Goal: Use online tool/utility: Use online tool/utility

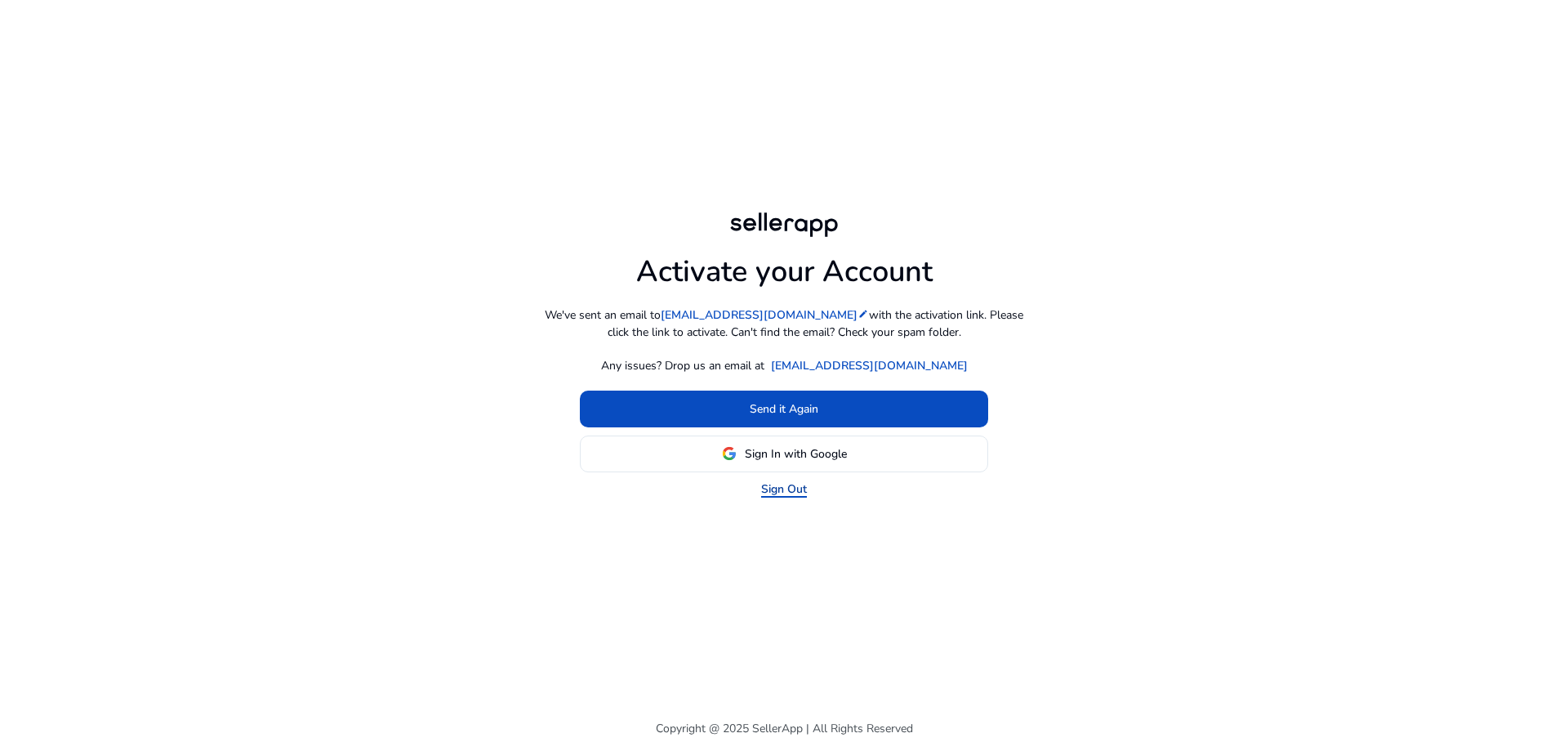
click at [773, 486] on link "Sign Out" at bounding box center [784, 489] width 46 height 17
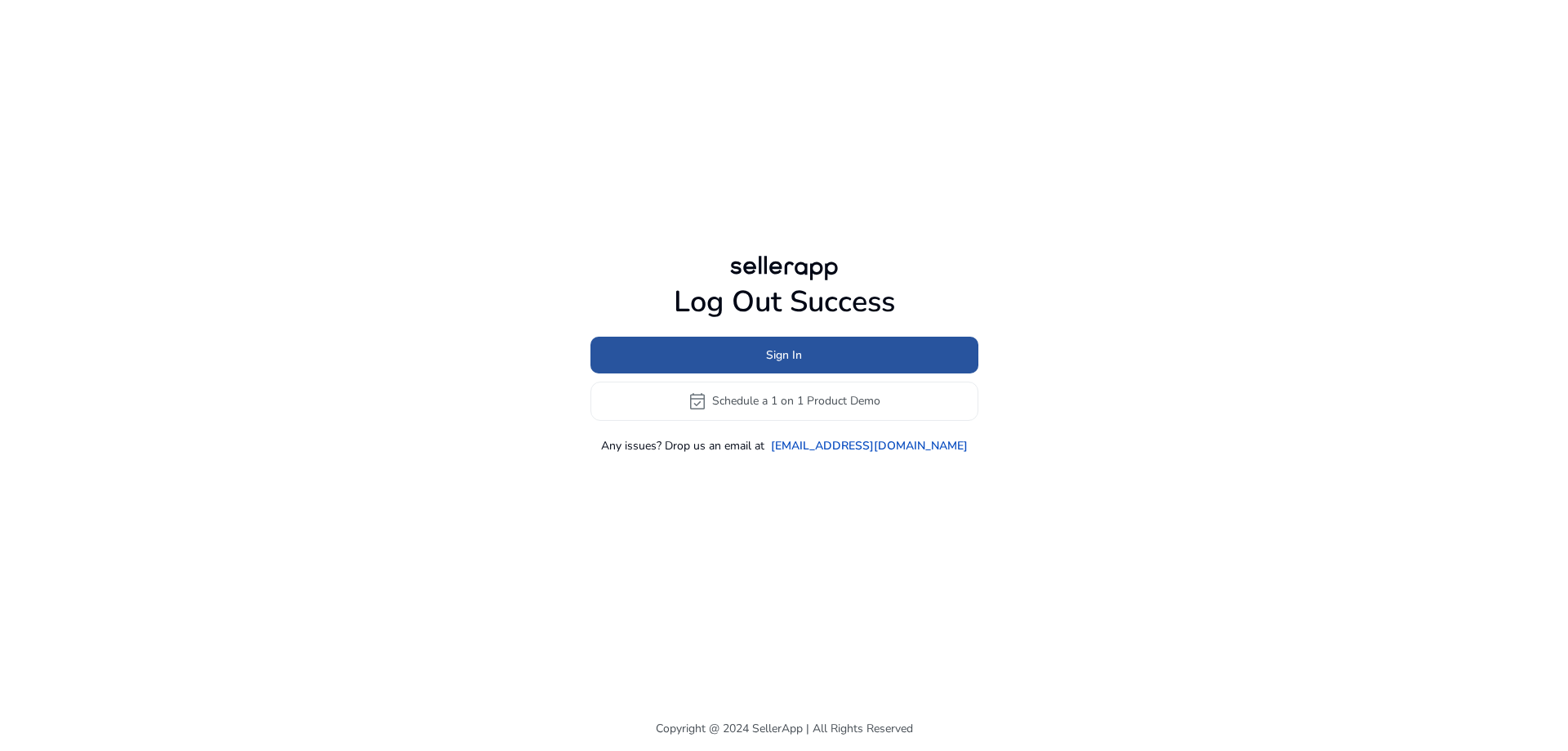
click at [759, 355] on span at bounding box center [784, 355] width 388 height 39
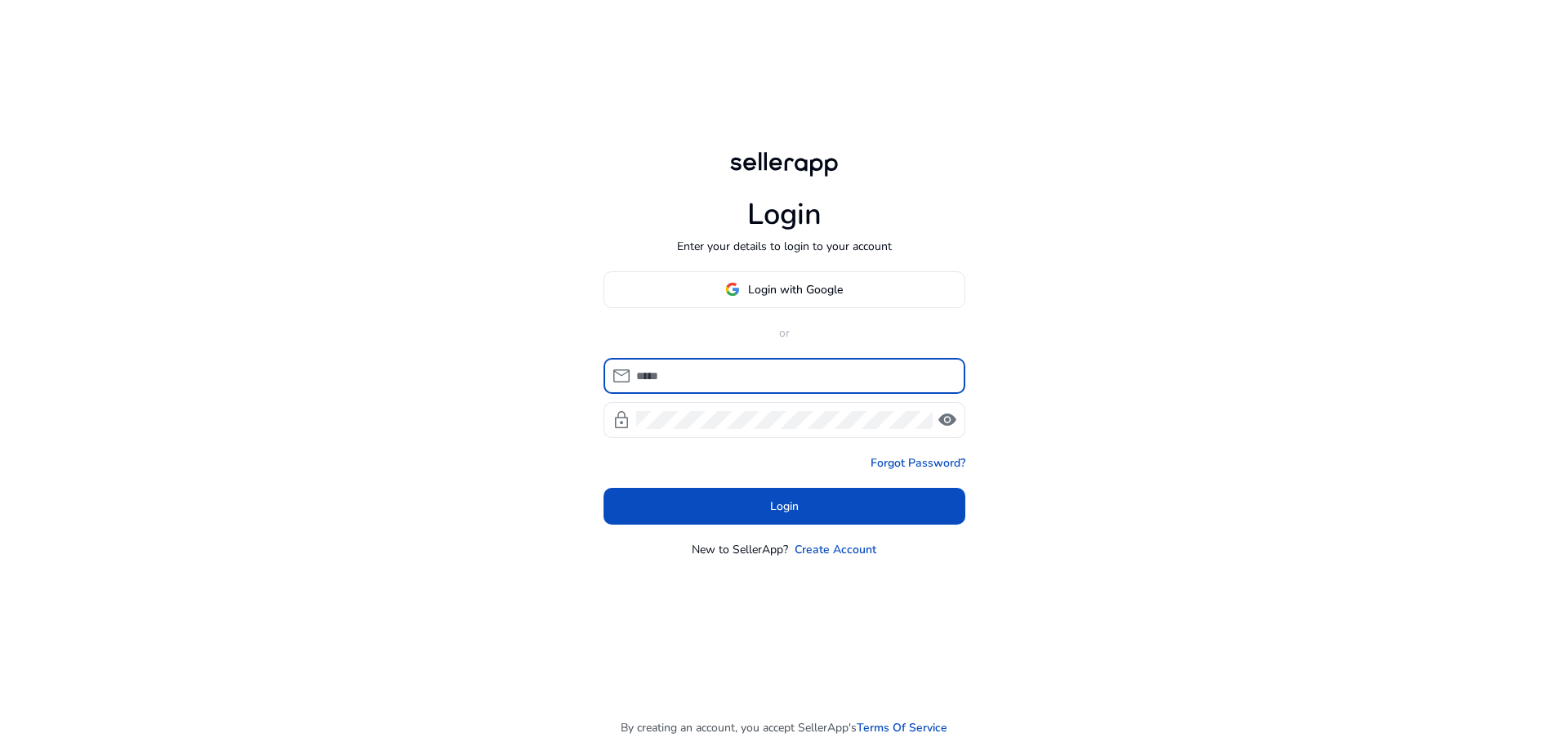
click at [758, 384] on input at bounding box center [795, 375] width 316 height 18
type input "**********"
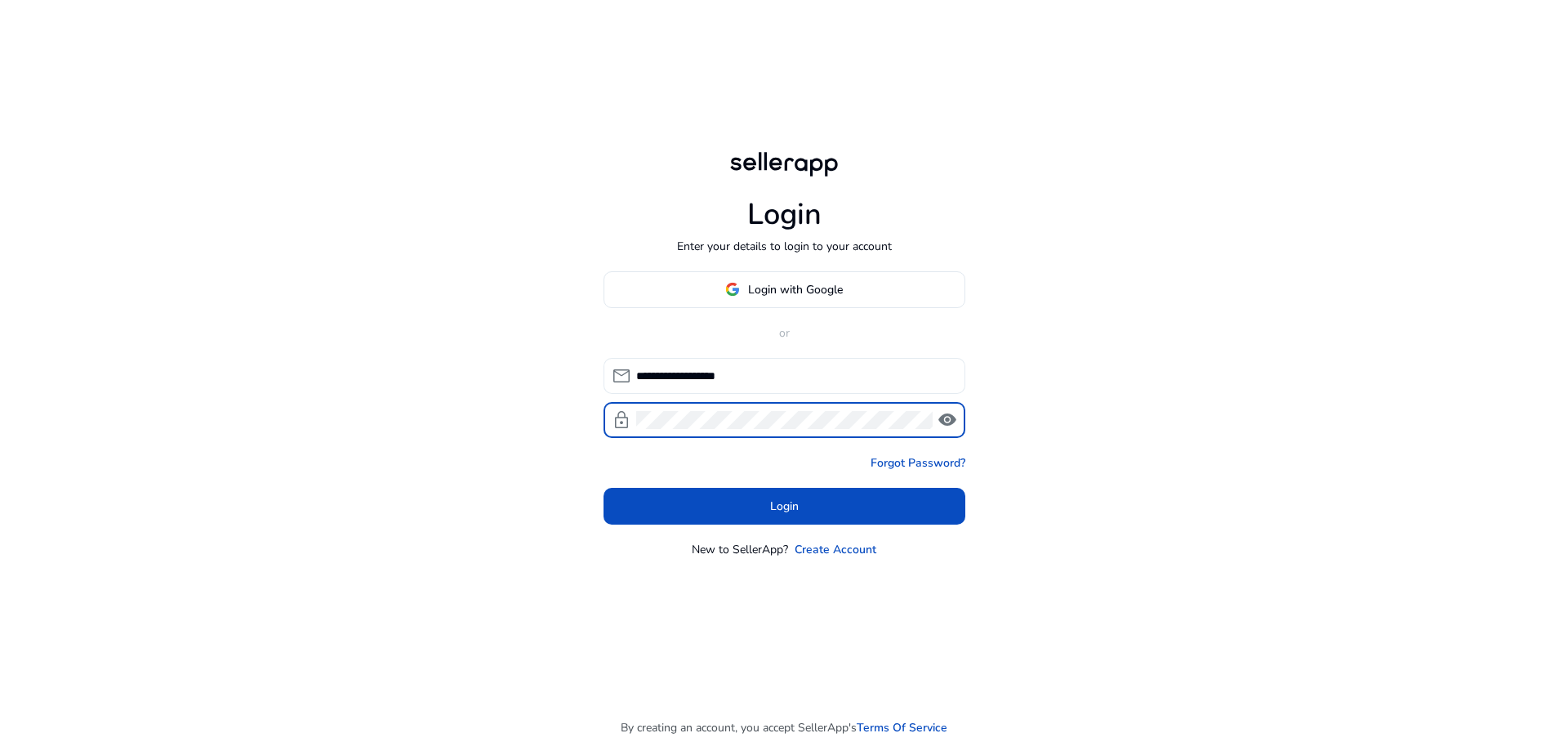
click button "Login" at bounding box center [784, 507] width 362 height 37
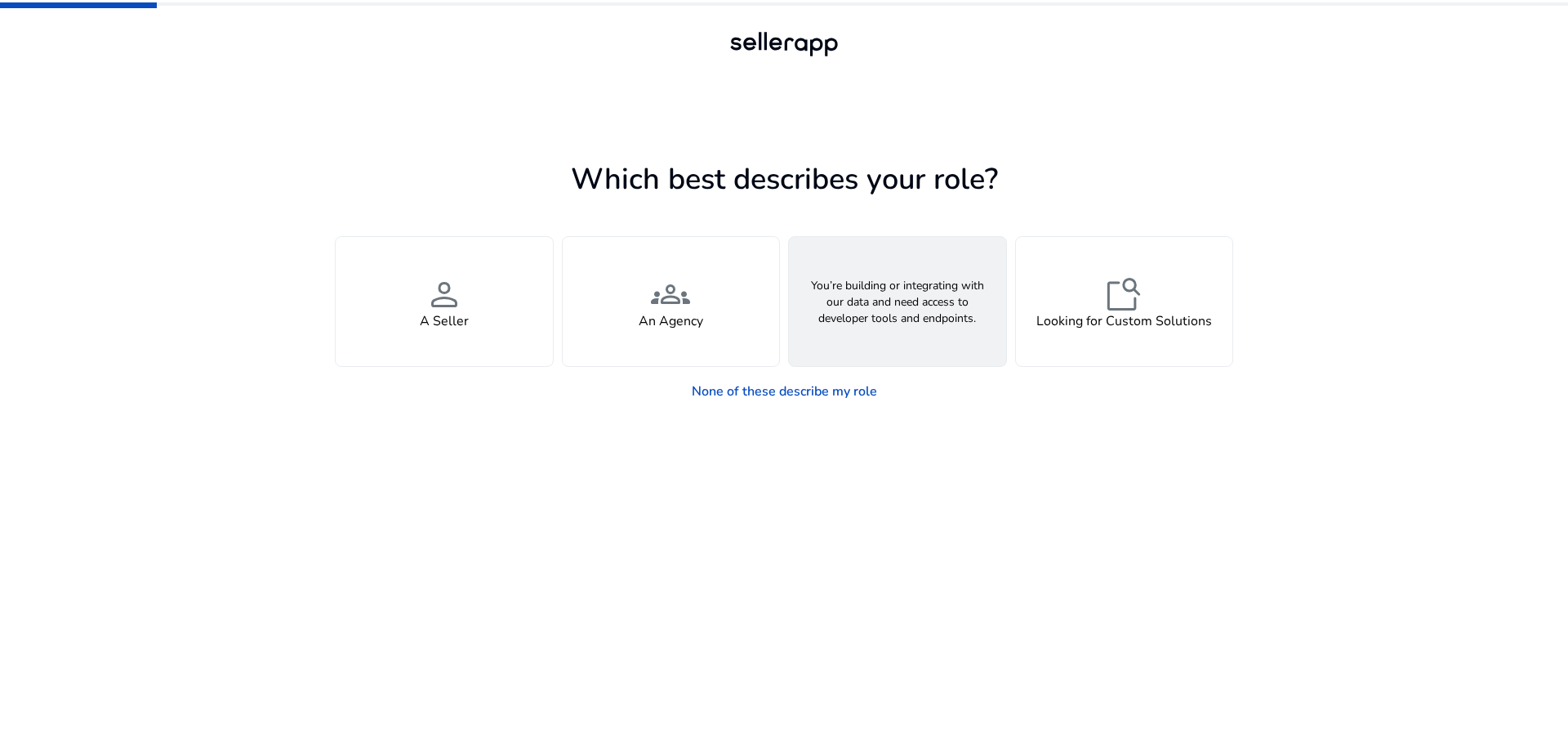
click at [895, 337] on div "webhook API Solutions" at bounding box center [898, 302] width 217 height 129
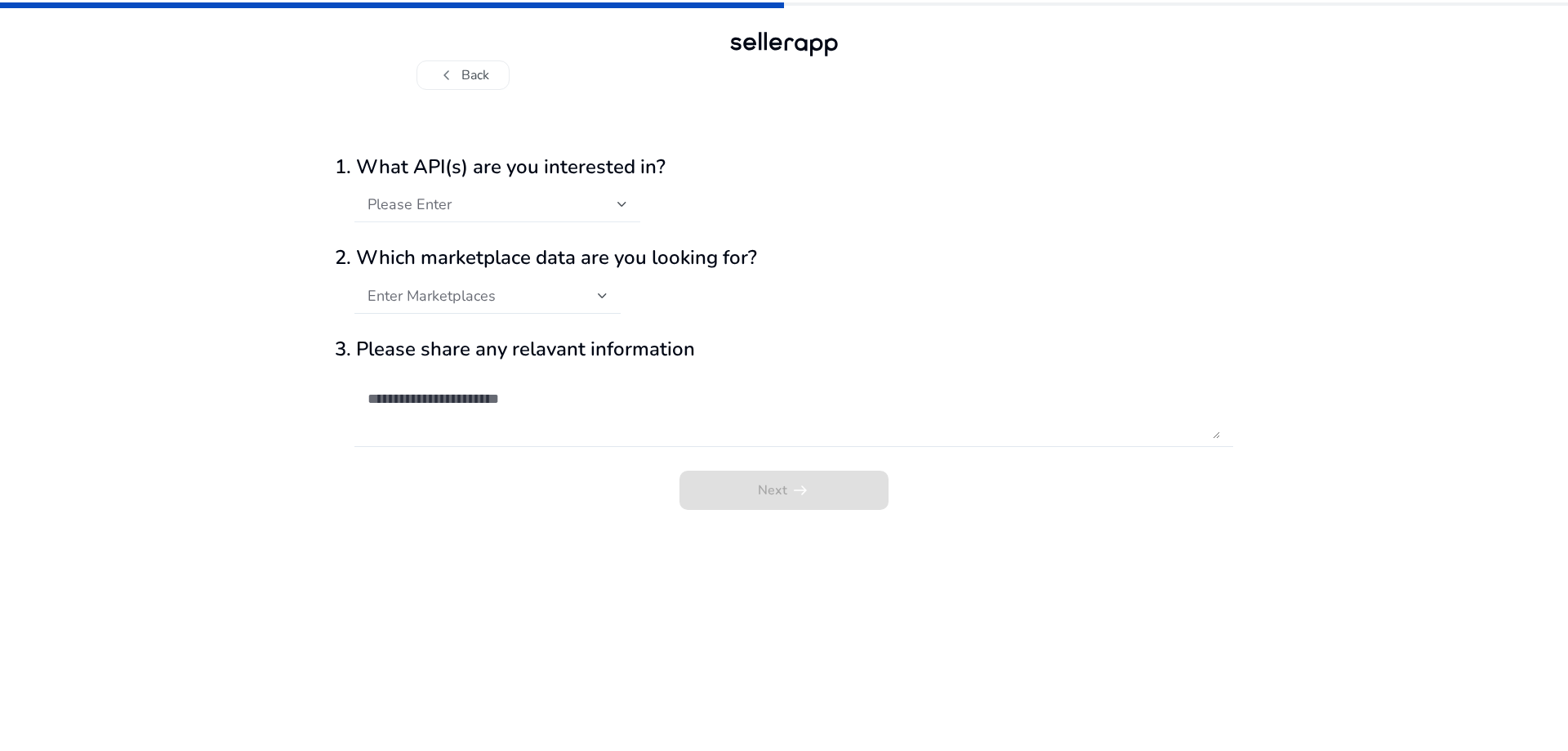
click at [627, 210] on div at bounding box center [627, 210] width 0 height 0
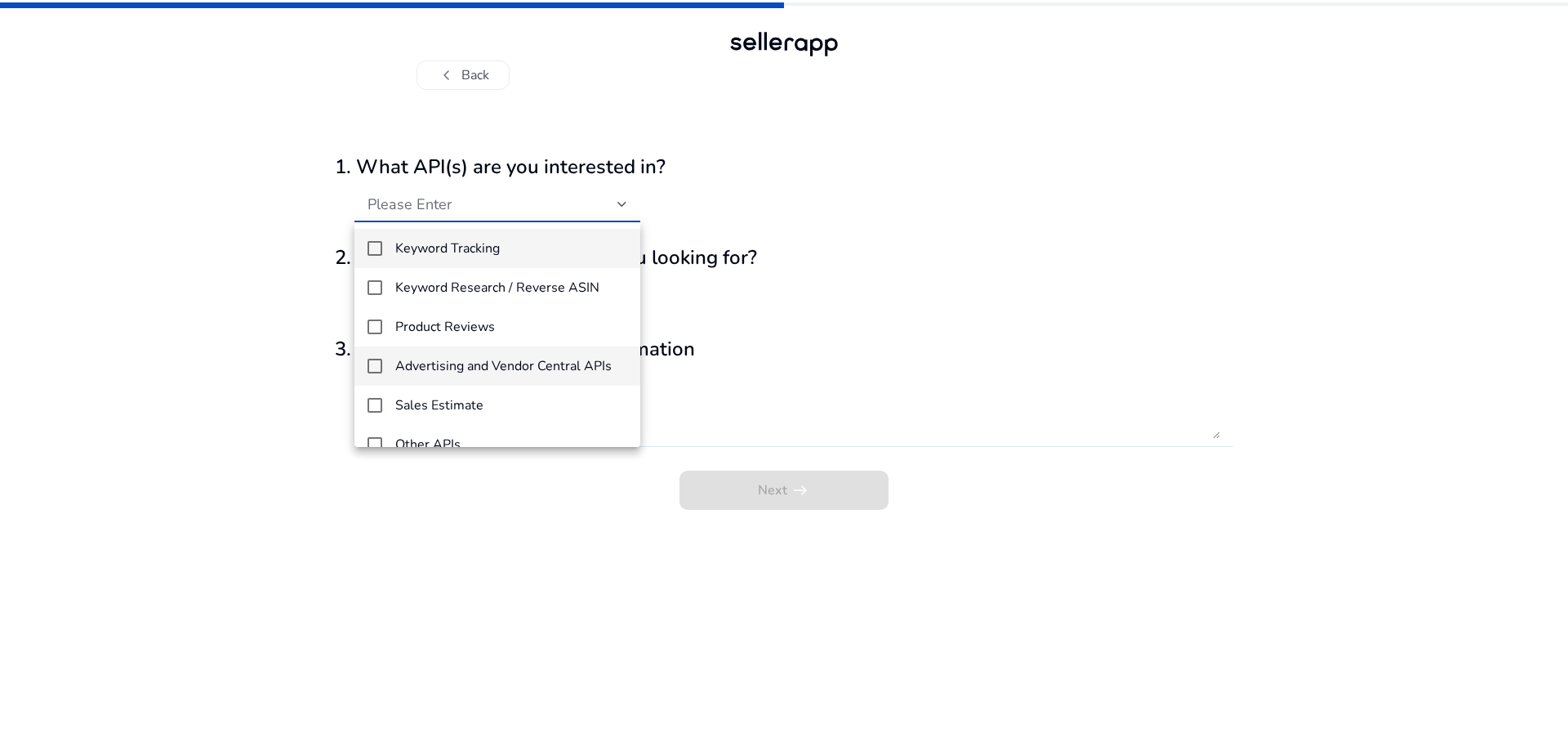
scroll to position [24, 0]
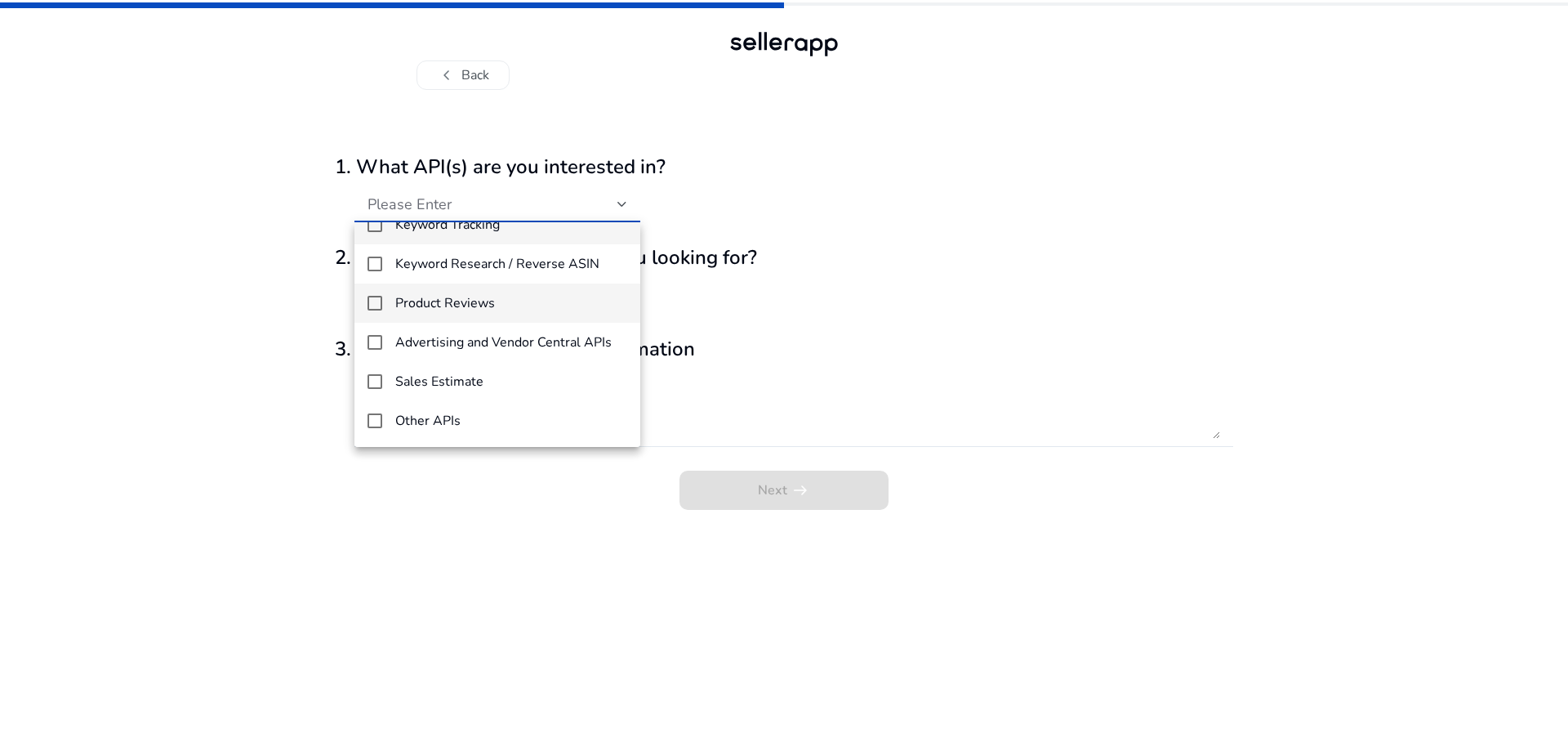
click at [570, 293] on mat-option "Product Reviews" at bounding box center [497, 303] width 286 height 39
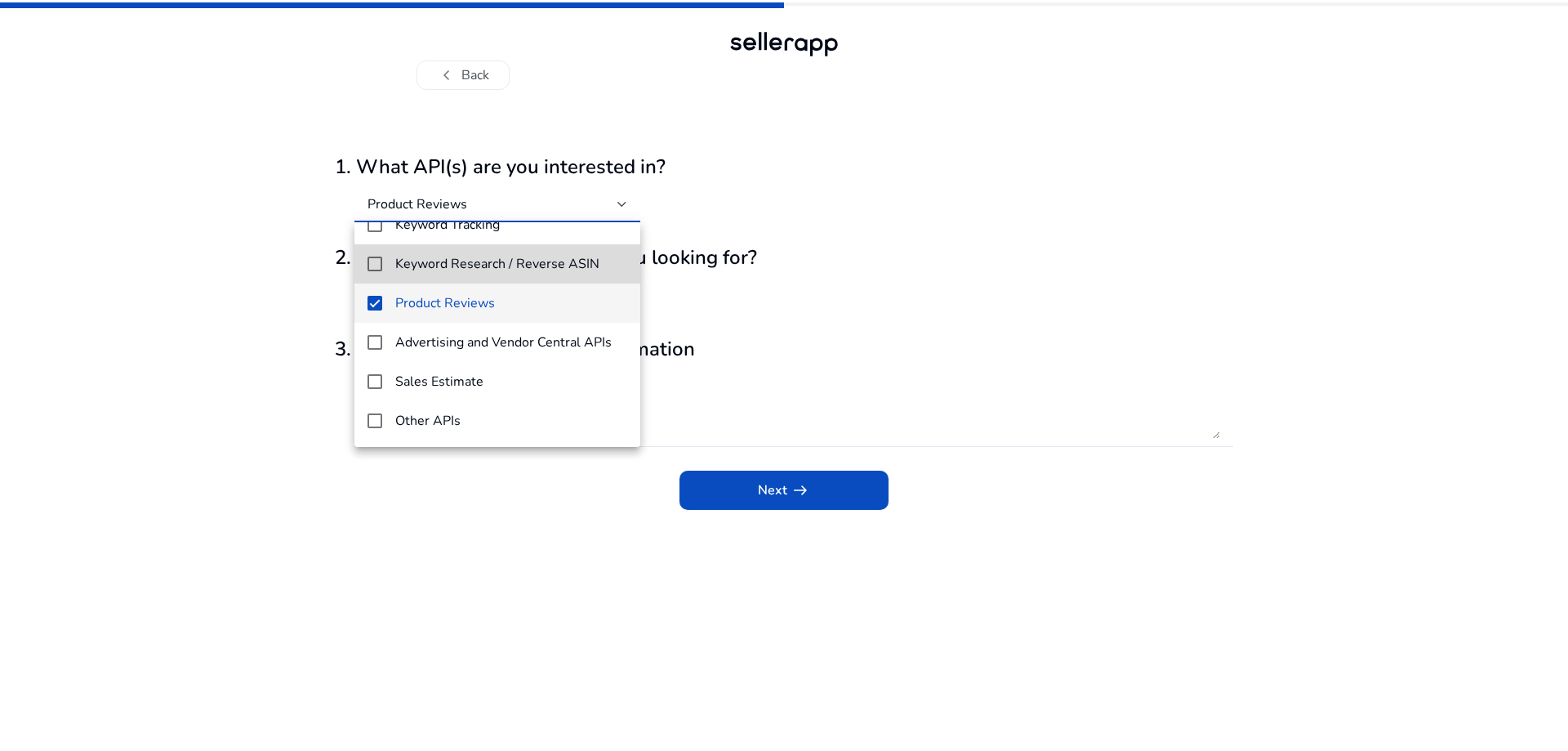
click at [570, 268] on h4 "Keyword Research / Reverse ASIN" at bounding box center [497, 264] width 204 height 15
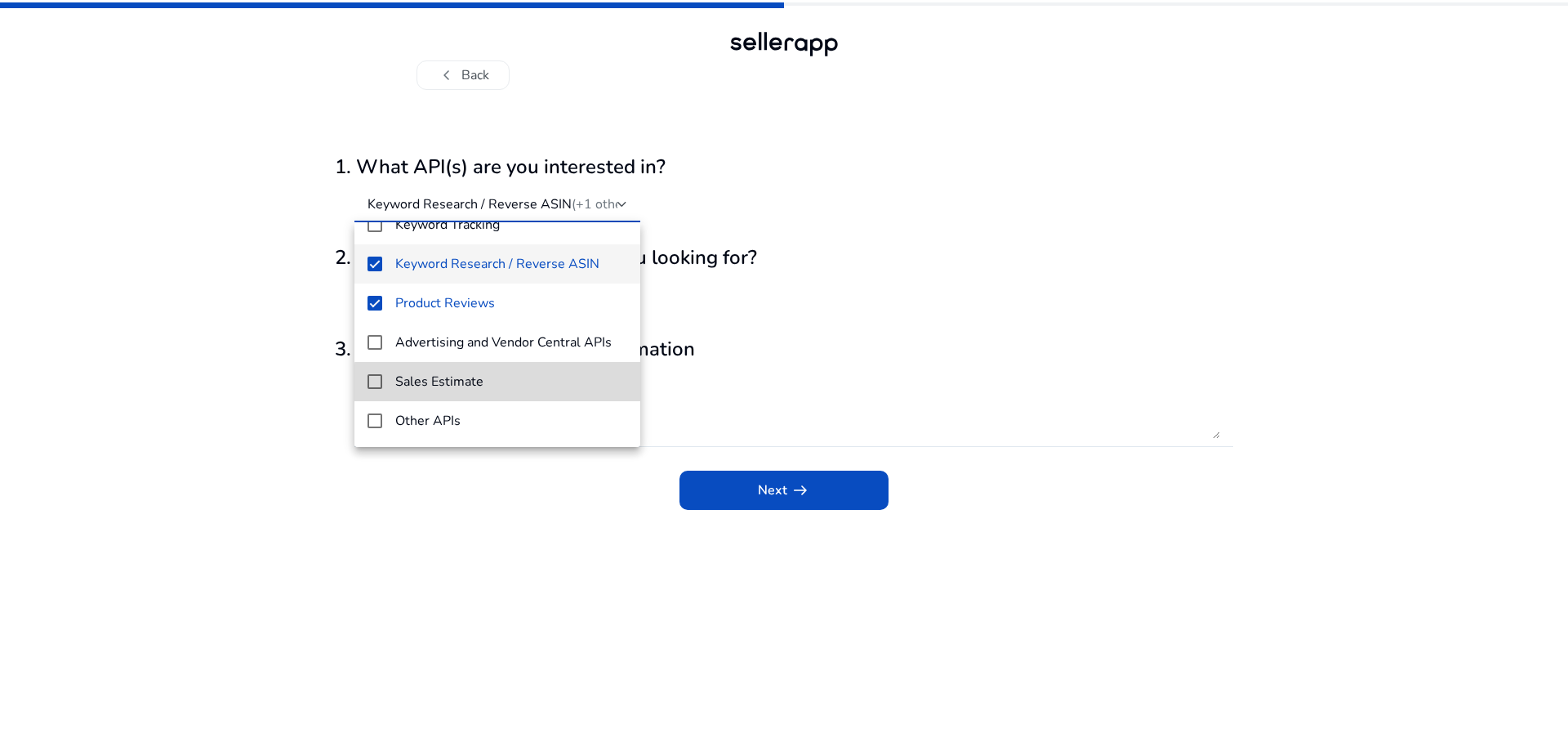
click at [527, 389] on span "Sales Estimate" at bounding box center [511, 382] width 232 height 15
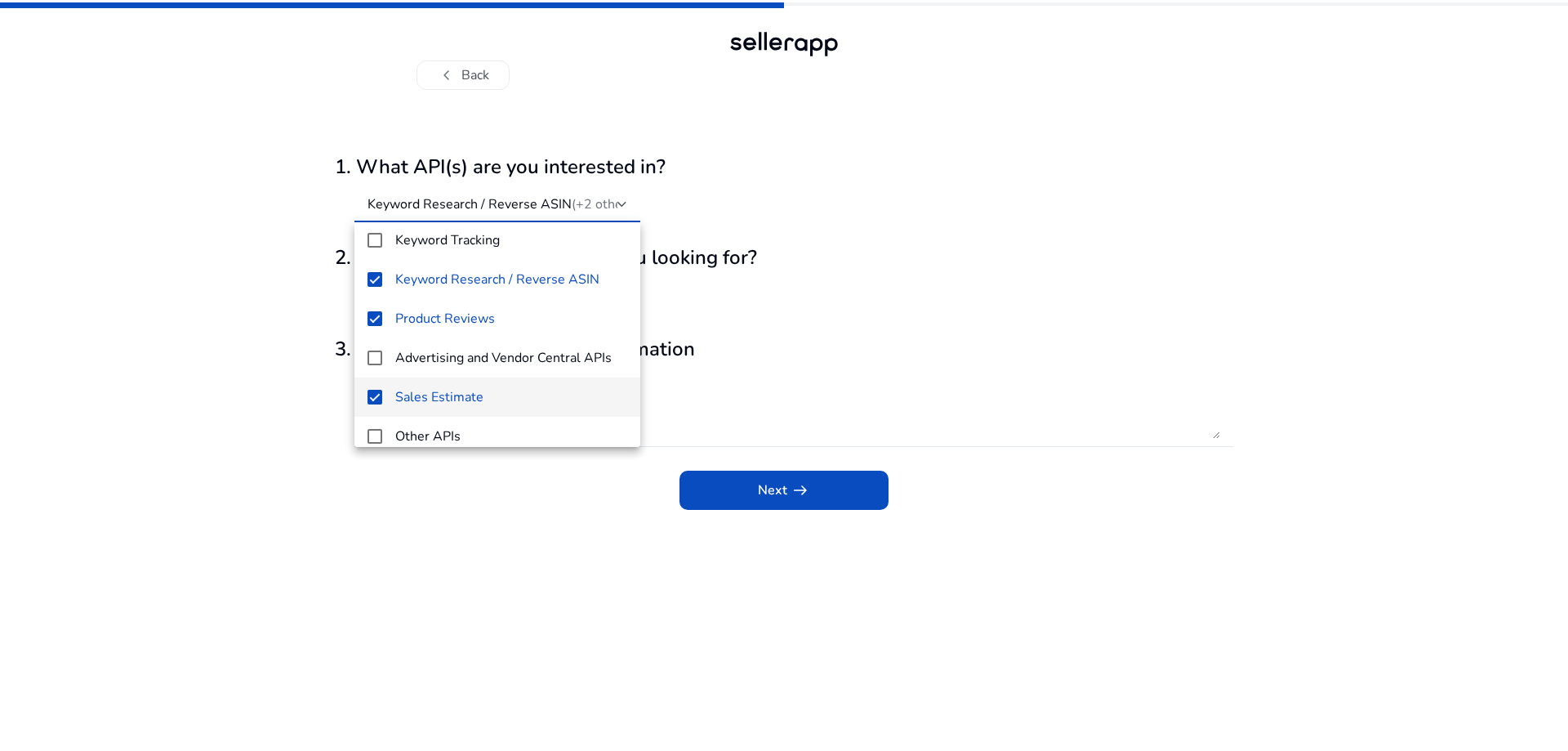
scroll to position [0, 0]
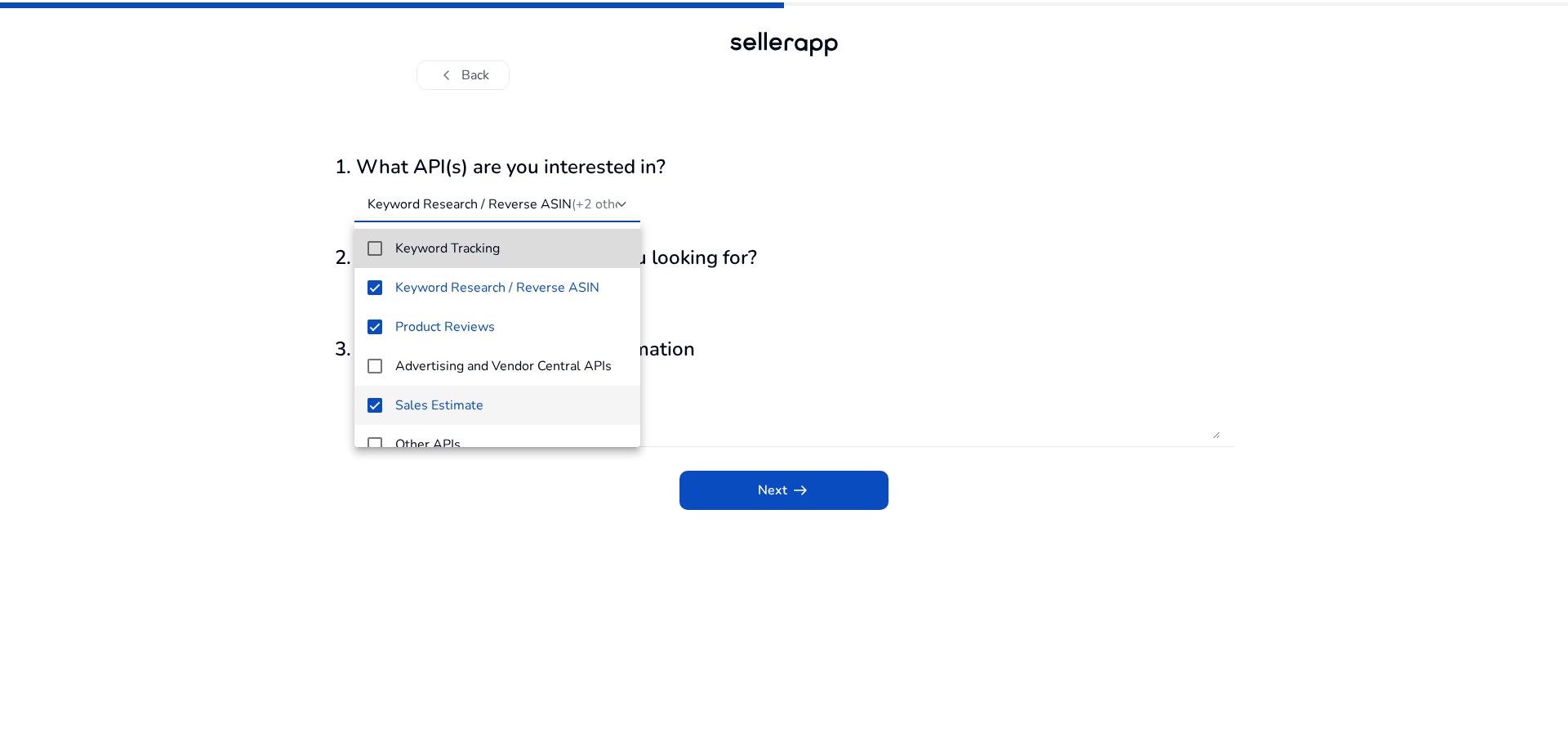
click at [548, 248] on span "Keyword Tracking" at bounding box center [511, 248] width 232 height 15
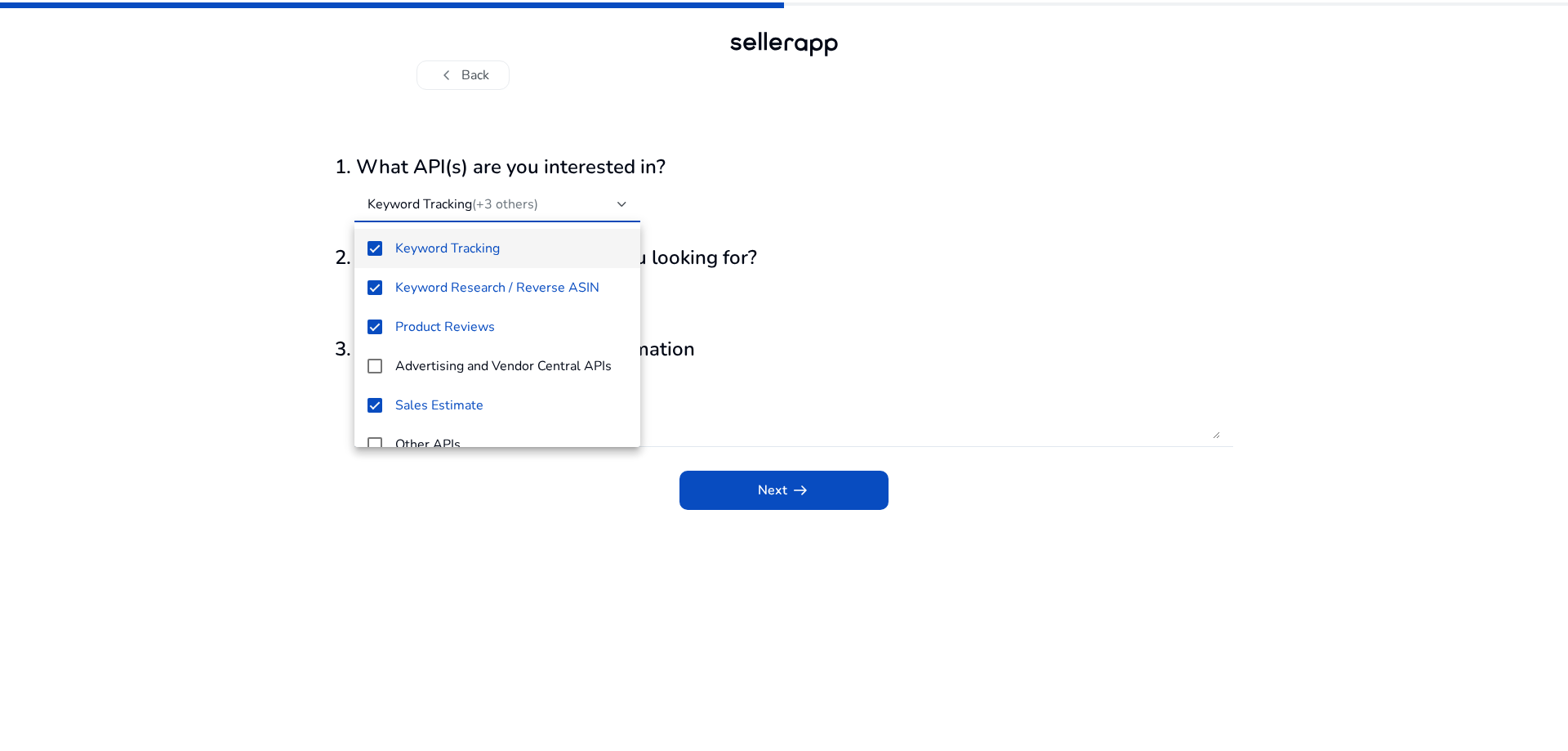
click at [788, 358] on div at bounding box center [784, 375] width 1568 height 751
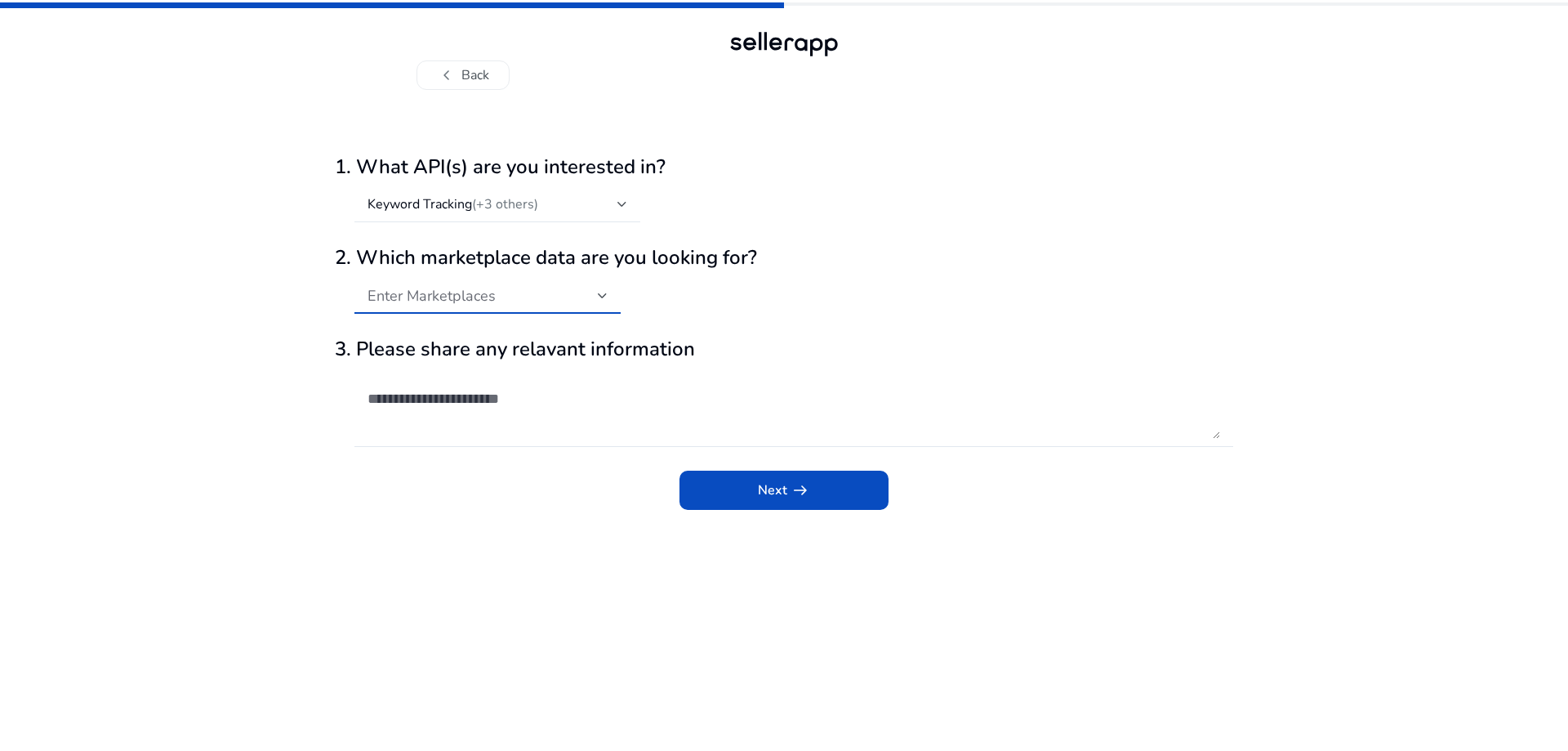
click at [442, 291] on span "Enter Marketplaces" at bounding box center [431, 296] width 128 height 19
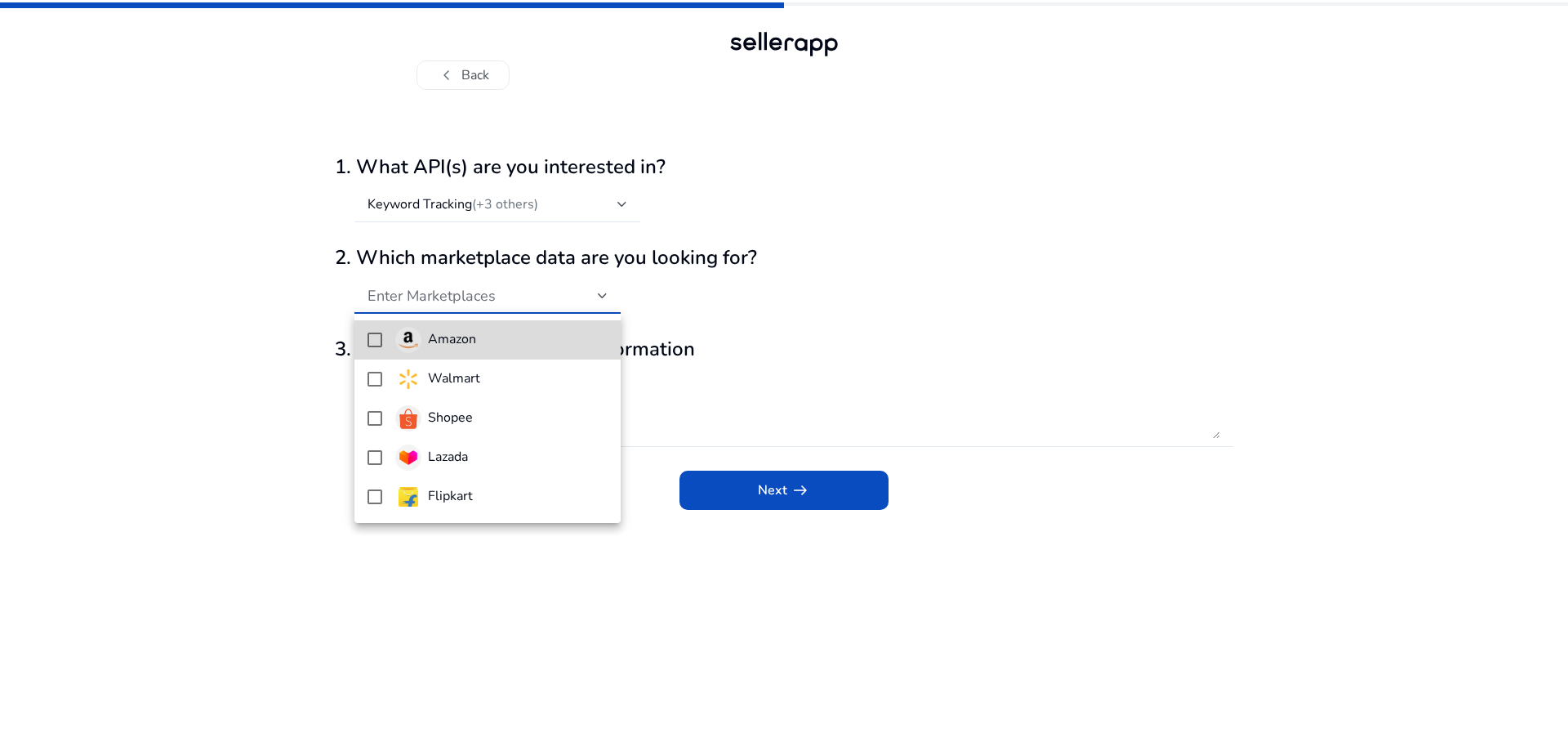
click at [438, 334] on h4 "Amazon" at bounding box center [452, 340] width 48 height 15
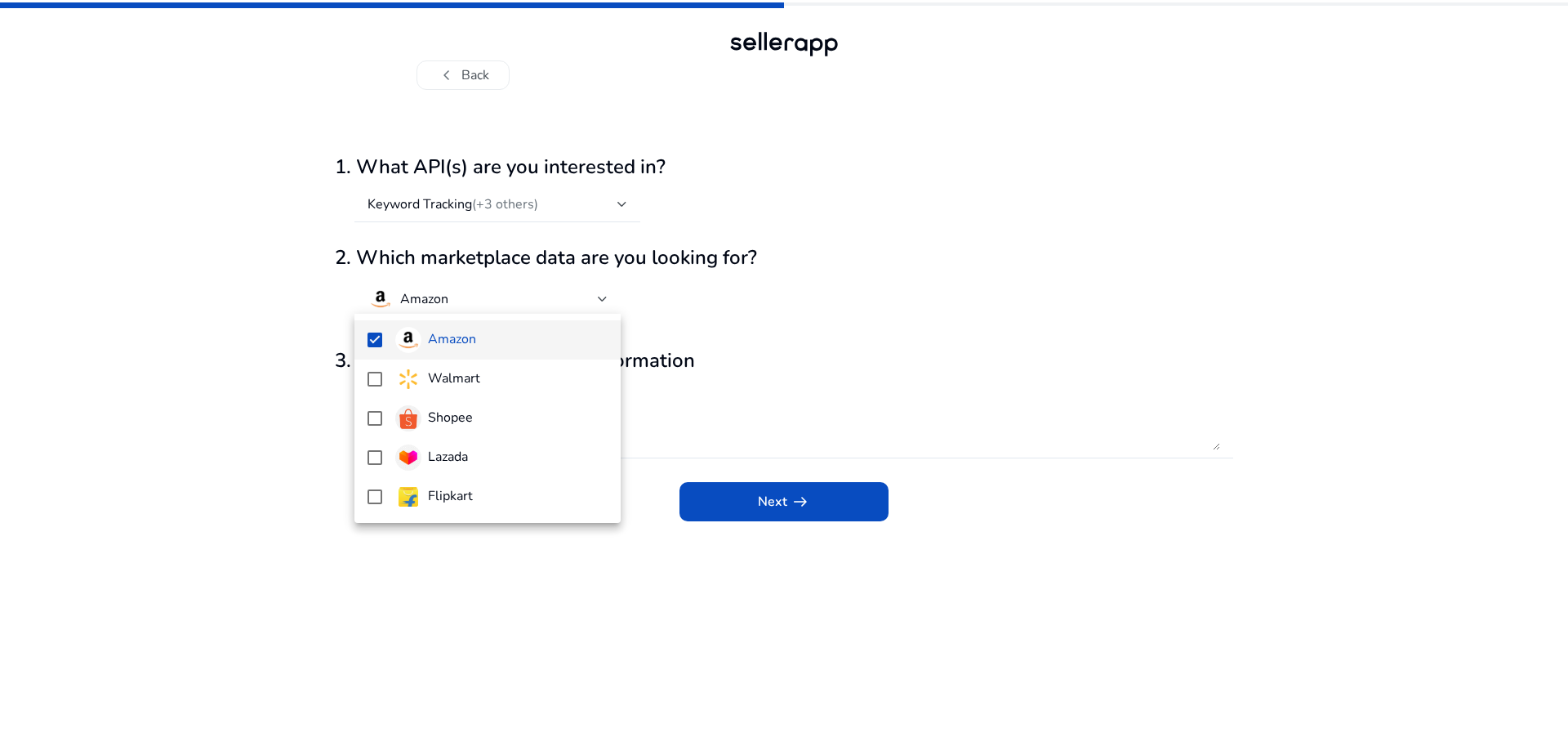
click at [889, 339] on div at bounding box center [784, 375] width 1568 height 751
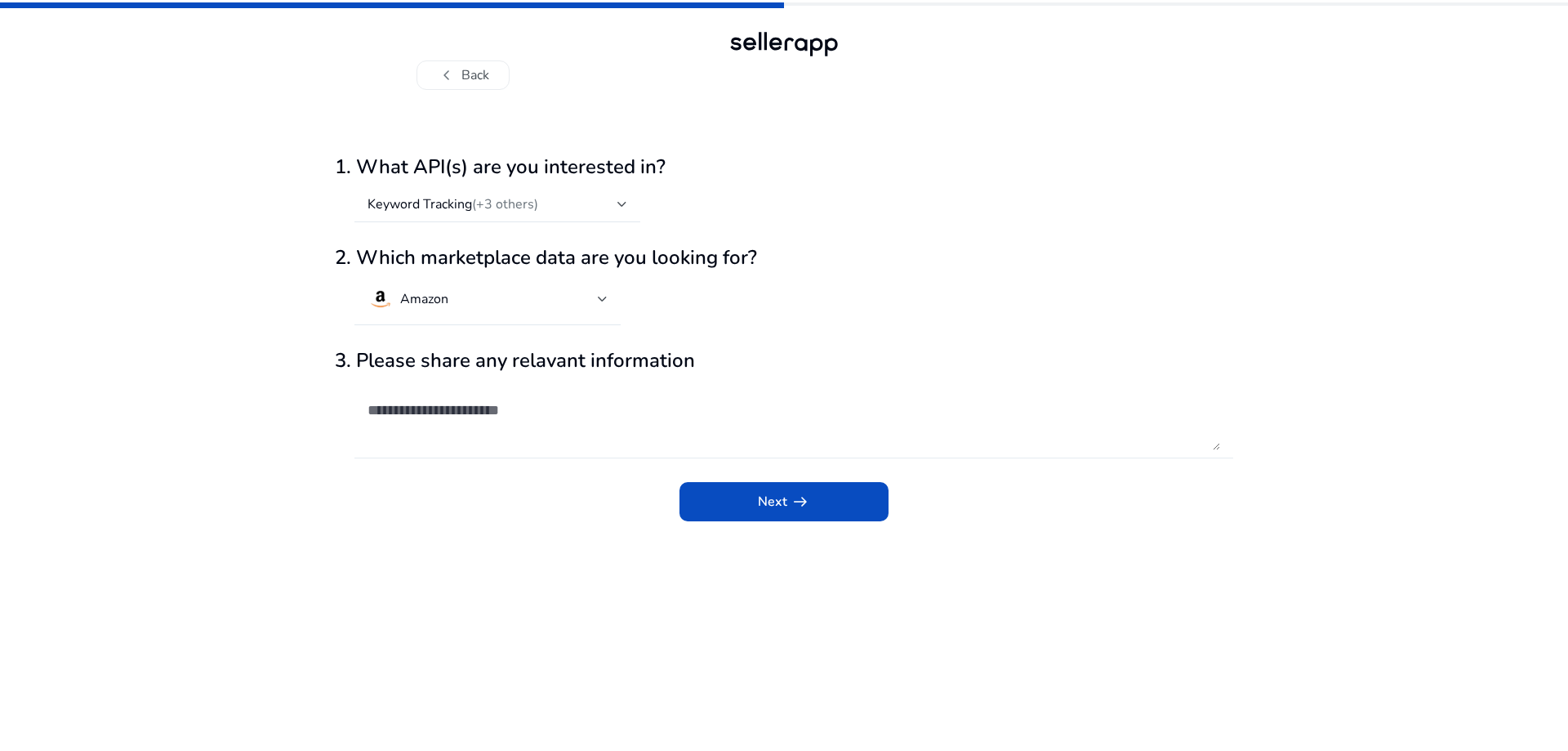
click at [464, 437] on textarea at bounding box center [794, 420] width 853 height 63
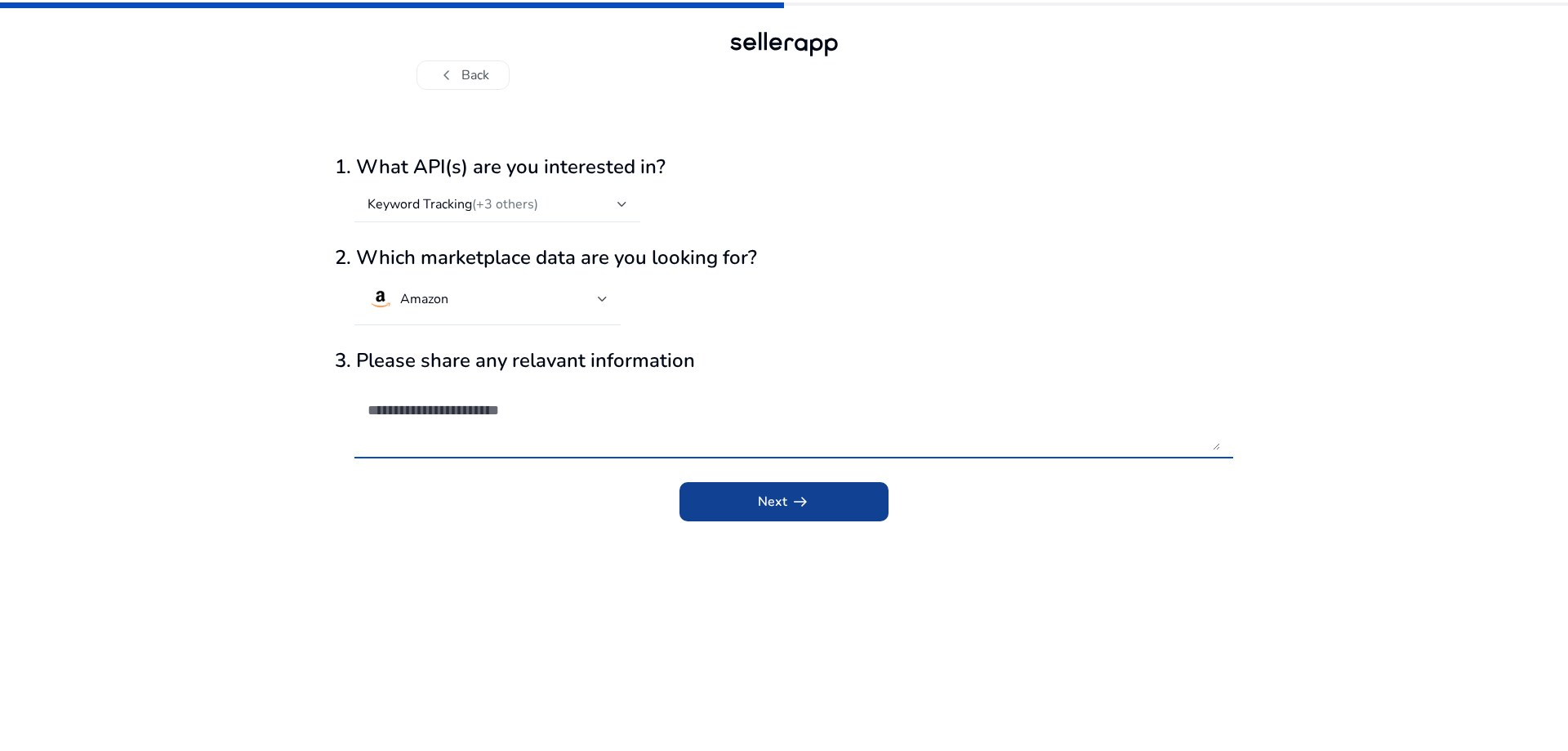
click at [839, 520] on span "submit" at bounding box center [784, 502] width 209 height 39
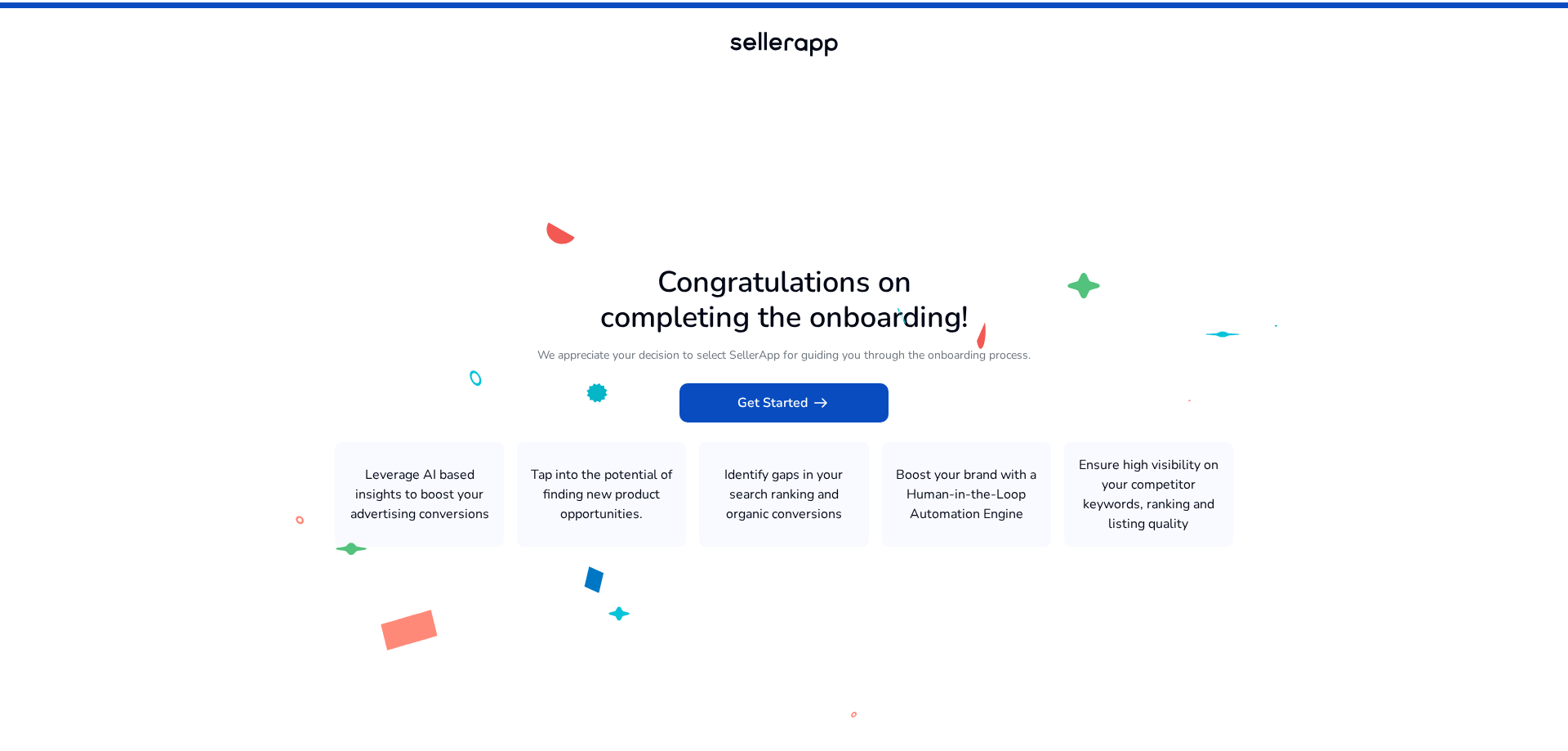
click at [347, 516] on icon at bounding box center [784, 372] width 1568 height 743
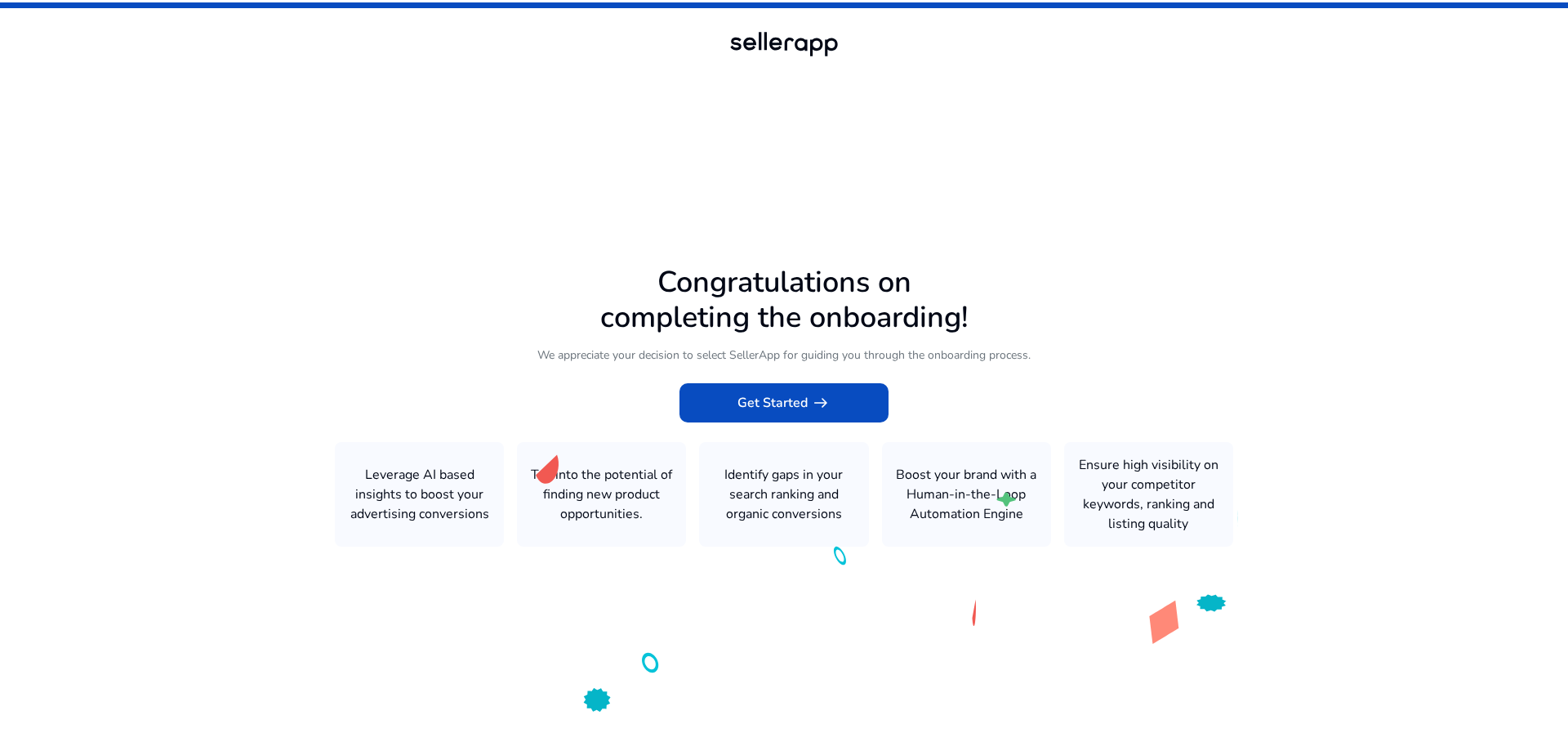
drag, startPoint x: 383, startPoint y: 464, endPoint x: 436, endPoint y: 507, distance: 68.2
click at [436, 507] on icon at bounding box center [784, 372] width 1568 height 743
drag, startPoint x: 436, startPoint y: 507, endPoint x: 815, endPoint y: 440, distance: 384.9
click at [437, 507] on icon at bounding box center [784, 372] width 1568 height 743
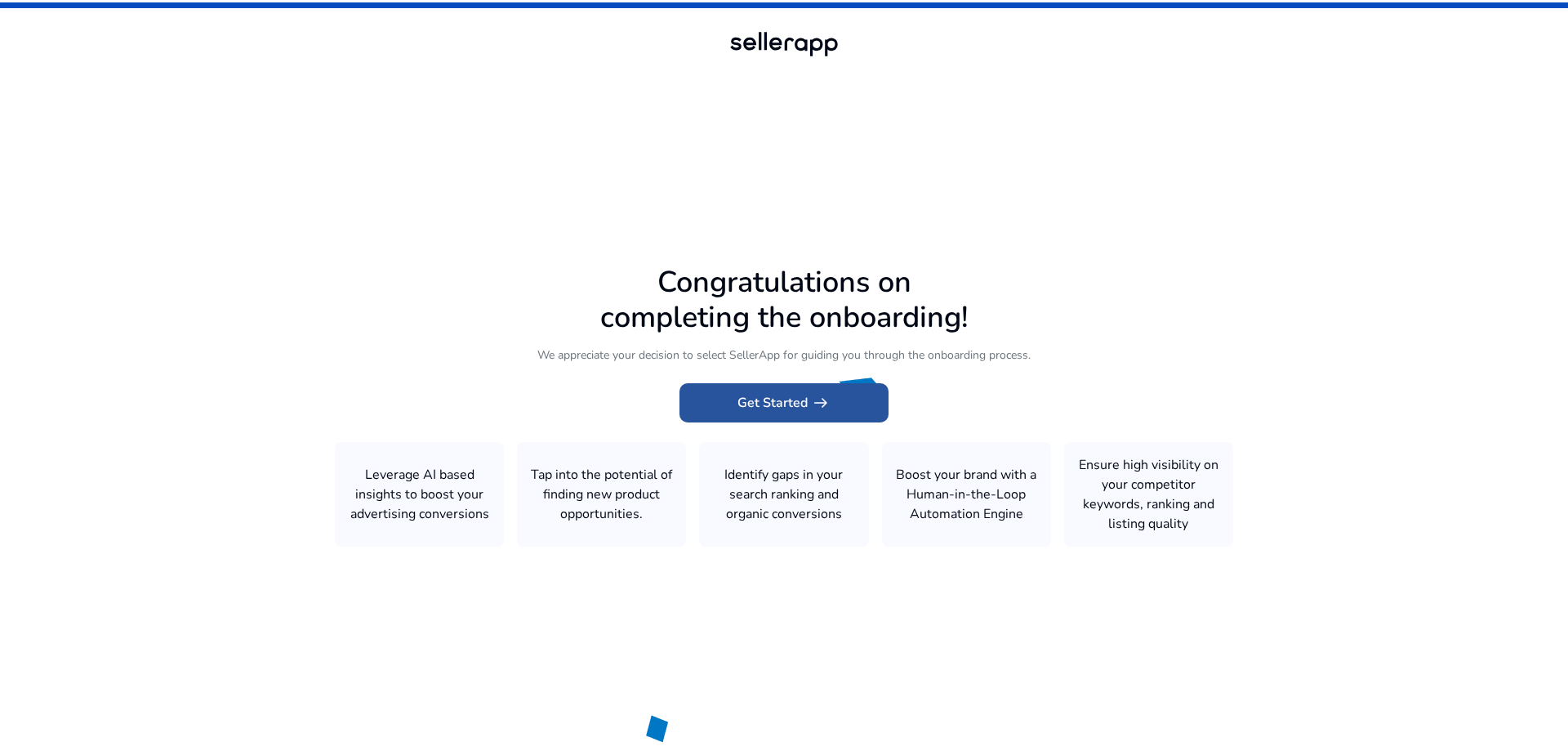
click at [789, 386] on span at bounding box center [784, 403] width 209 height 39
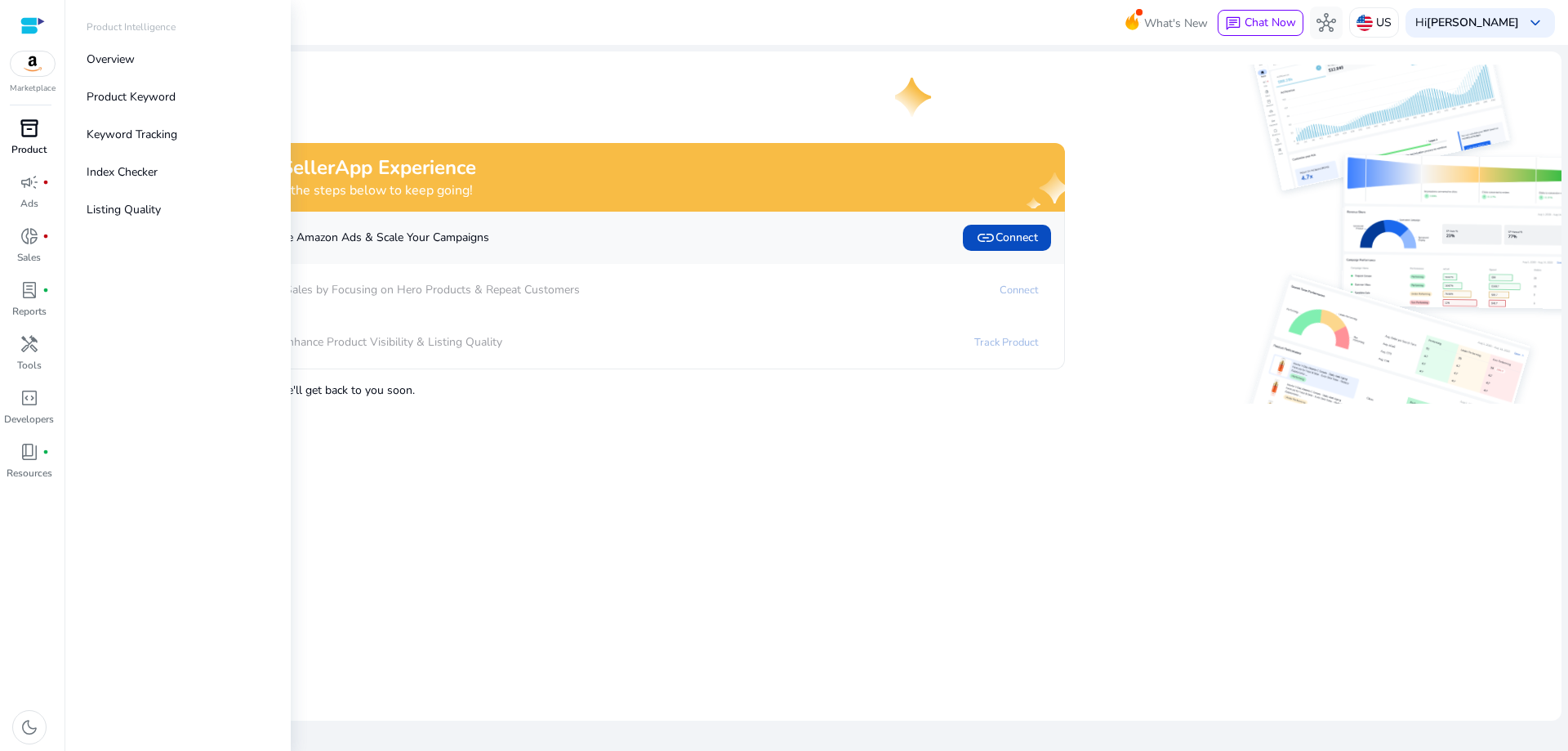
click at [14, 133] on div "inventory_2" at bounding box center [30, 128] width 46 height 26
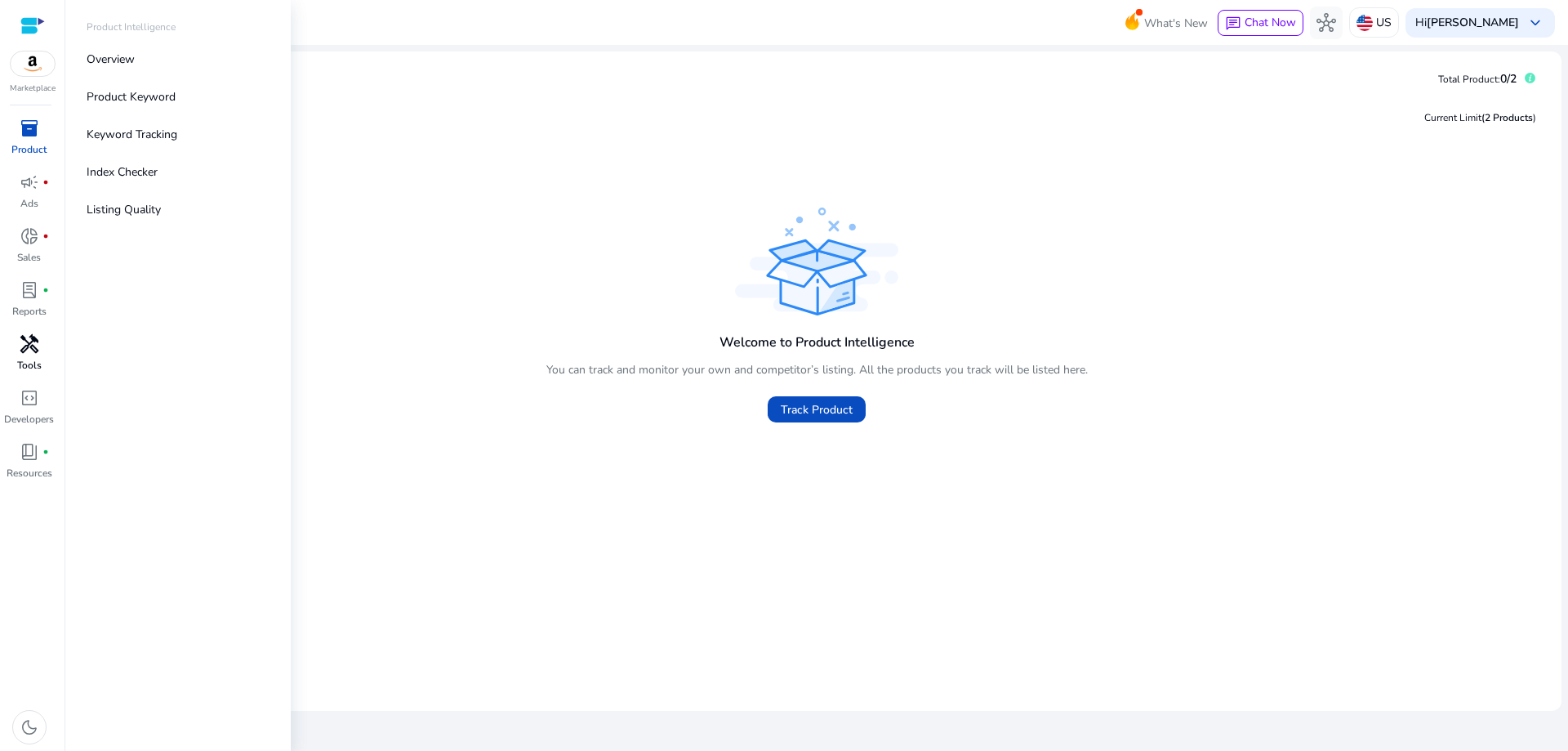
click at [38, 357] on link "handyman Tools" at bounding box center [29, 358] width 58 height 54
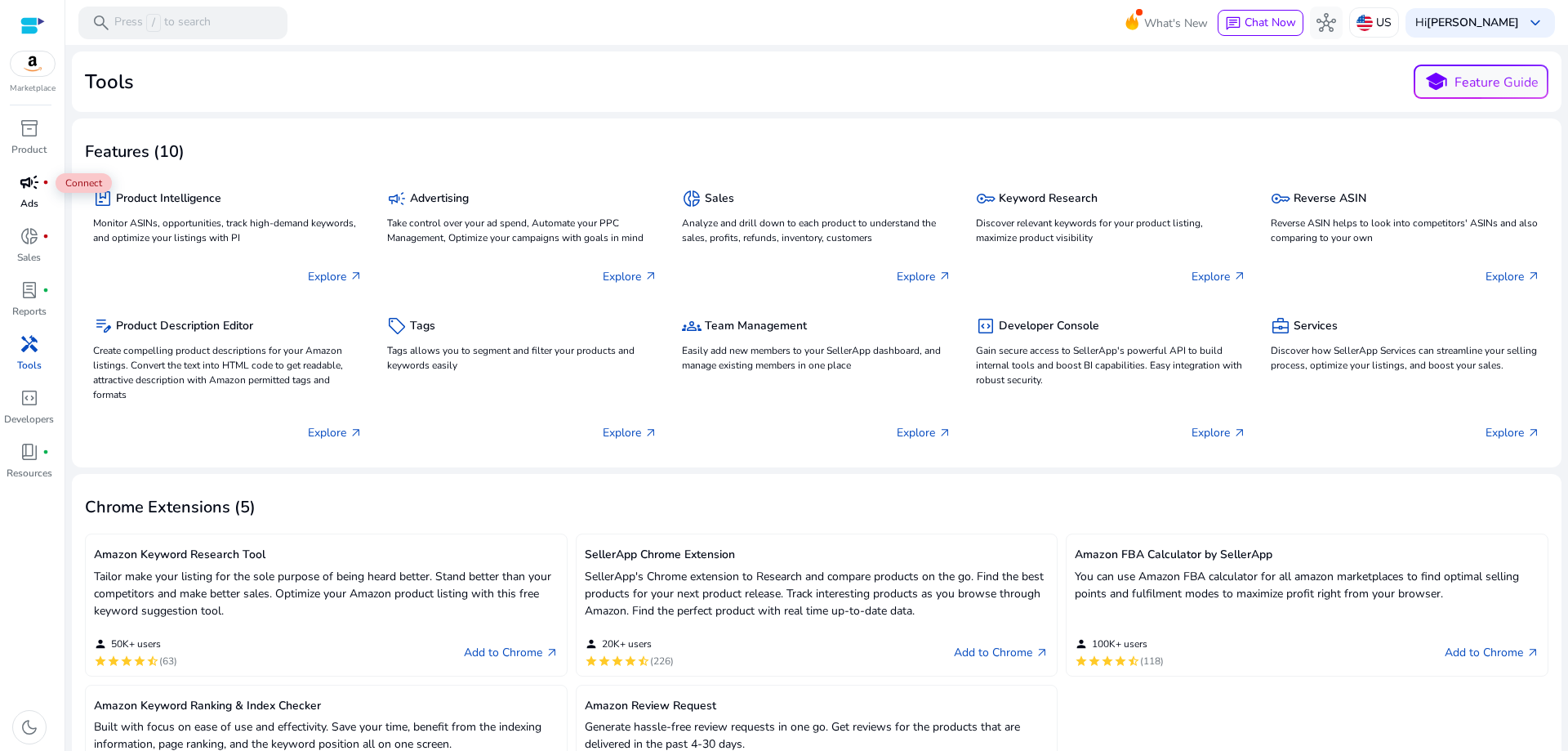
click at [24, 188] on span "campaign" at bounding box center [29, 182] width 19 height 19
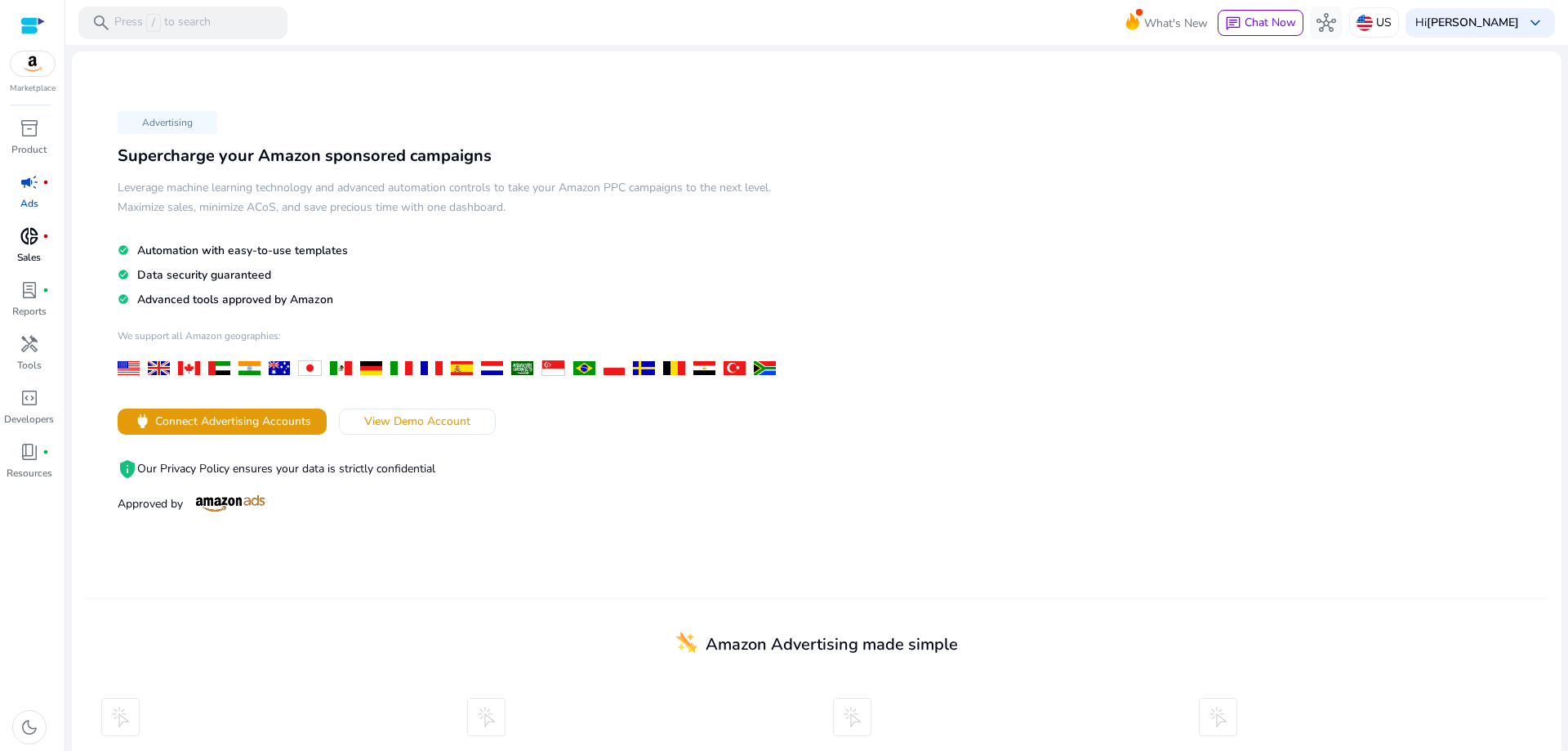
click at [28, 257] on p "Sales" at bounding box center [29, 257] width 24 height 14
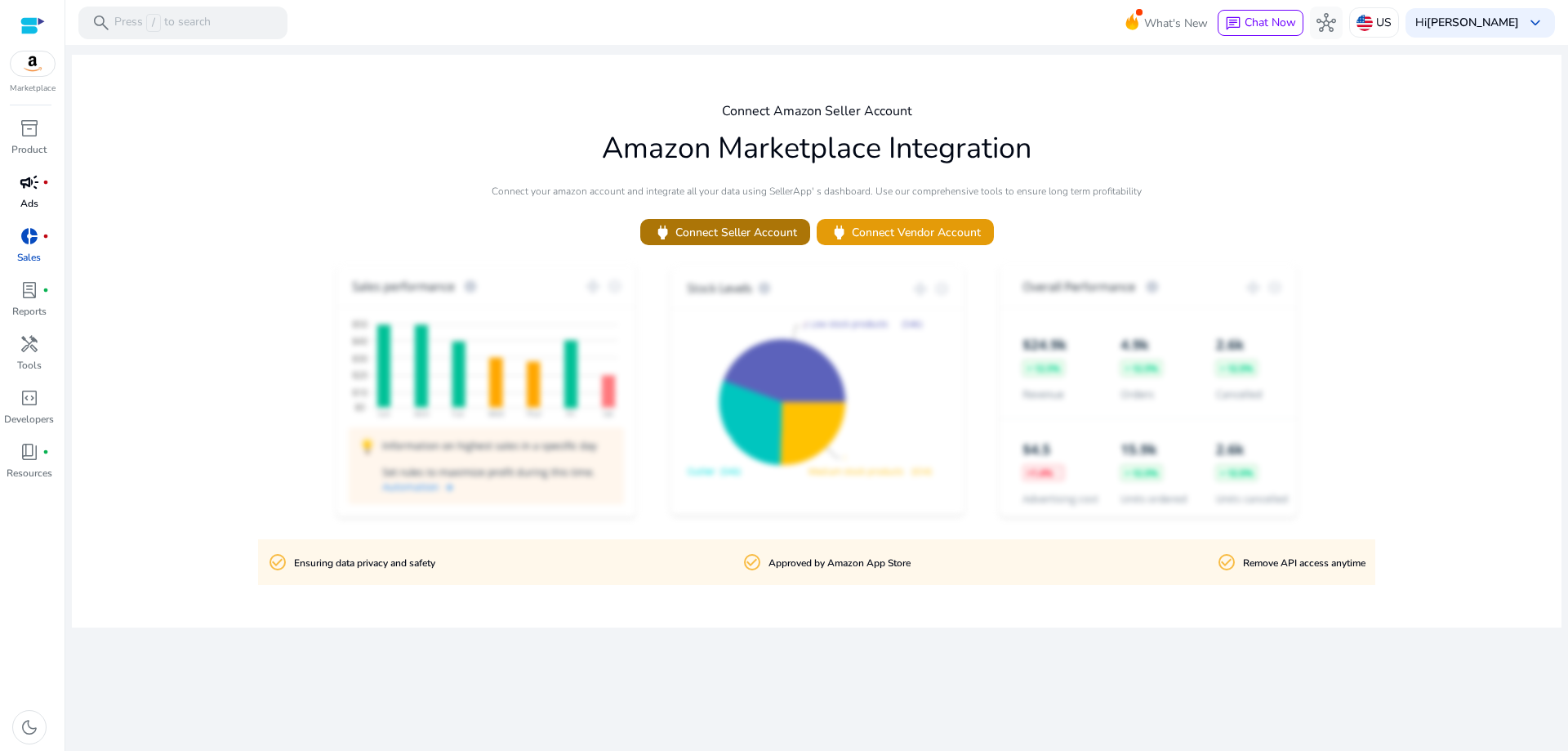
click at [729, 232] on span "power Connect Seller Account" at bounding box center [725, 232] width 144 height 19
click at [38, 300] on span "lab_profile" at bounding box center [29, 290] width 19 height 19
click at [33, 353] on span "handyman" at bounding box center [29, 344] width 19 height 19
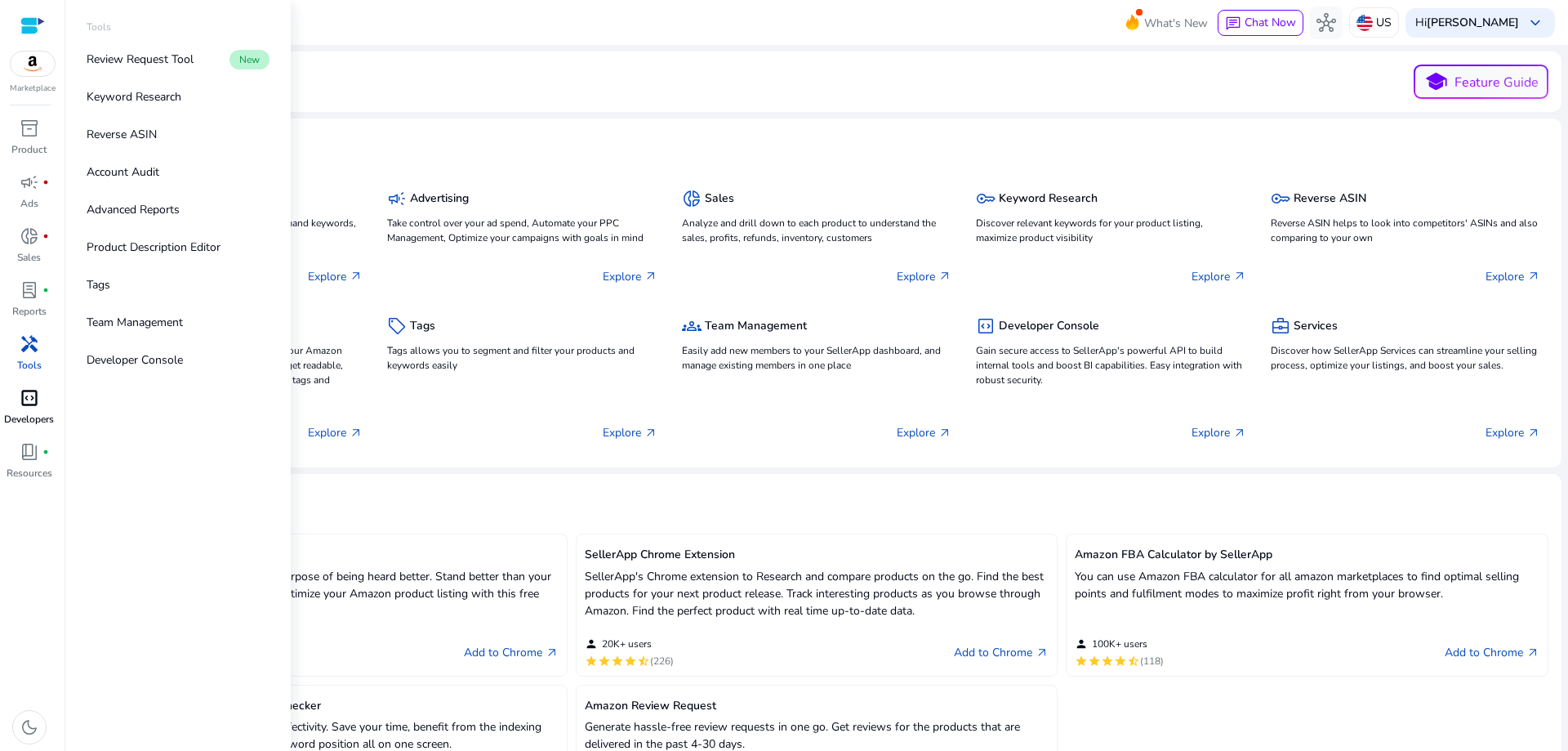
click at [40, 390] on div "code_blocks" at bounding box center [30, 398] width 46 height 26
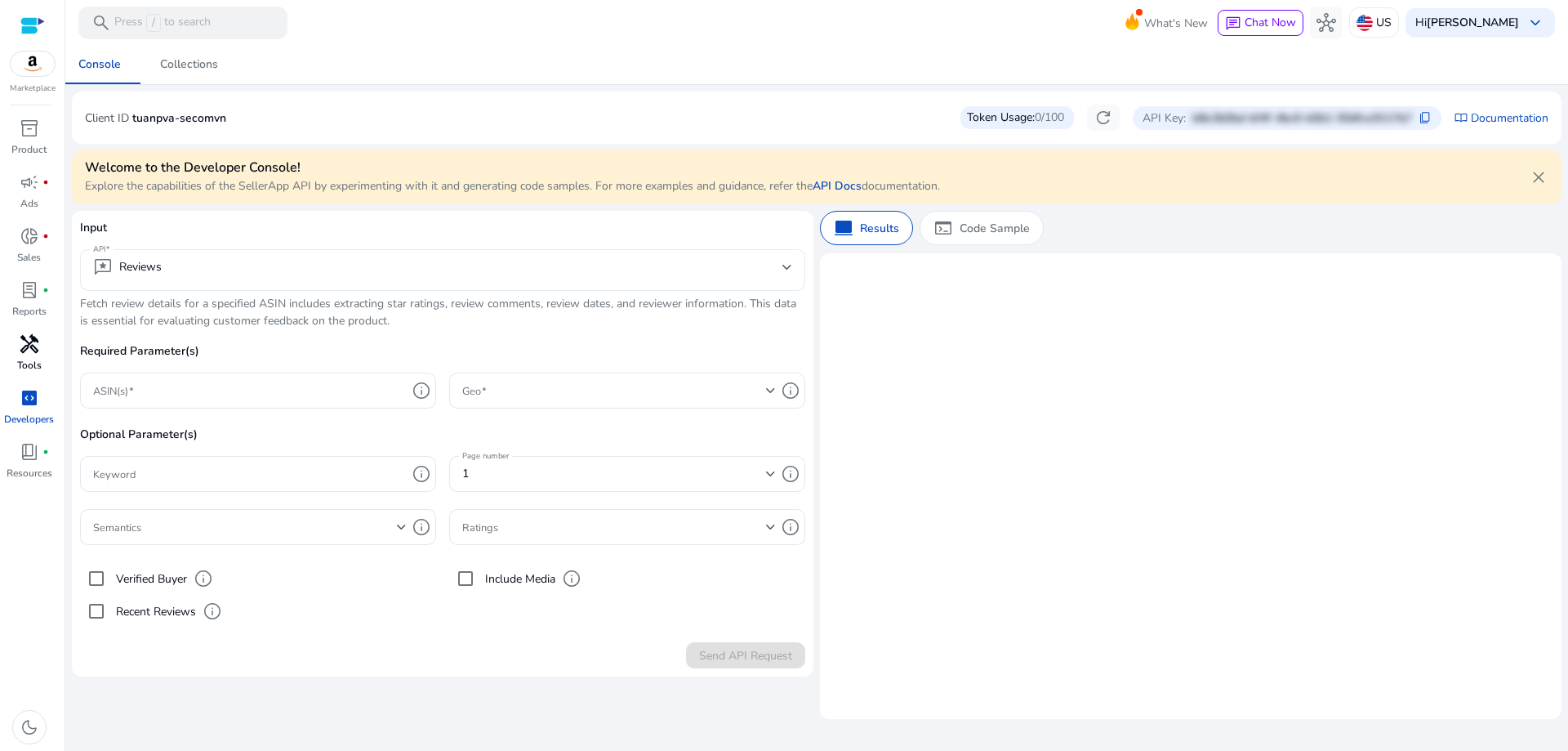
click at [569, 261] on mat-select-trigger "reviews Reviews" at bounding box center [437, 267] width 689 height 19
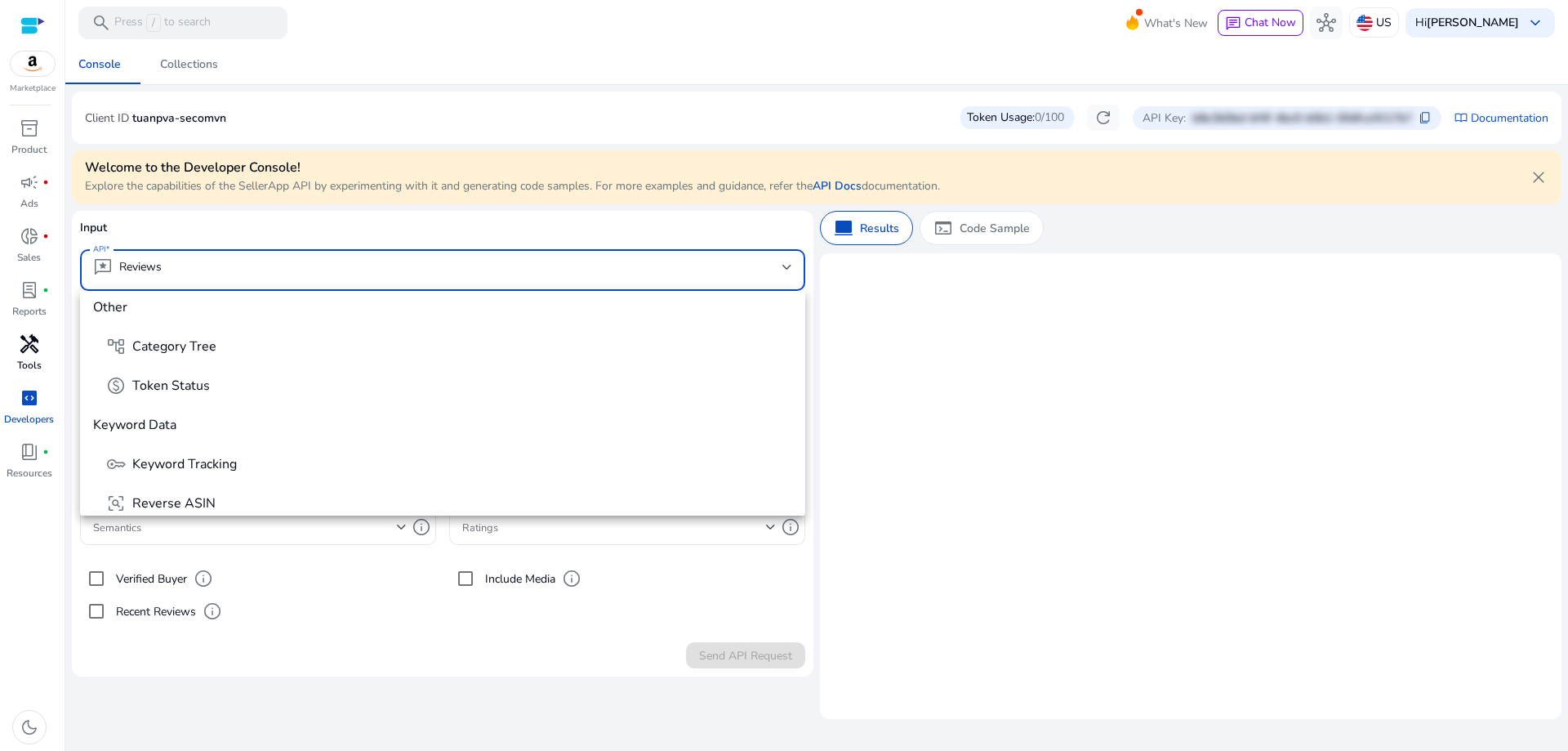
scroll to position [327, 0]
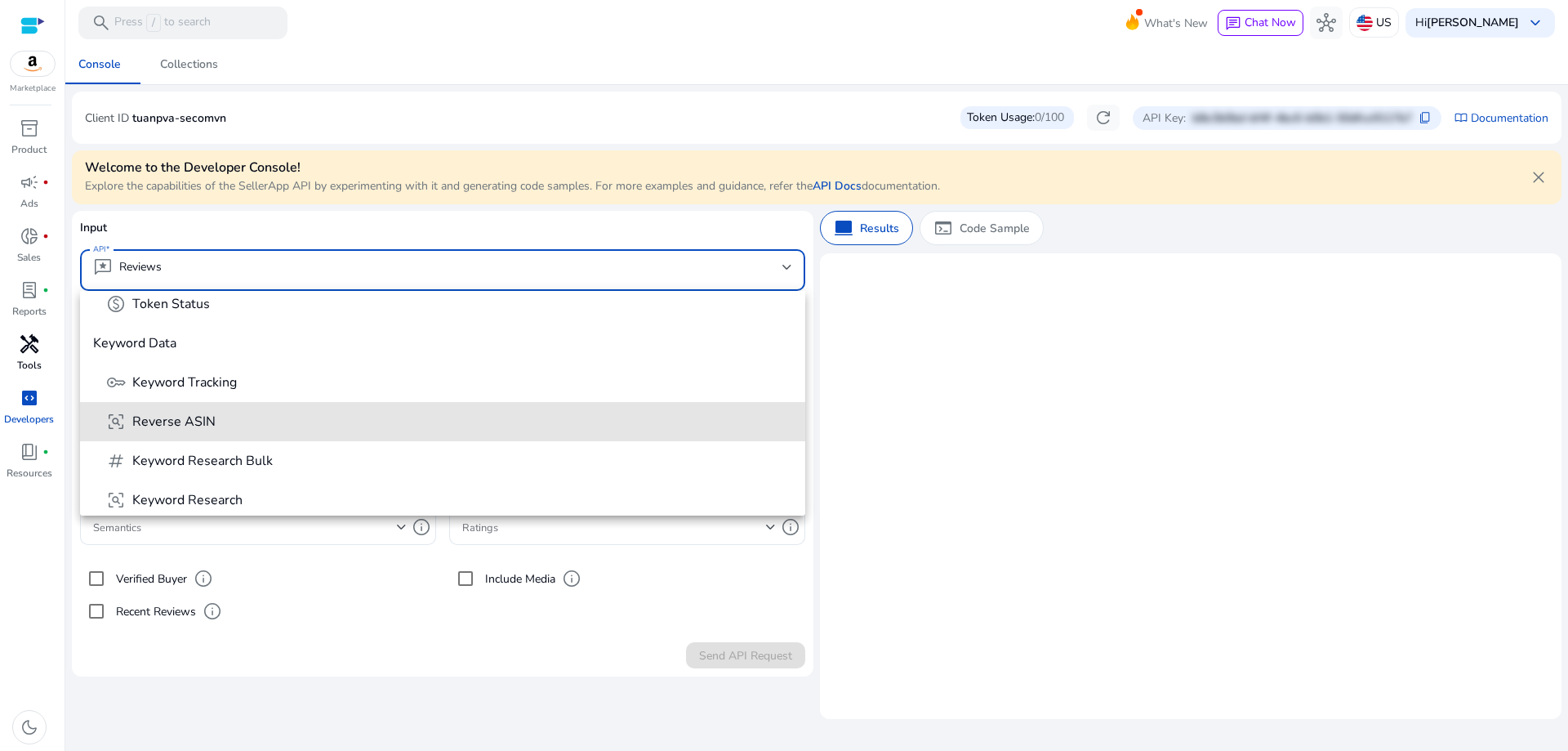
click at [512, 422] on span "frame_inspect Reverse ASIN" at bounding box center [449, 422] width 686 height 19
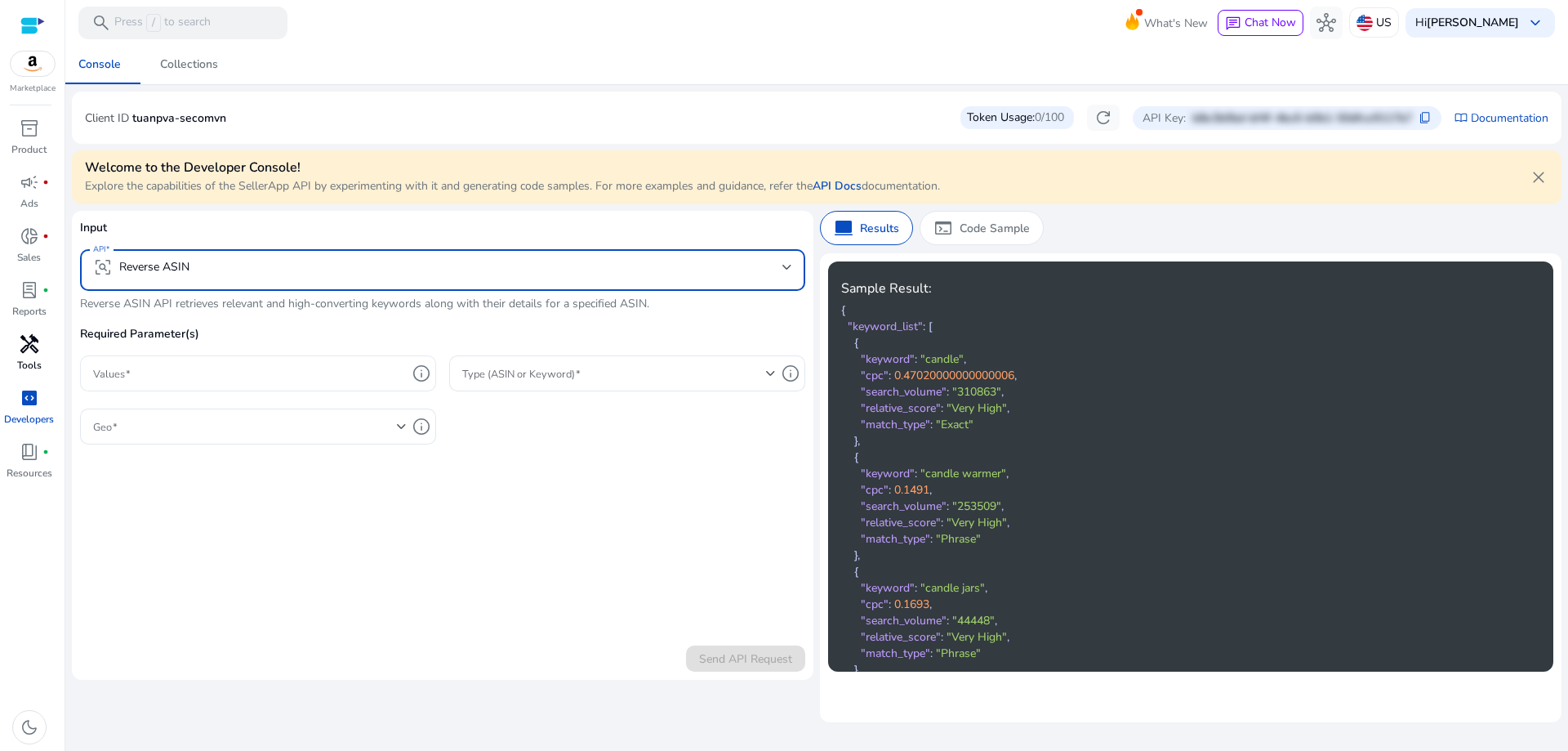
click at [293, 383] on input "Values" at bounding box center [249, 373] width 313 height 18
click at [306, 269] on mat-select-trigger "frame_inspect Reverse ASIN" at bounding box center [437, 267] width 689 height 19
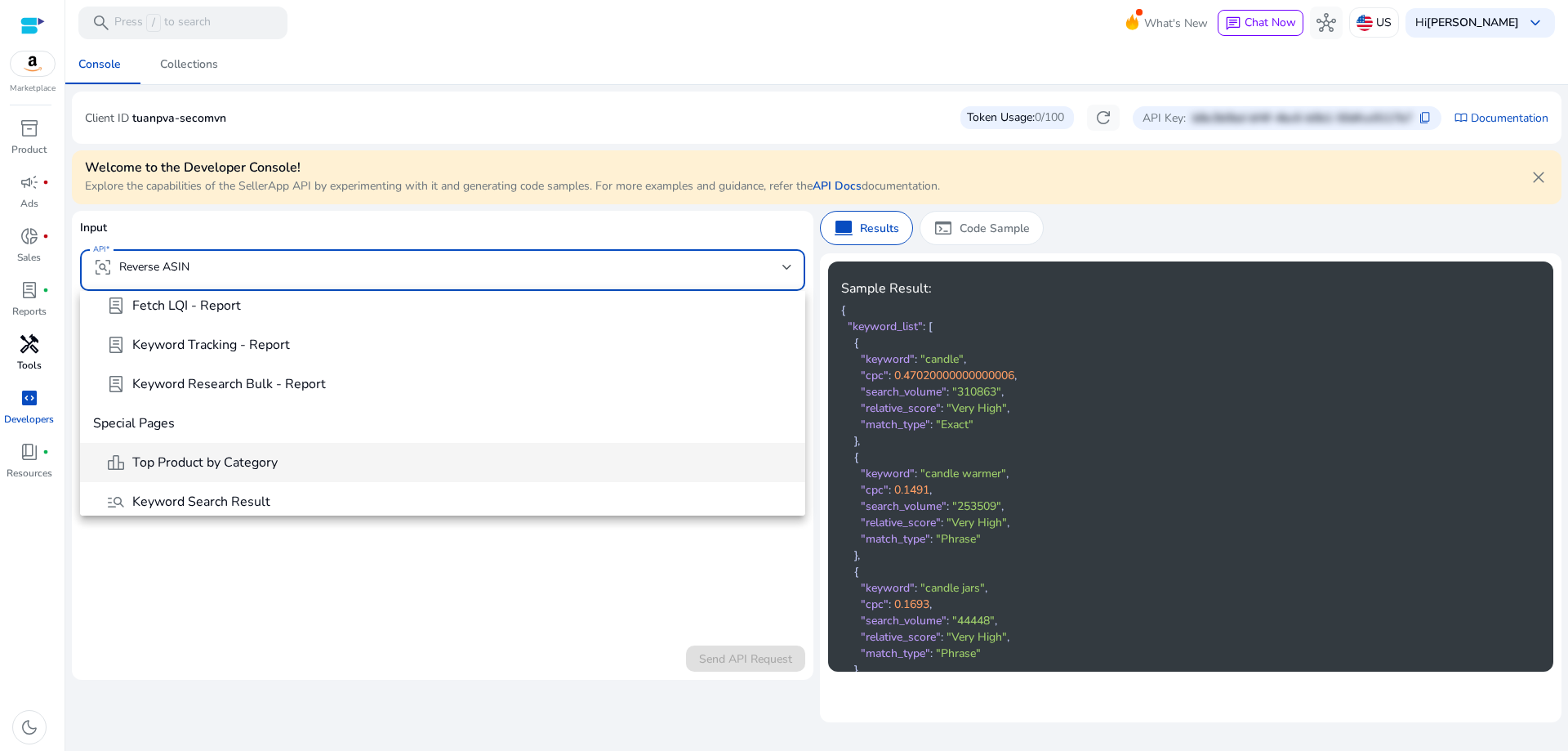
scroll to position [769, 0]
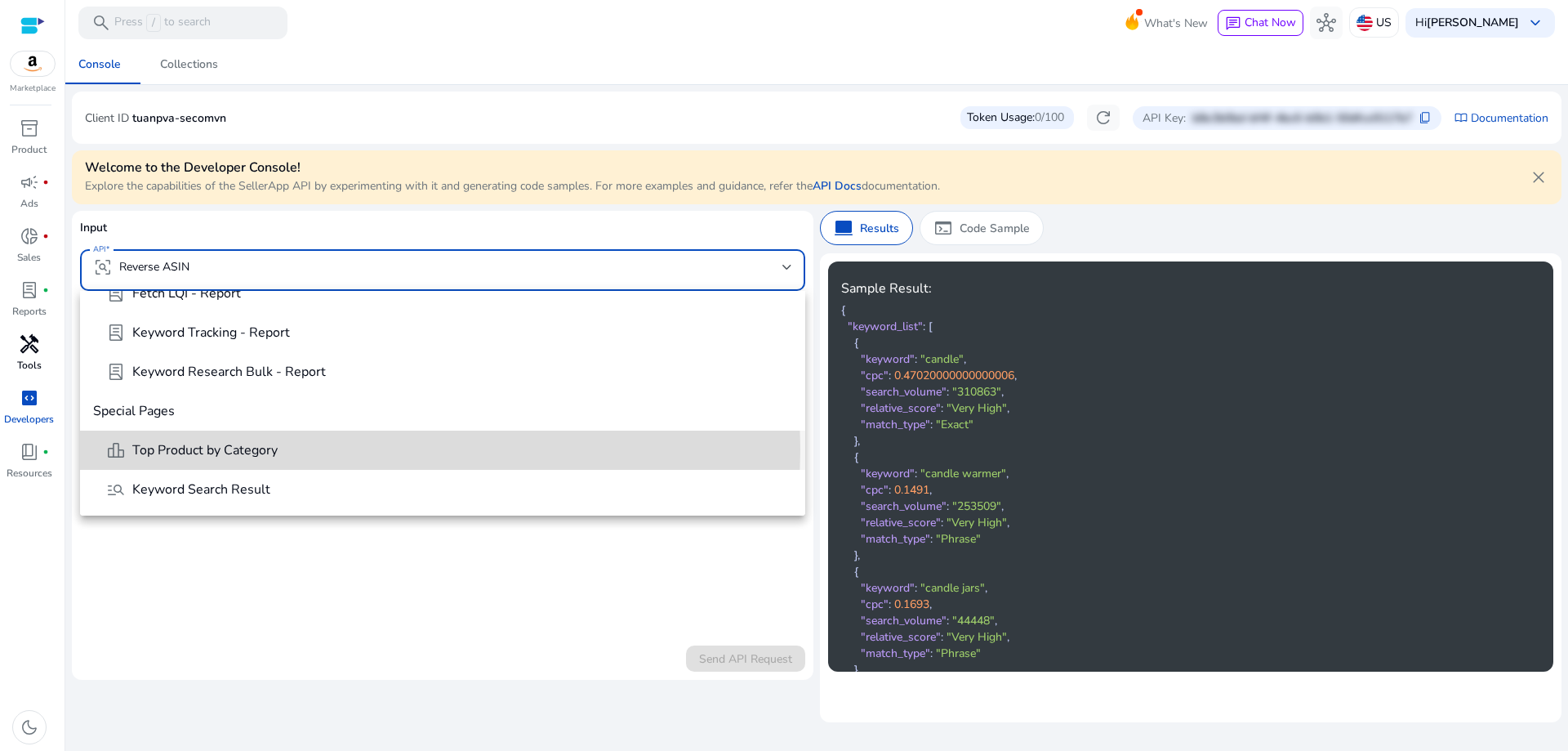
click at [305, 449] on span "leaderboard Top Product by Category" at bounding box center [449, 449] width 686 height 19
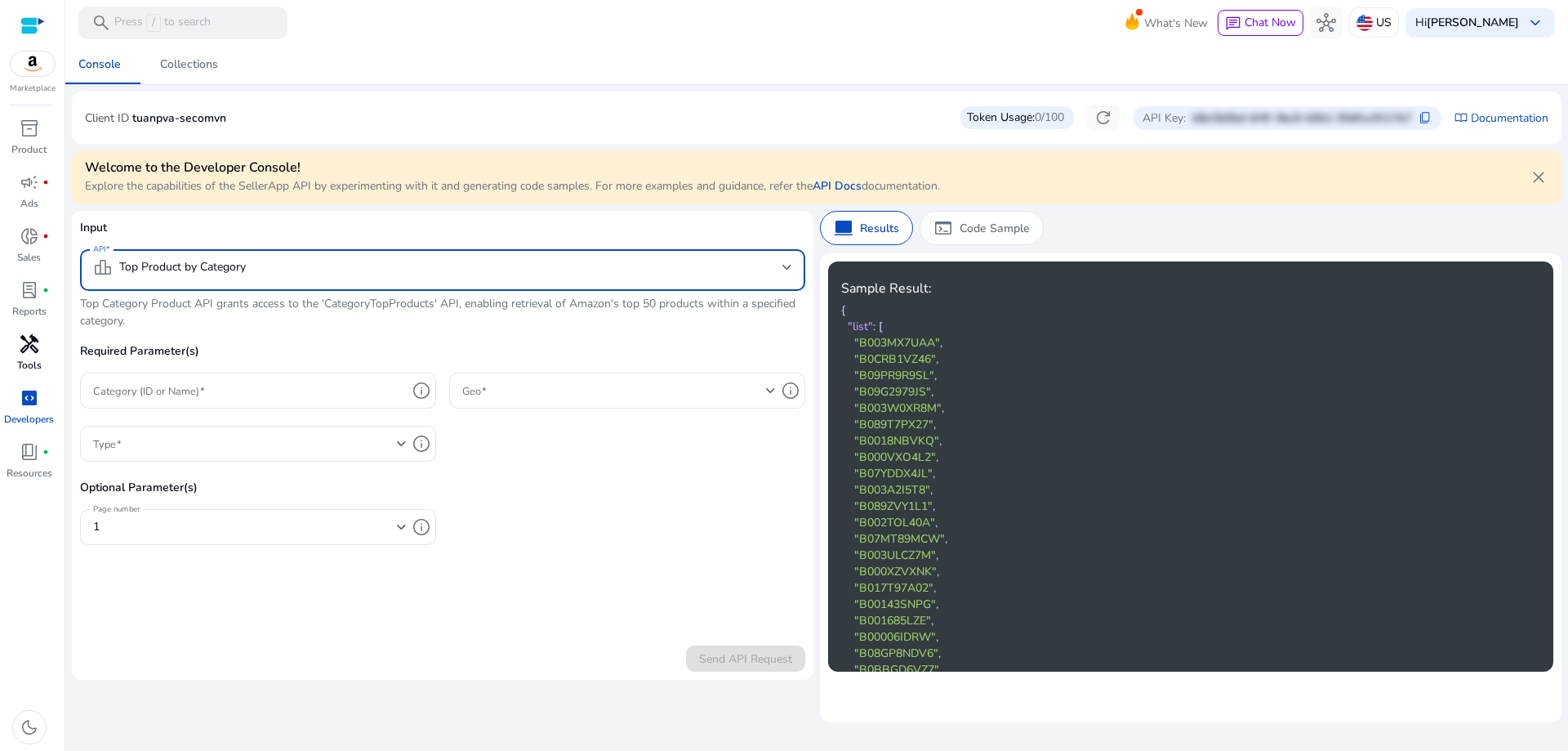
scroll to position [0, 0]
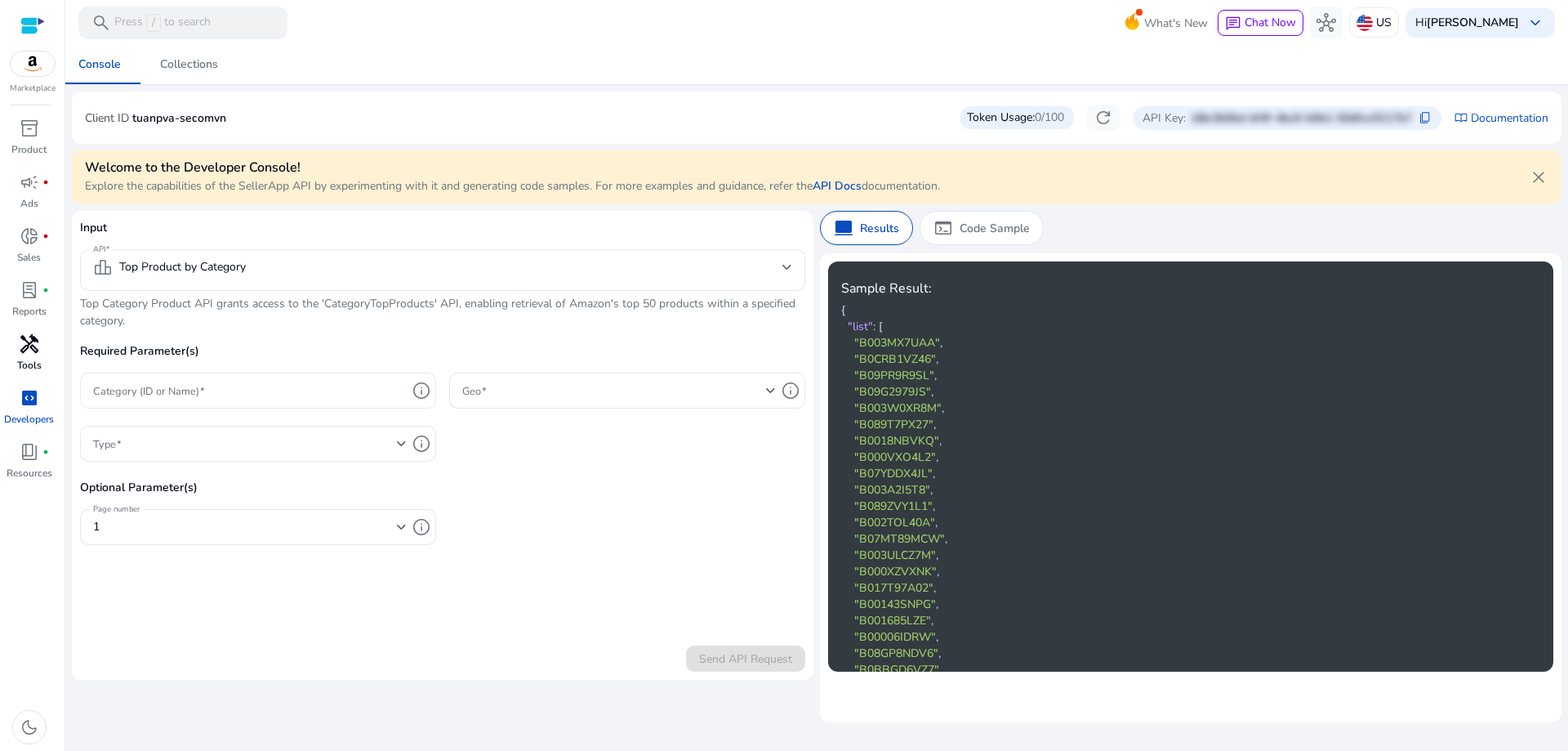
drag, startPoint x: 284, startPoint y: 370, endPoint x: 284, endPoint y: 391, distance: 21.0
click at [284, 381] on div "Required Parameter(s) Category (ID or Name) info Geo info Type info Optional Pa…" at bounding box center [442, 452] width 725 height 220
click at [284, 391] on input "Category (ID or Name)" at bounding box center [249, 390] width 313 height 18
click at [574, 478] on div "Required Parameter(s) Category (ID or Name) info Geo info Type info Optional Pa…" at bounding box center [442, 452] width 725 height 220
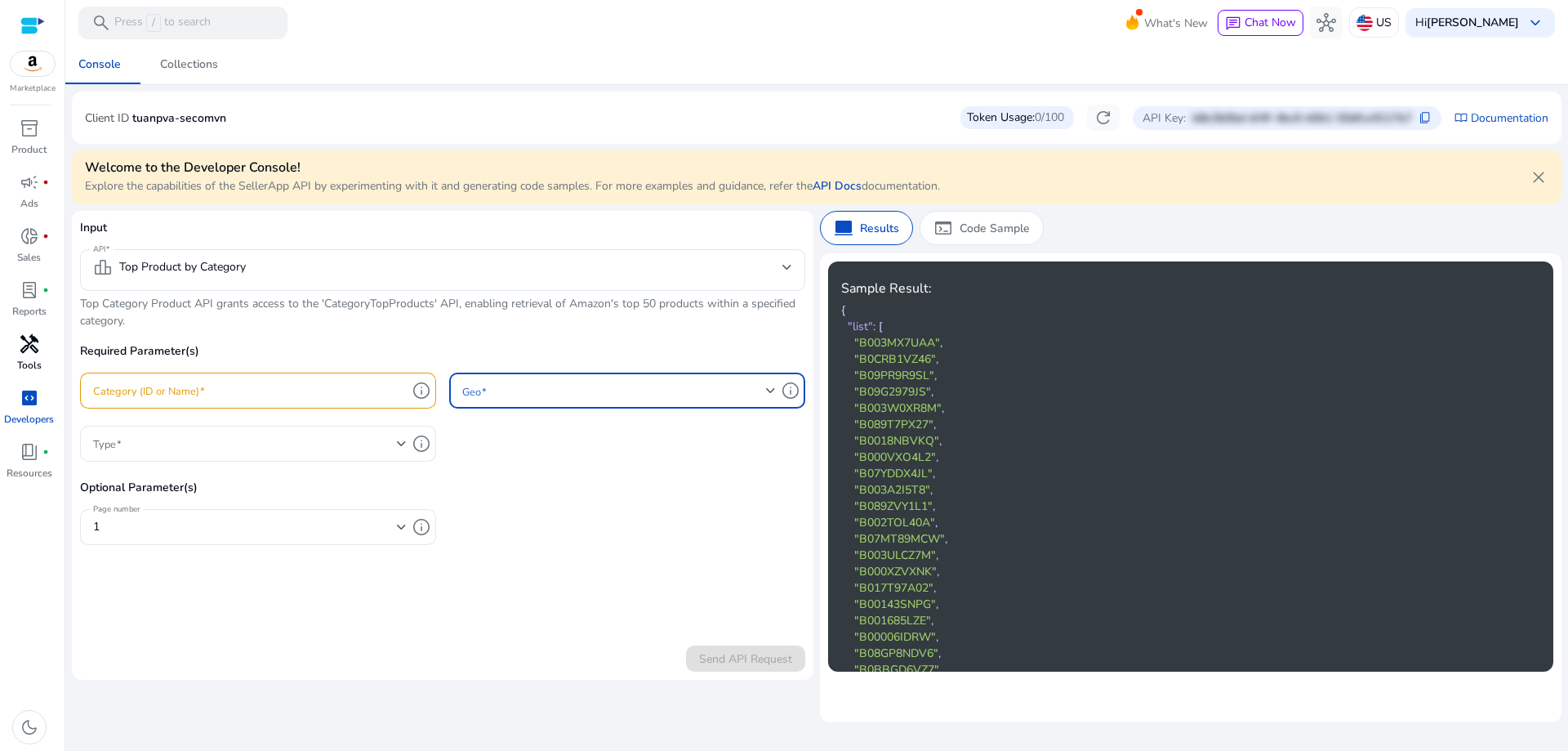
click at [629, 392] on span at bounding box center [615, 390] width 304 height 18
click at [496, 439] on span "US" at bounding box center [627, 434] width 330 height 18
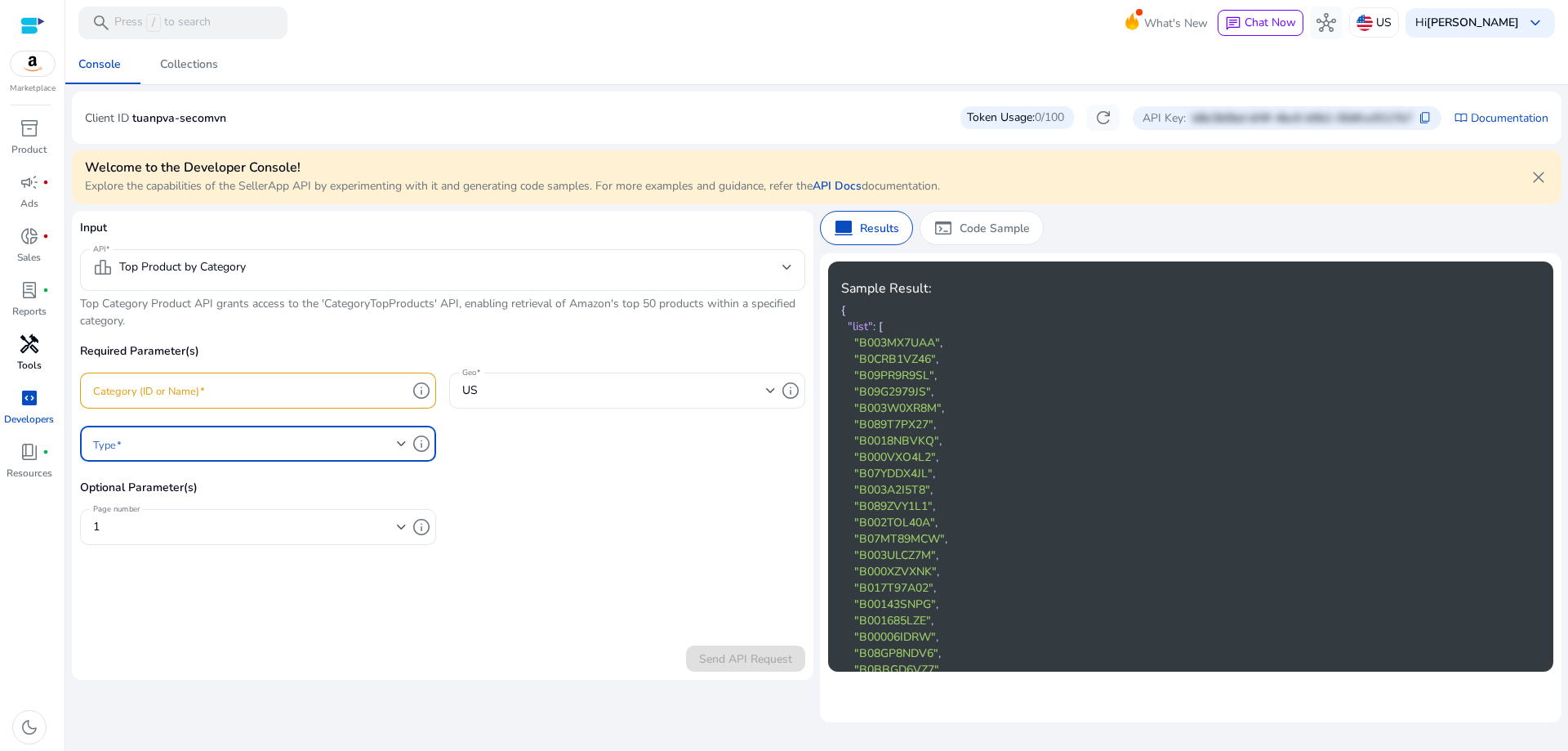
click at [355, 447] on span at bounding box center [245, 444] width 304 height 18
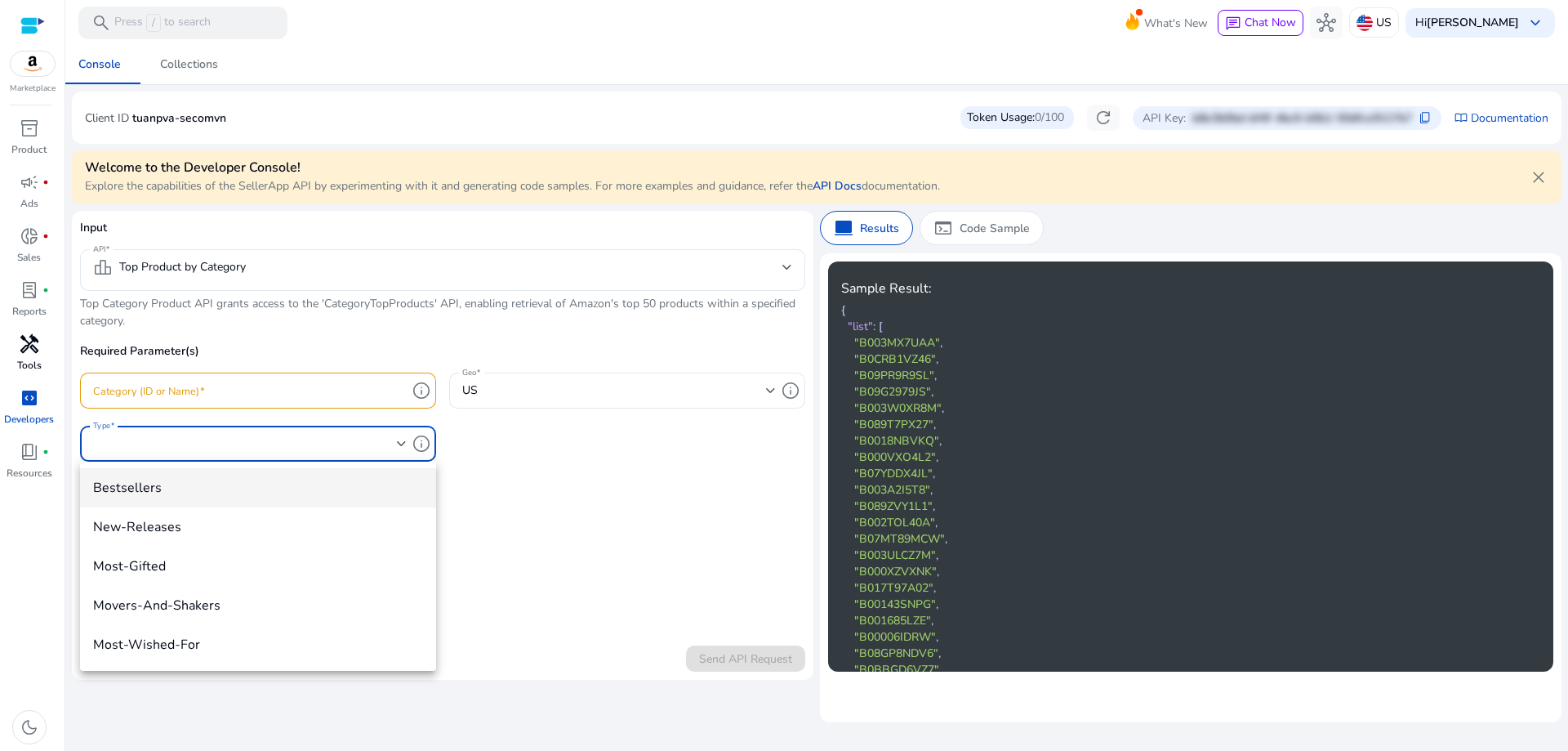
click at [726, 517] on div at bounding box center [784, 375] width 1568 height 751
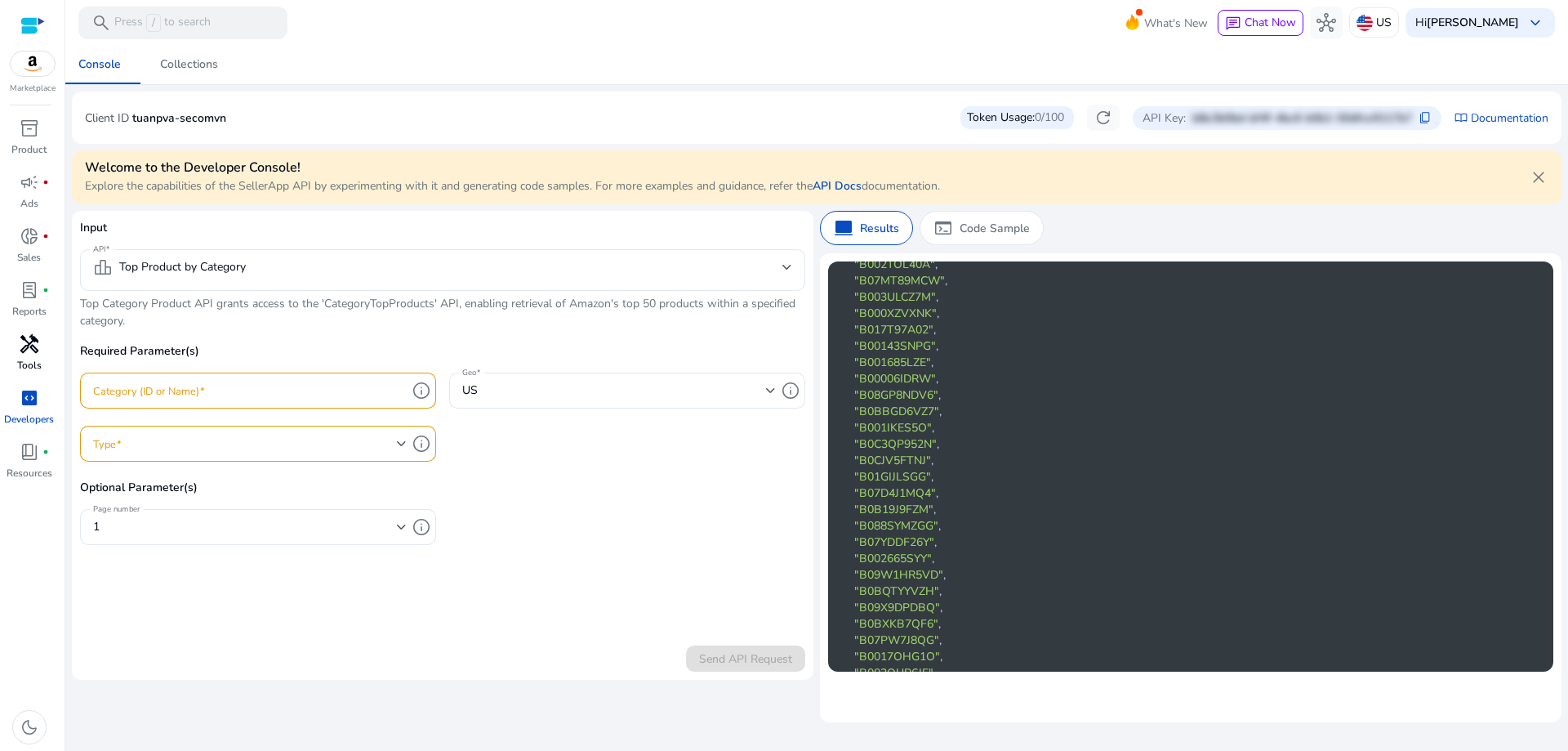
scroll to position [409, 0]
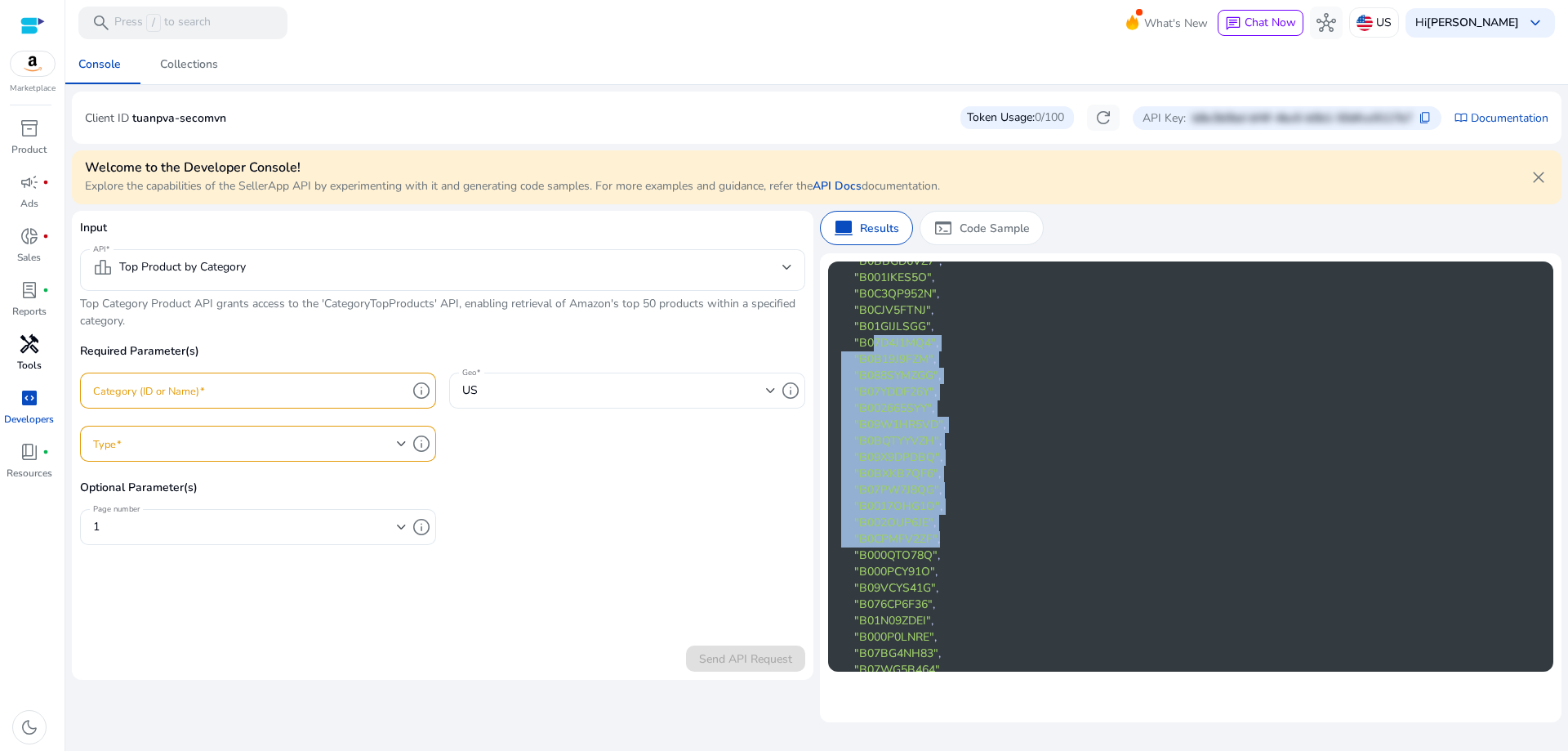
drag, startPoint x: 944, startPoint y: 531, endPoint x: 873, endPoint y: 349, distance: 195.4
click at [873, 349] on pre "{ "list" : [ "B003MX7UAA" , "B0CRB1VZ46" , "B09PR9R9SL" , "B09G2979JS" , "B003W…" at bounding box center [1177, 335] width 673 height 883
click at [936, 439] on span ""B0BQTYYVZH"" at bounding box center [897, 441] width 85 height 15
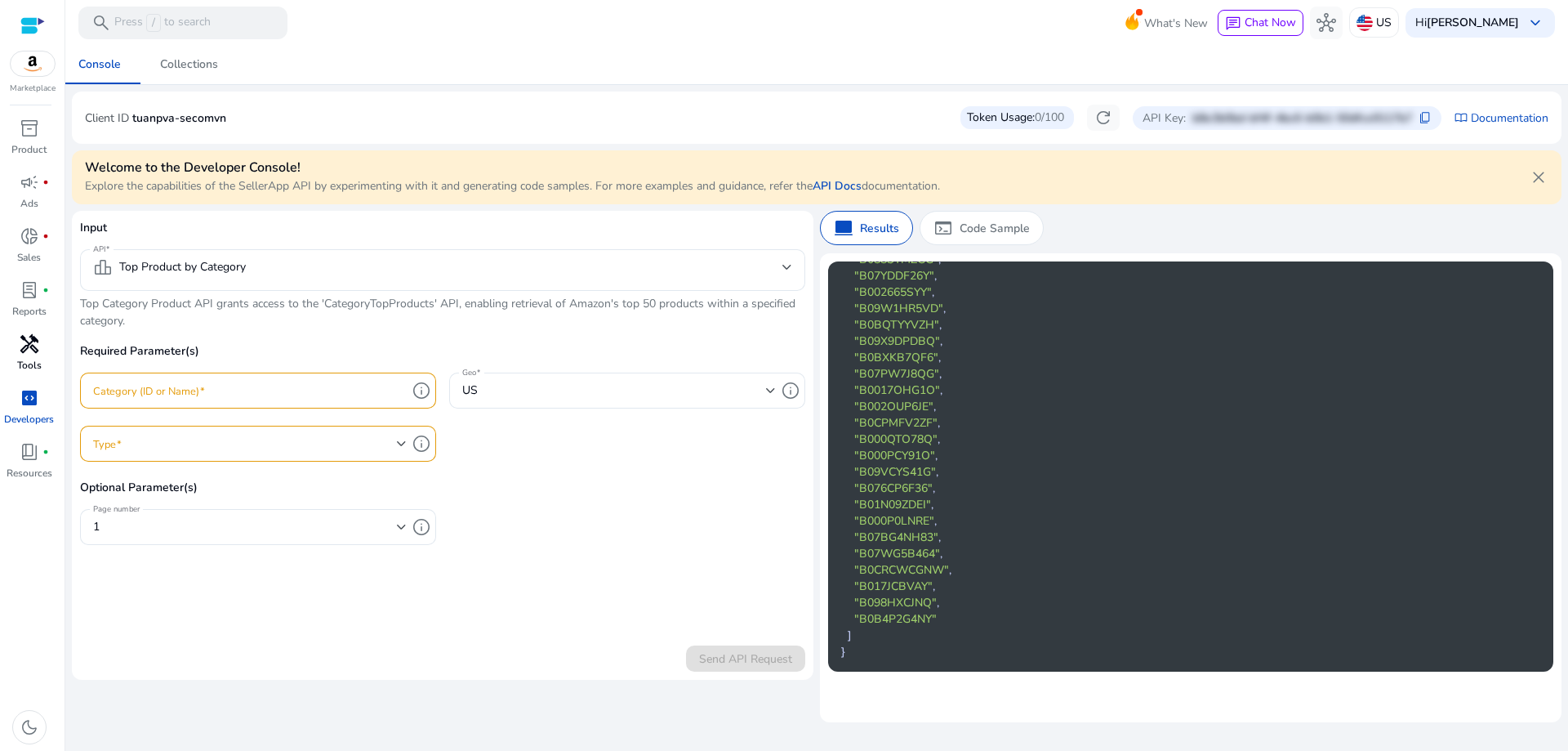
scroll to position [526, 0]
drag, startPoint x: 395, startPoint y: 391, endPoint x: 388, endPoint y: 396, distance: 8.6
click at [393, 395] on input "Category (ID or Name)" at bounding box center [249, 390] width 313 height 18
click at [1035, 116] on span "0/100" at bounding box center [1050, 117] width 30 height 16
click at [214, 114] on p "tuanpva-secomvn" at bounding box center [179, 118] width 94 height 17
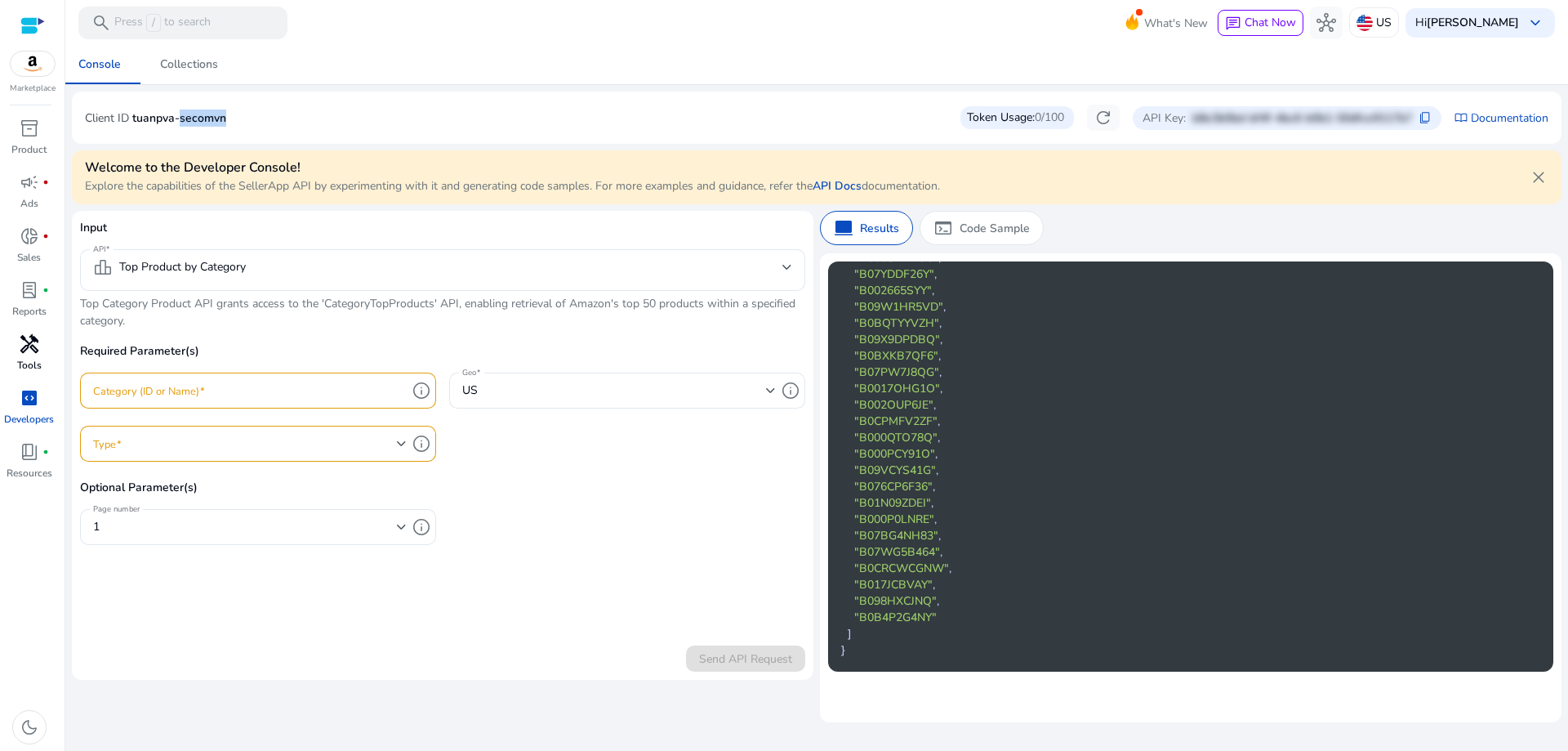
click at [214, 114] on p "tuanpva-secomvn" at bounding box center [179, 118] width 94 height 17
click at [248, 121] on div "Client ID tuanpva-secomvn Token Usage: 0/100 refresh API Key: b8e3b0bd-bf4f-4bc…" at bounding box center [817, 117] width 1464 height 26
drag, startPoint x: 248, startPoint y: 121, endPoint x: 95, endPoint y: 10, distance: 189.0
click at [126, 117] on div "Client ID tuanpva-secomvn Token Usage: 0/100 refresh API Key: b8e3b0bd-bf4f-4bc…" at bounding box center [817, 117] width 1464 height 26
click at [296, 255] on div "leaderboard Top Product by Category" at bounding box center [442, 269] width 699 height 41
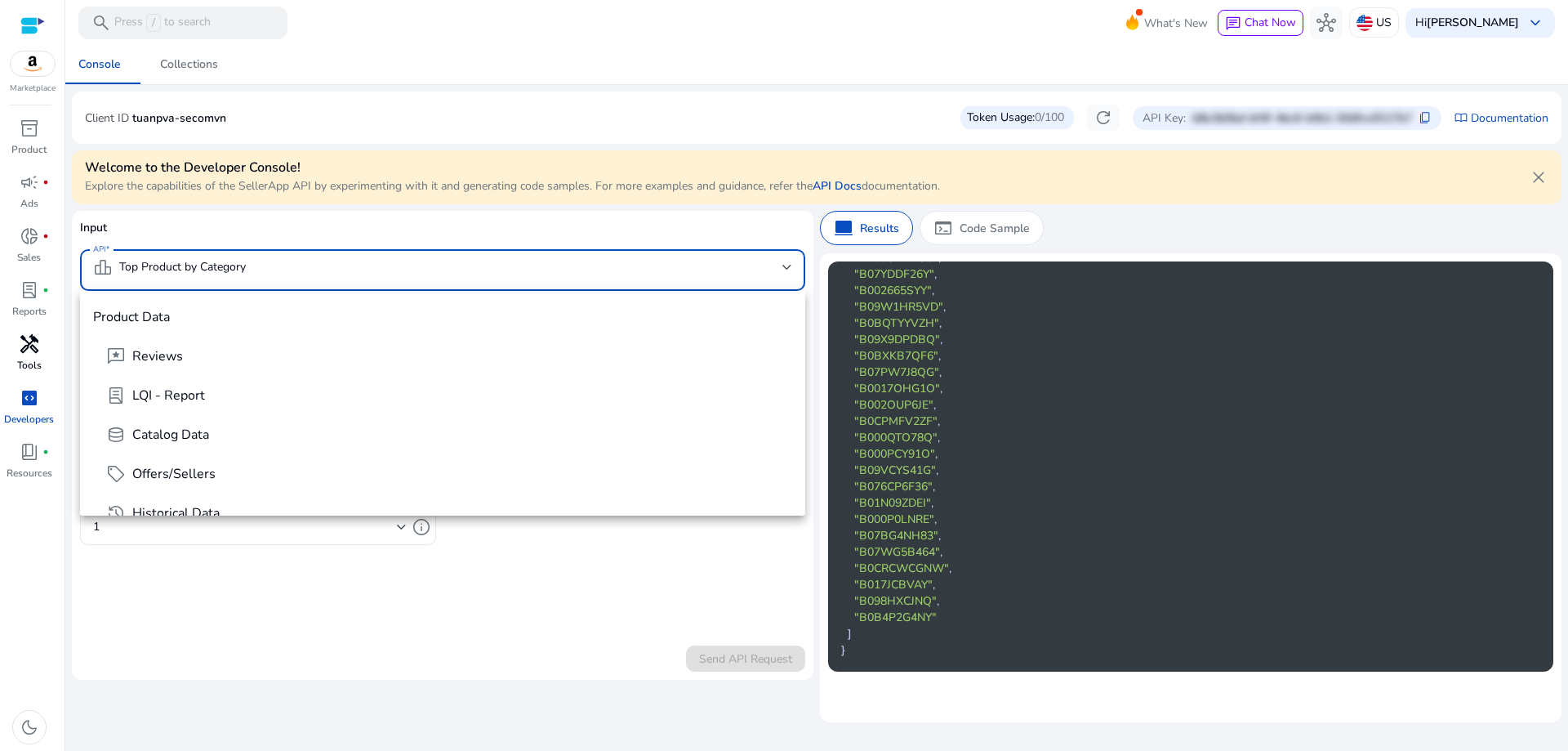
scroll to position [723, 0]
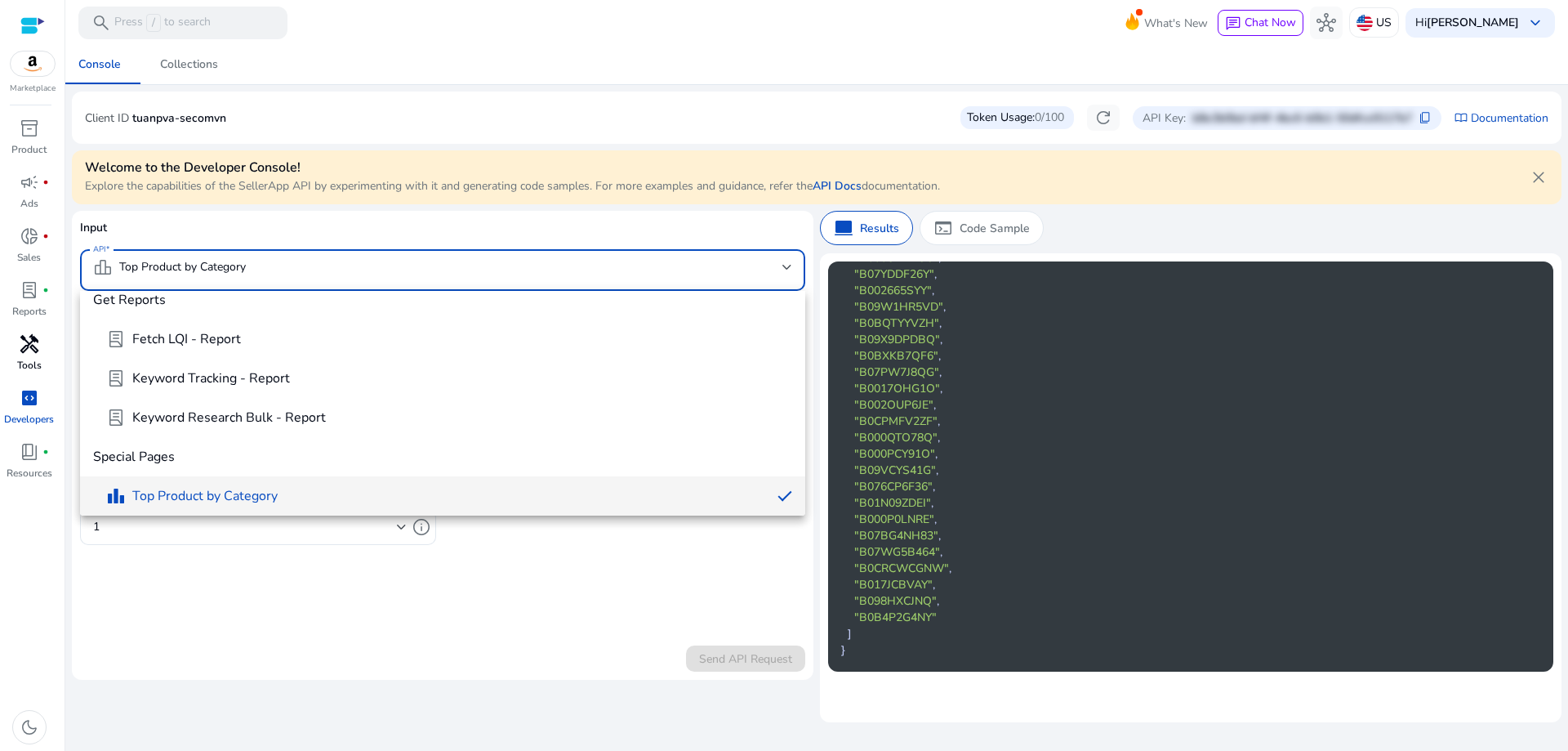
click at [400, 258] on div at bounding box center [784, 375] width 1568 height 751
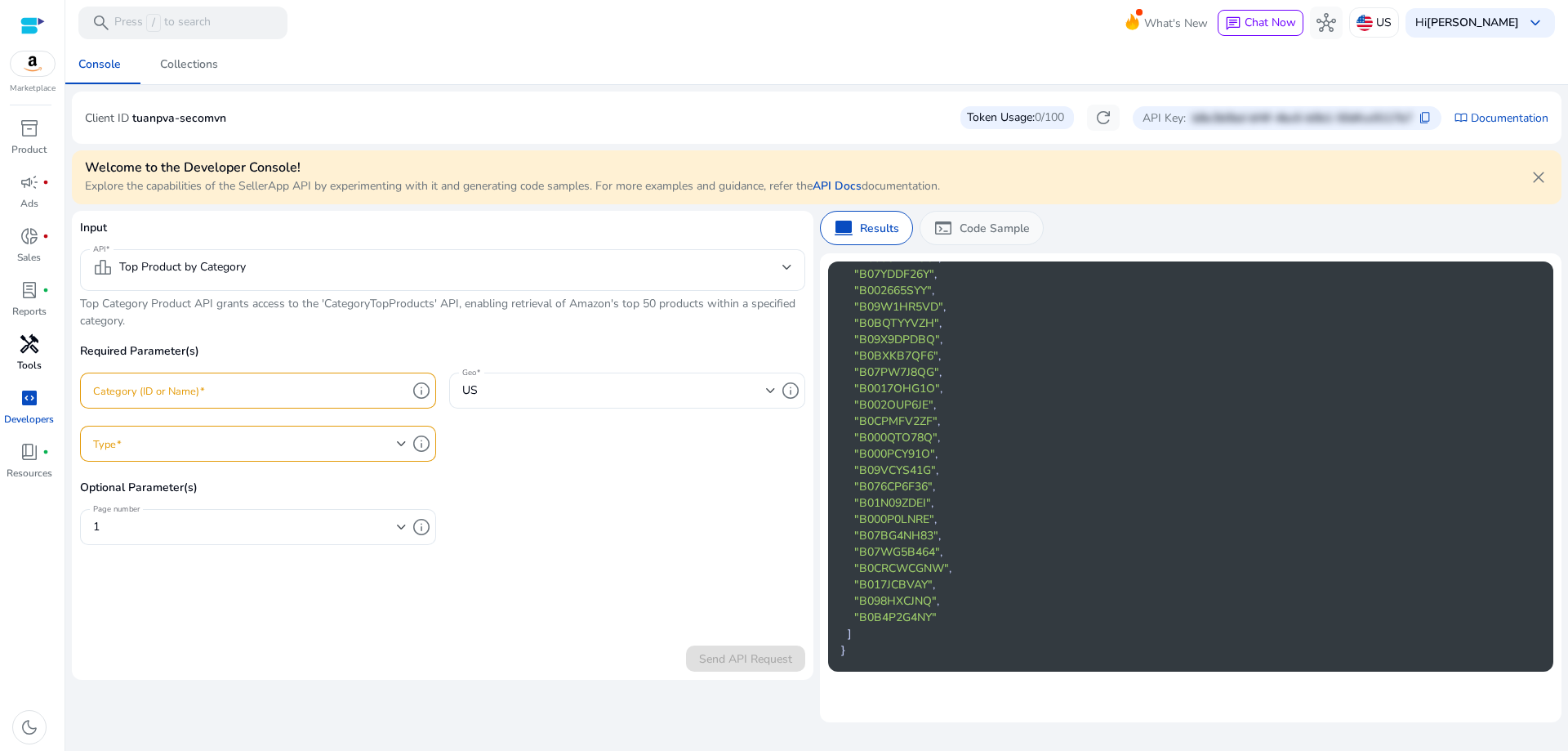
click at [999, 232] on p "Code Sample" at bounding box center [995, 228] width 70 height 17
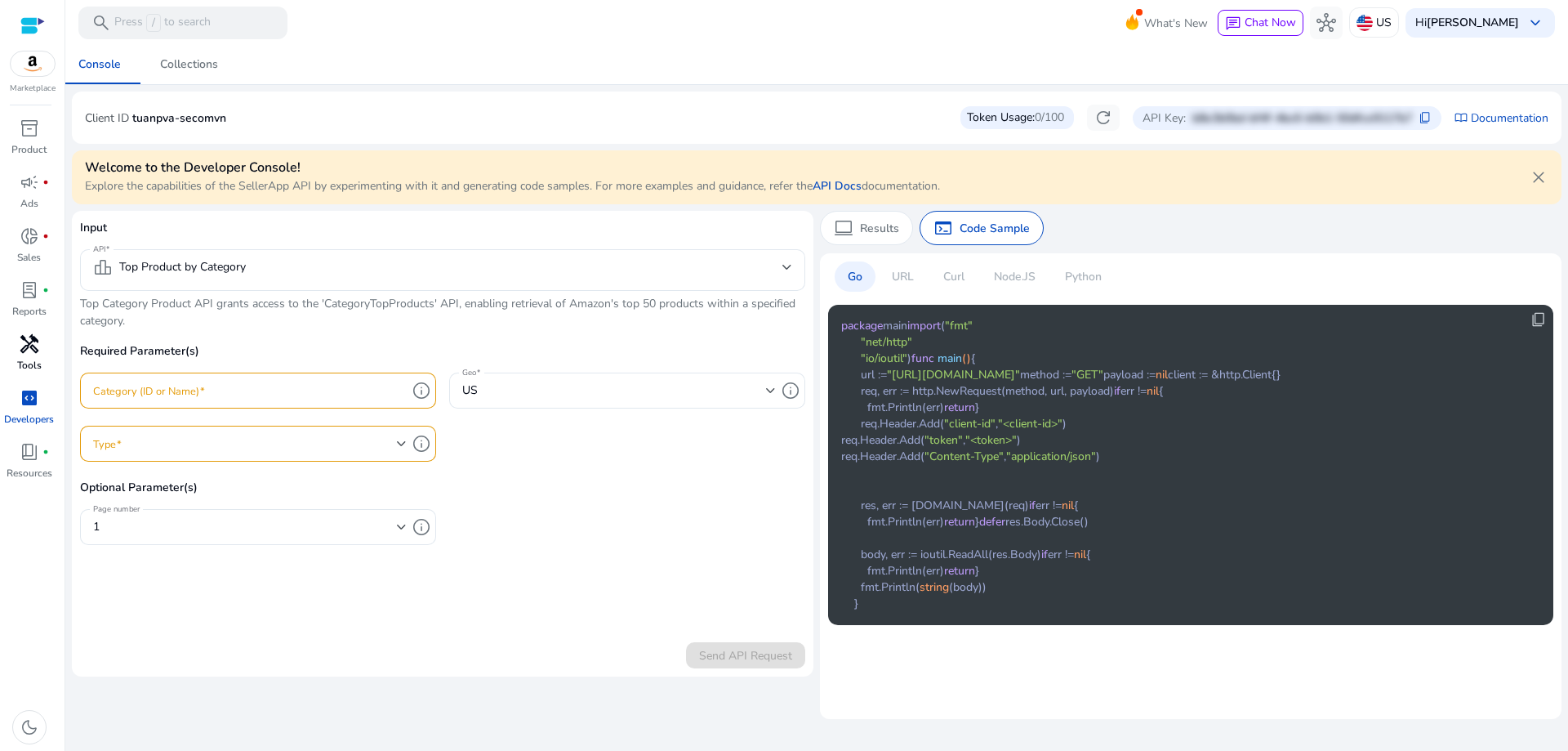
drag, startPoint x: 944, startPoint y: 323, endPoint x: 828, endPoint y: 316, distance: 116.2
click at [828, 316] on div "content_copy package main import ( "fmt" "net/http" "io/ioutil" ) func main () …" at bounding box center [1191, 465] width 725 height 320
click at [1045, 373] on code "package main import ( "fmt" "net/http" "io/ioutil" ) func main () { url := "[UR…" at bounding box center [1061, 465] width 439 height 294
click at [1091, 280] on p "Python" at bounding box center [1083, 276] width 37 height 17
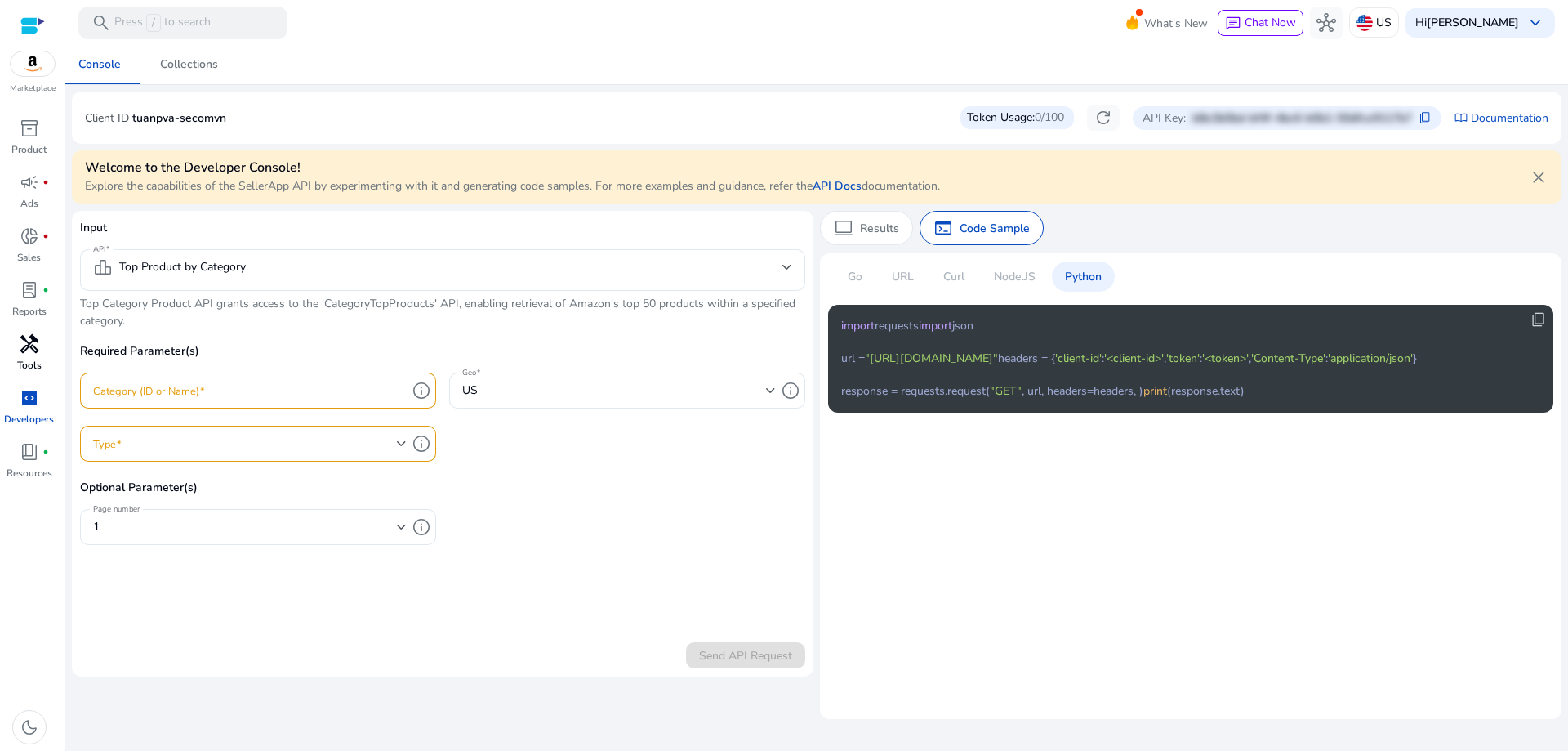
scroll to position [0, 0]
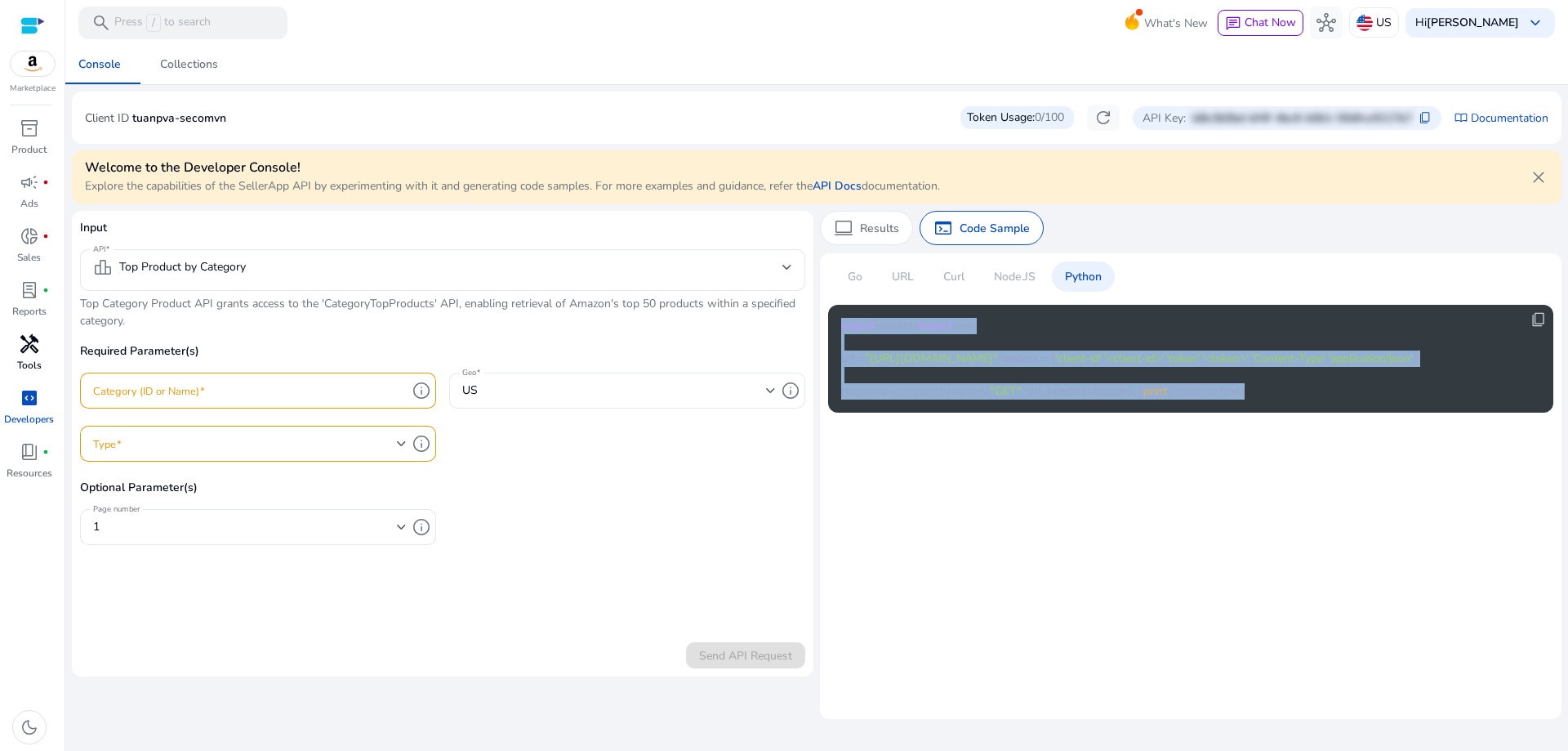
drag, startPoint x: 967, startPoint y: 541, endPoint x: 837, endPoint y: 324, distance: 253.0
click at [837, 324] on div "content_copy import requests import json url = "[URL][DOMAIN_NAME]" headers = {…" at bounding box center [1191, 359] width 725 height 108
click at [1348, 413] on div "content_copy import requests import json url = "[URL][DOMAIN_NAME]" headers = {…" at bounding box center [1191, 359] width 725 height 108
drag, startPoint x: 961, startPoint y: 516, endPoint x: 839, endPoint y: 330, distance: 222.4
click at [839, 330] on div "content_copy import requests import json url = "[URL][DOMAIN_NAME]" headers = {…" at bounding box center [1191, 359] width 725 height 108
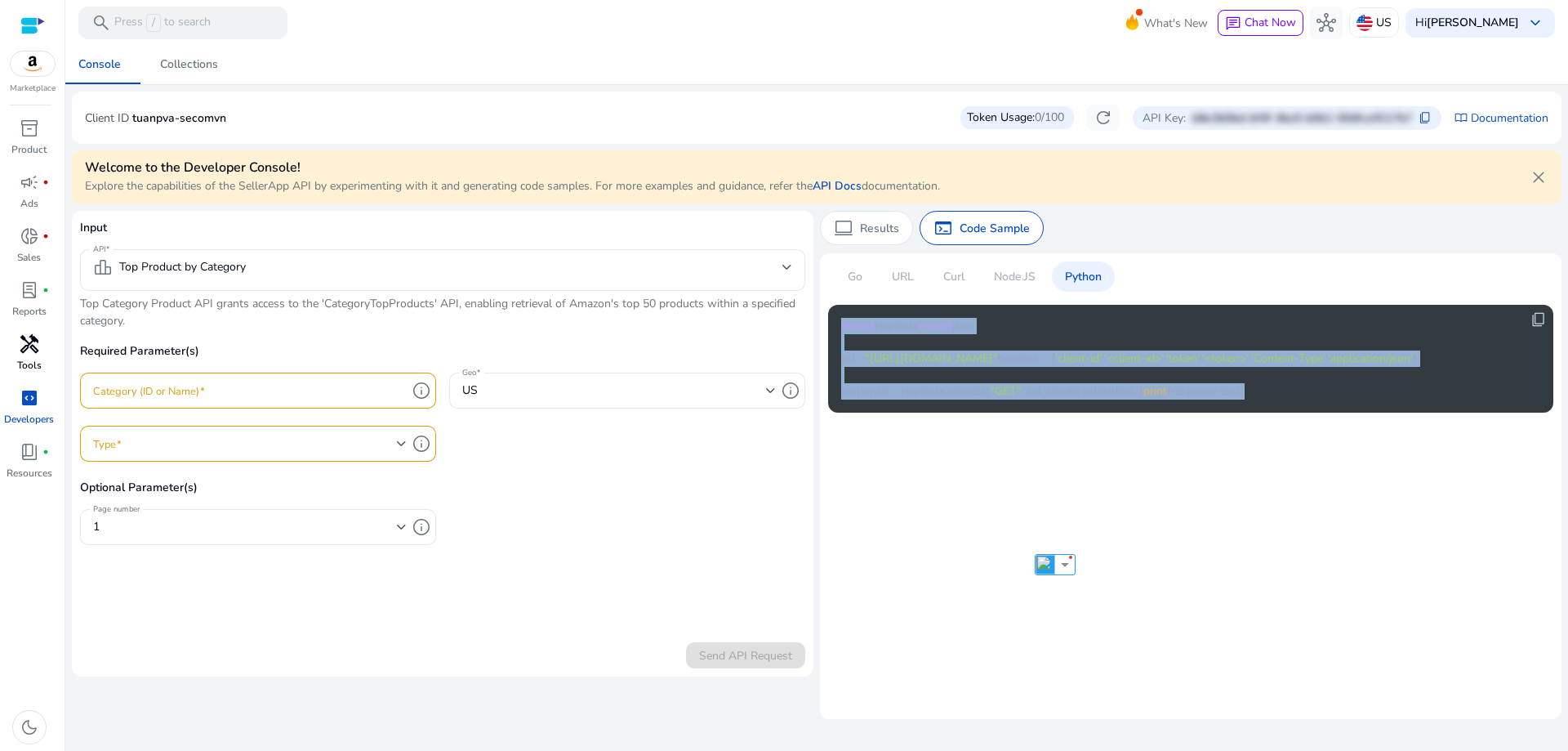
click at [1063, 400] on code "import requests import json url = "[URL][DOMAIN_NAME]" headers = { 'client-id' …" at bounding box center [1129, 358] width 576 height 82
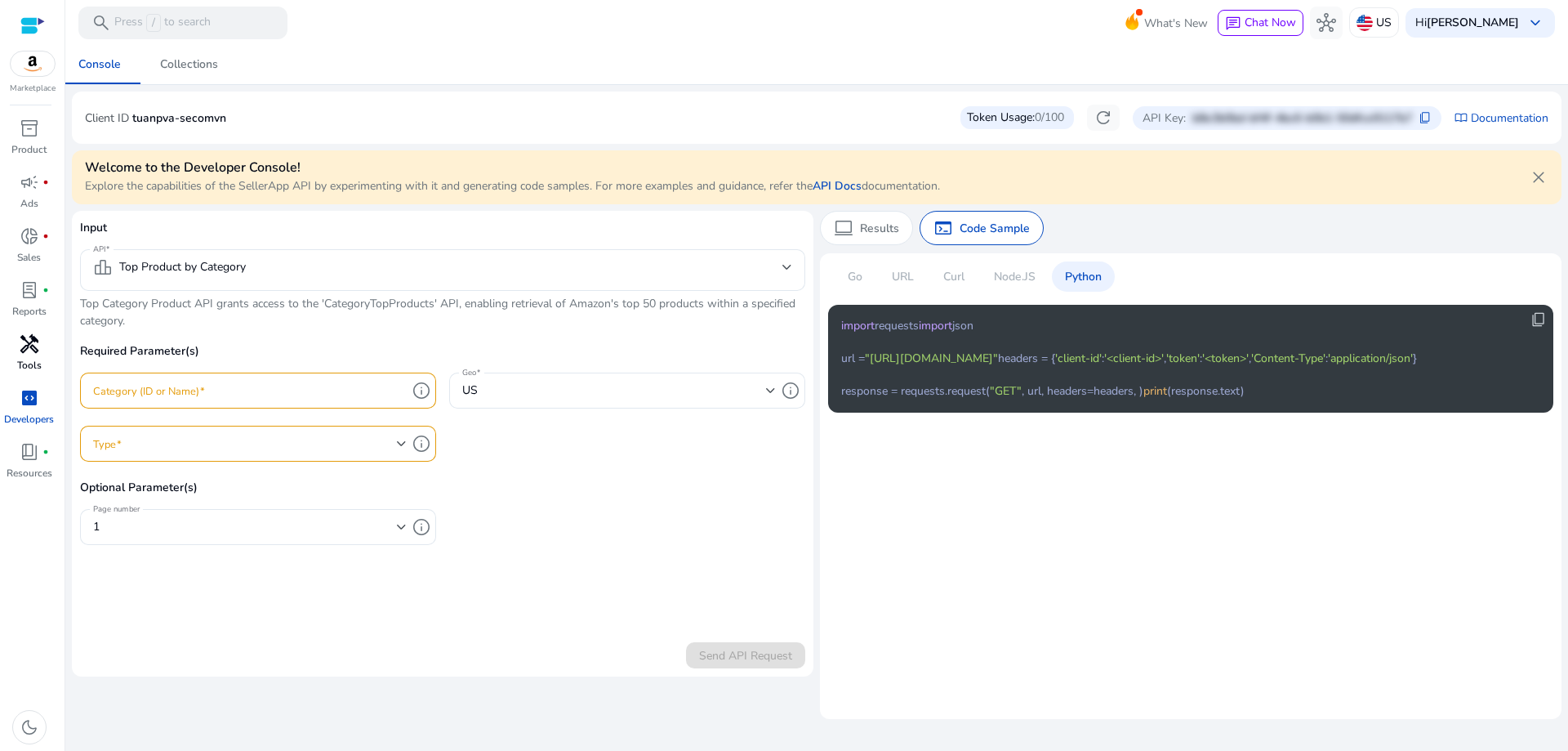
click at [0, 0] on circle at bounding box center [0, 0] width 0 height 0
click at [1028, 115] on div "Token Usage: 0/100" at bounding box center [1017, 117] width 113 height 23
click at [1108, 115] on span "refresh" at bounding box center [1103, 117] width 19 height 19
click at [1516, 17] on b "[PERSON_NAME]" at bounding box center [1473, 22] width 92 height 15
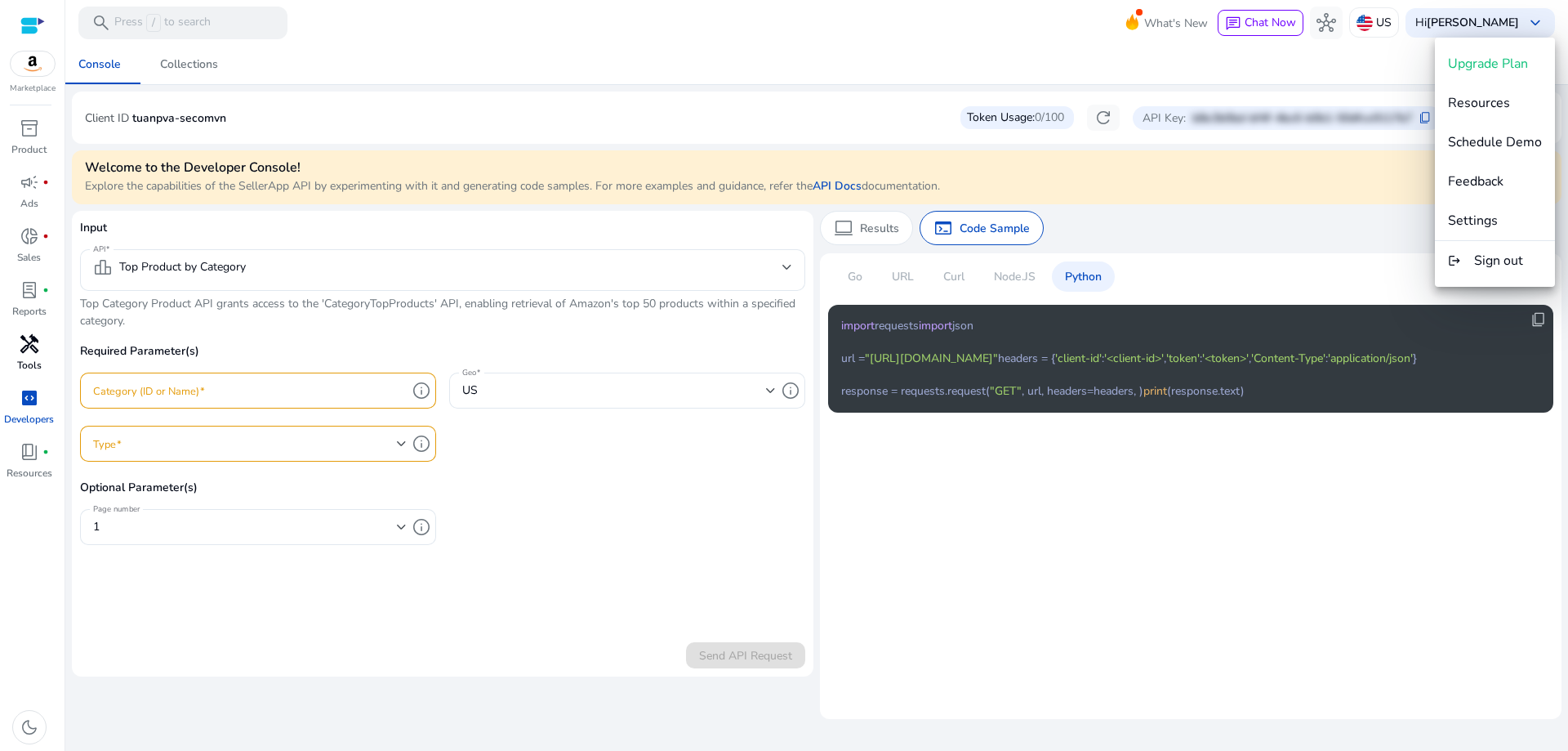
click at [631, 81] on div at bounding box center [784, 375] width 1568 height 751
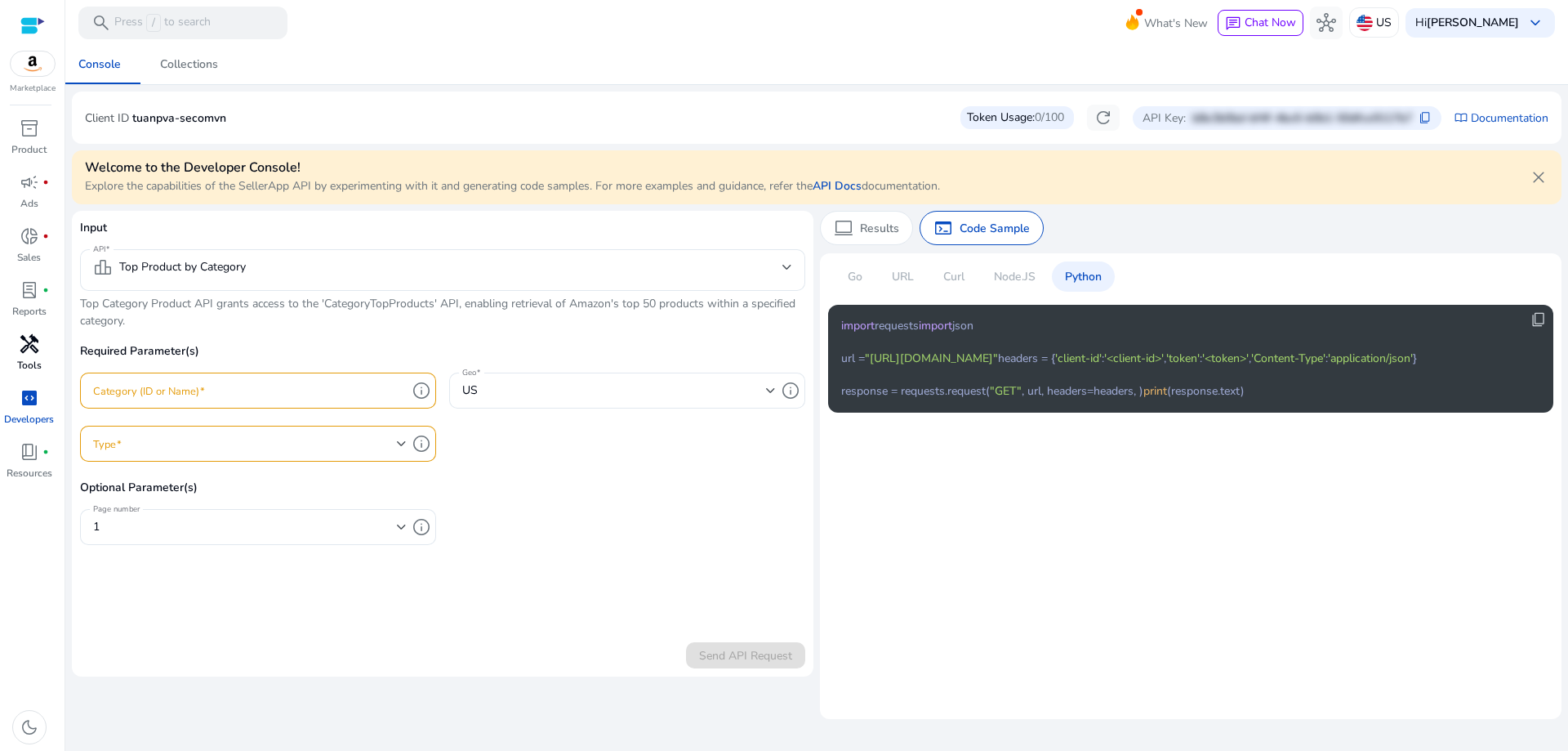
click at [1332, 582] on mat-card "Go URL Curl Node.JS Python content_copy import requests import json url = "[URL…" at bounding box center [1191, 486] width 741 height 465
click at [1020, 280] on p "Node.JS" at bounding box center [1014, 276] width 41 height 17
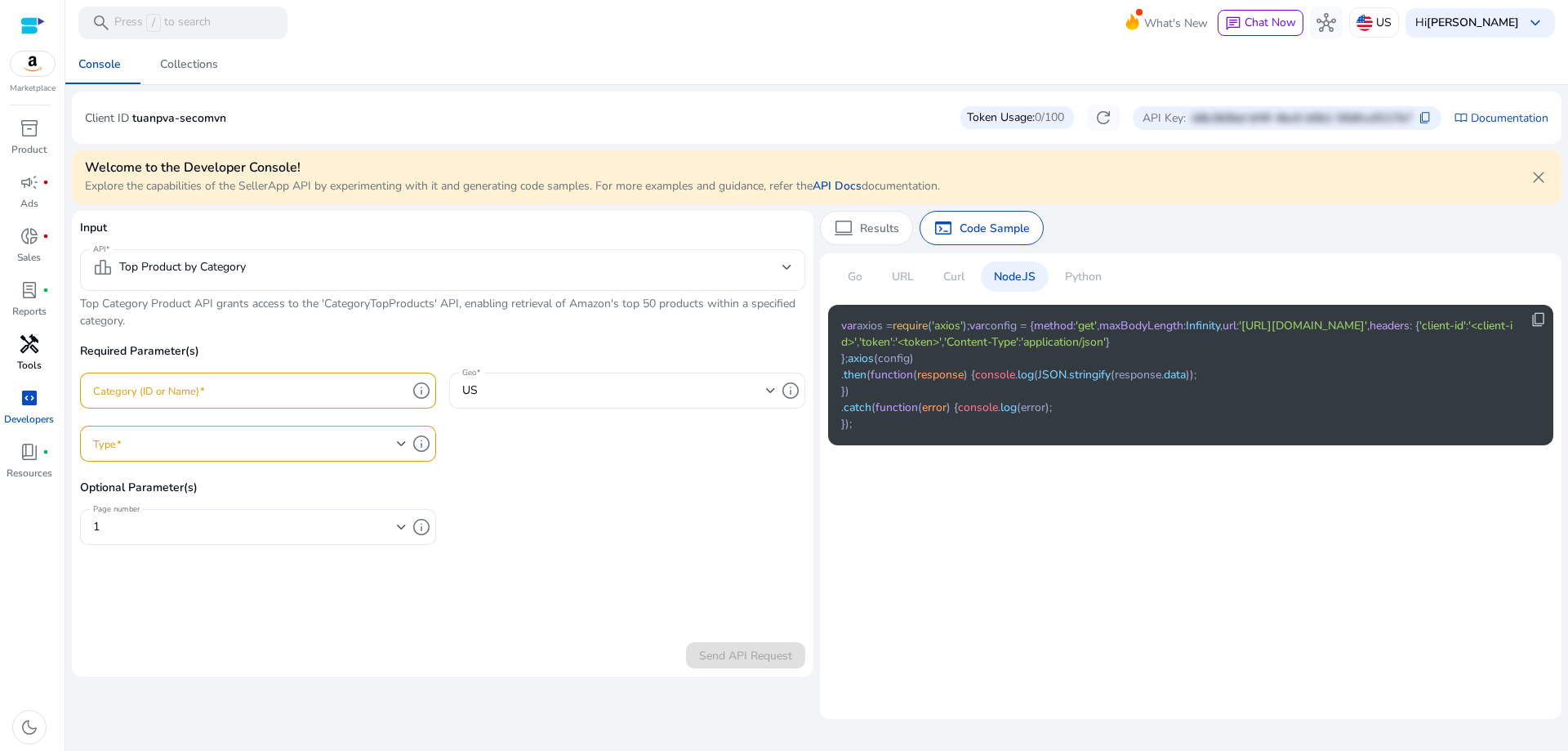
click at [1055, 280] on div "Python" at bounding box center [1083, 277] width 62 height 30
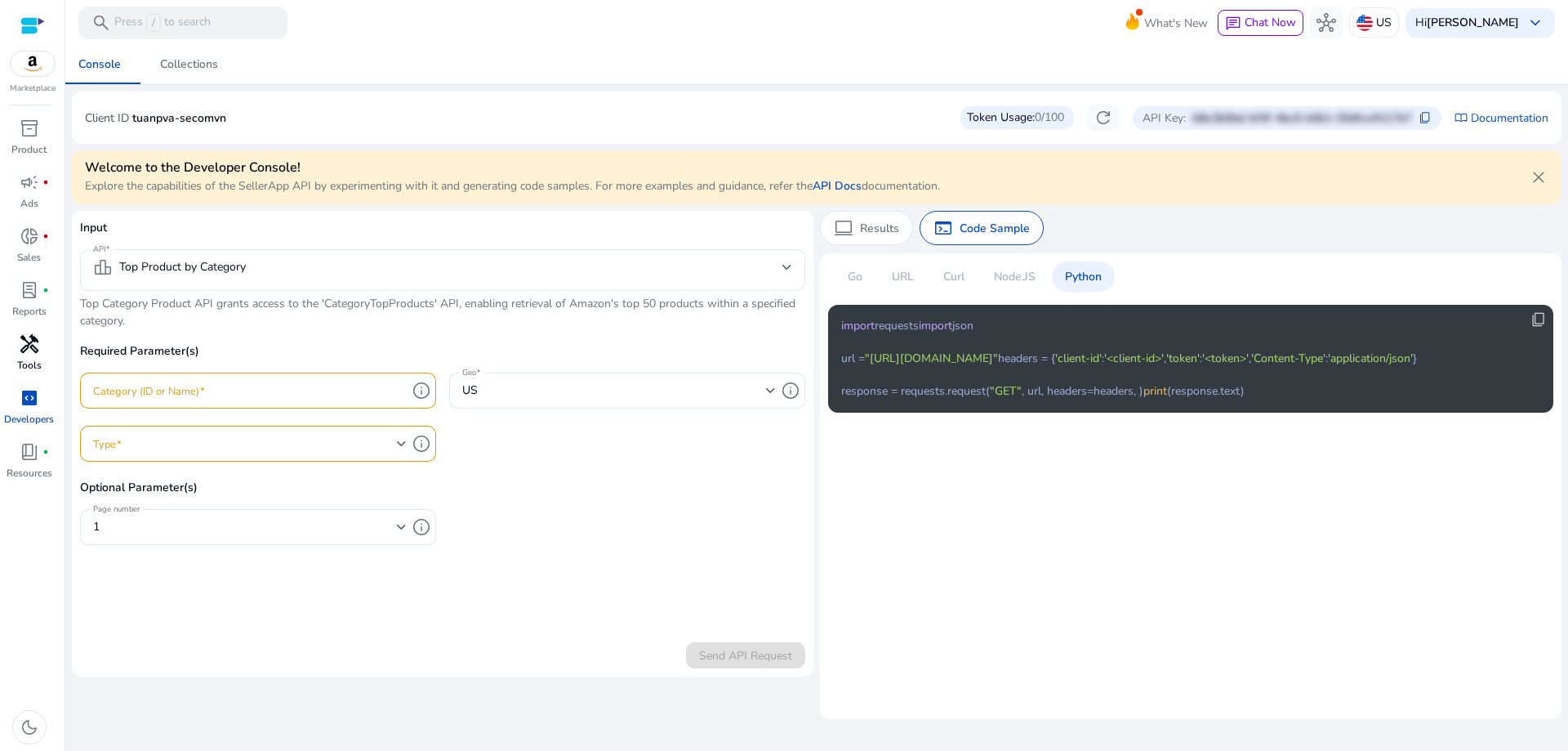
click at [888, 280] on div "URL" at bounding box center [903, 277] width 48 height 30
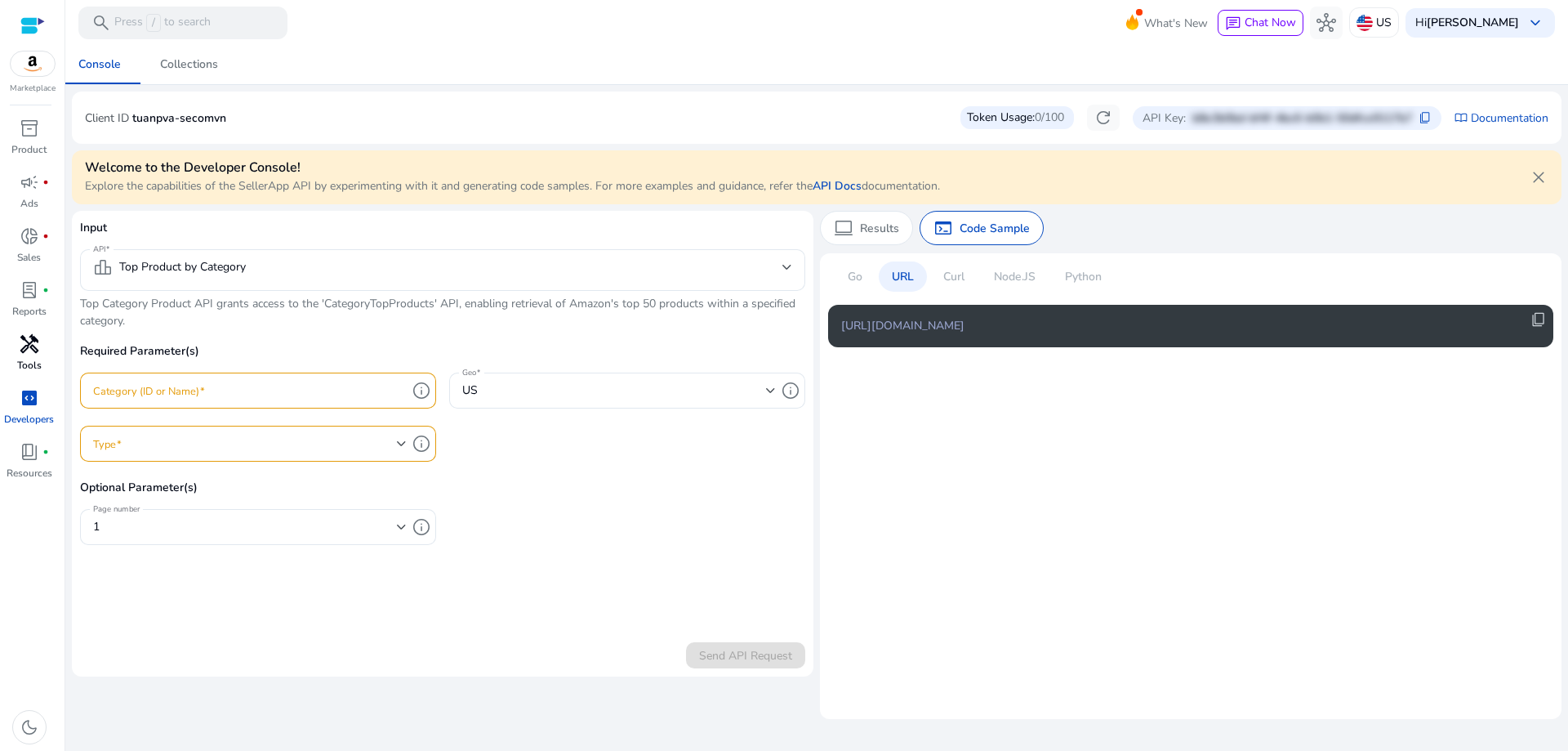
click at [1081, 289] on div "Python" at bounding box center [1083, 277] width 62 height 30
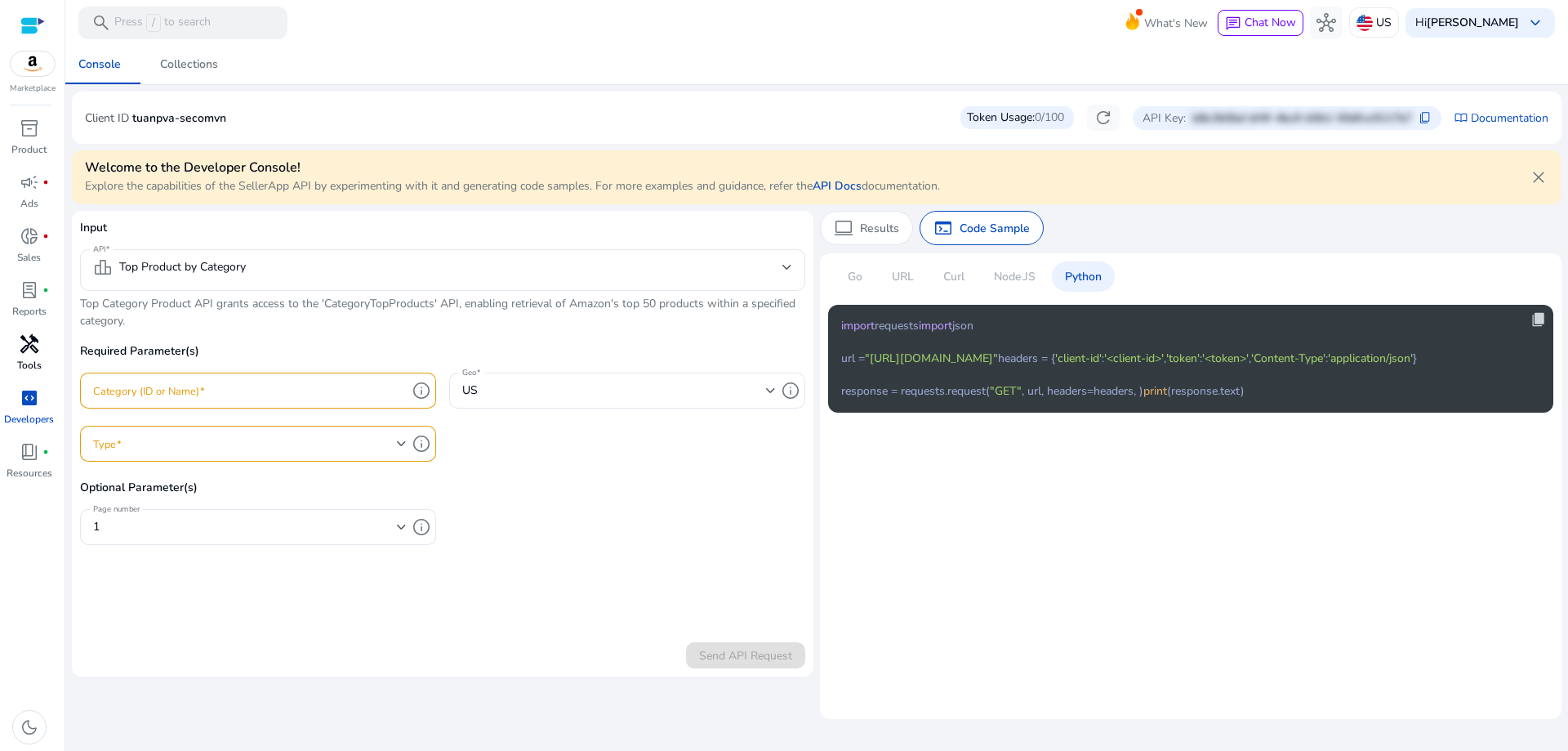
click at [1541, 316] on span "content_copy" at bounding box center [1538, 319] width 16 height 16
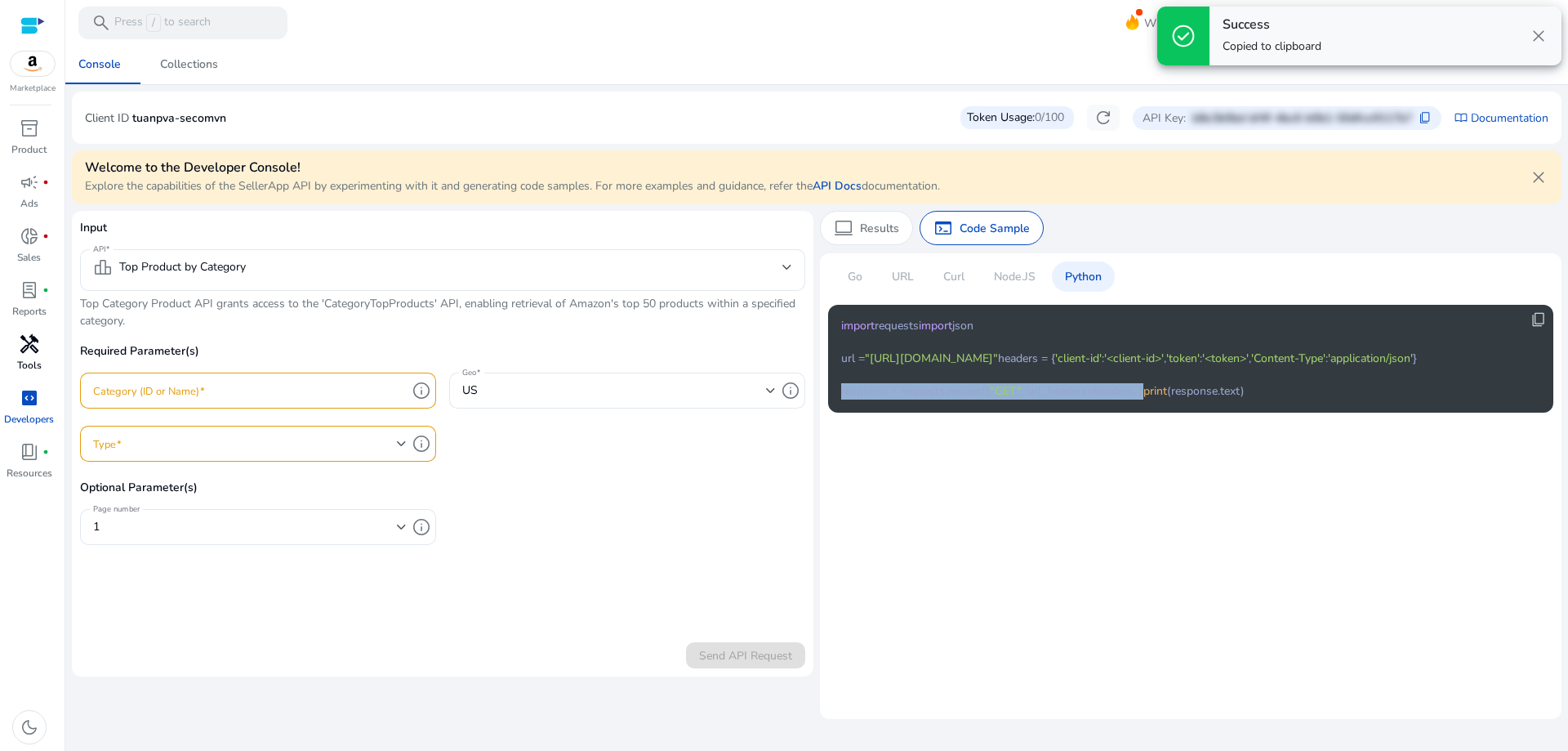
drag, startPoint x: 1174, startPoint y: 503, endPoint x: 838, endPoint y: 496, distance: 336.1
click at [838, 413] on div "content_copy import requests import json url = "[URL][DOMAIN_NAME]" headers = {…" at bounding box center [1191, 359] width 725 height 108
click at [901, 400] on code "import requests import json url = "[URL][DOMAIN_NAME]" headers = { 'client-id' …" at bounding box center [1129, 358] width 576 height 82
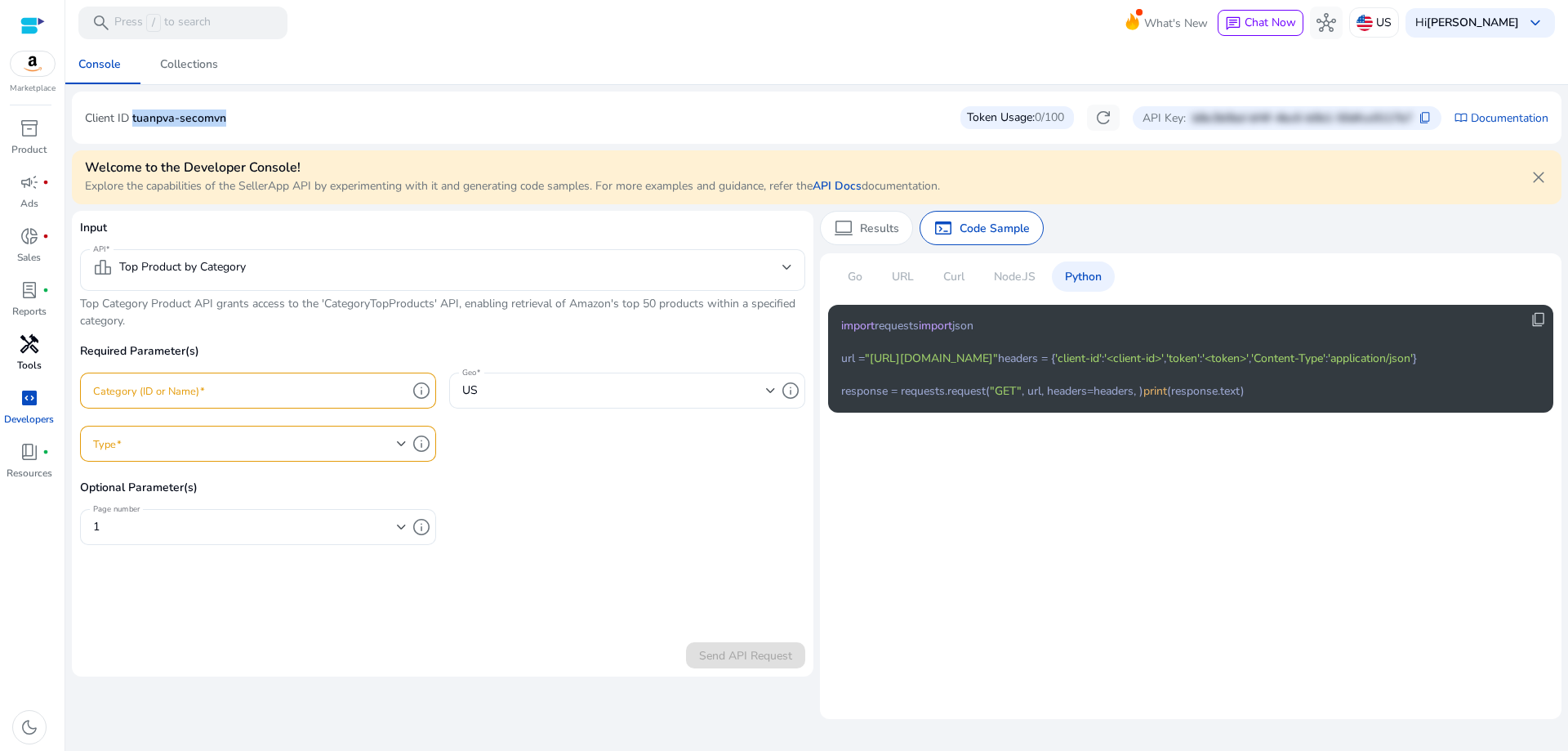
drag, startPoint x: 247, startPoint y: 118, endPoint x: 133, endPoint y: 128, distance: 114.4
click at [133, 128] on div "Client ID tuanpva-secomvn Token Usage: 0/100 refresh API Key: b8e3b0bd-bf4f-4bc…" at bounding box center [817, 117] width 1464 height 26
copy p "tuanpva-secomvn"
click at [1423, 116] on span "content_copy" at bounding box center [1424, 117] width 13 height 13
click at [863, 279] on p "Go" at bounding box center [855, 276] width 14 height 17
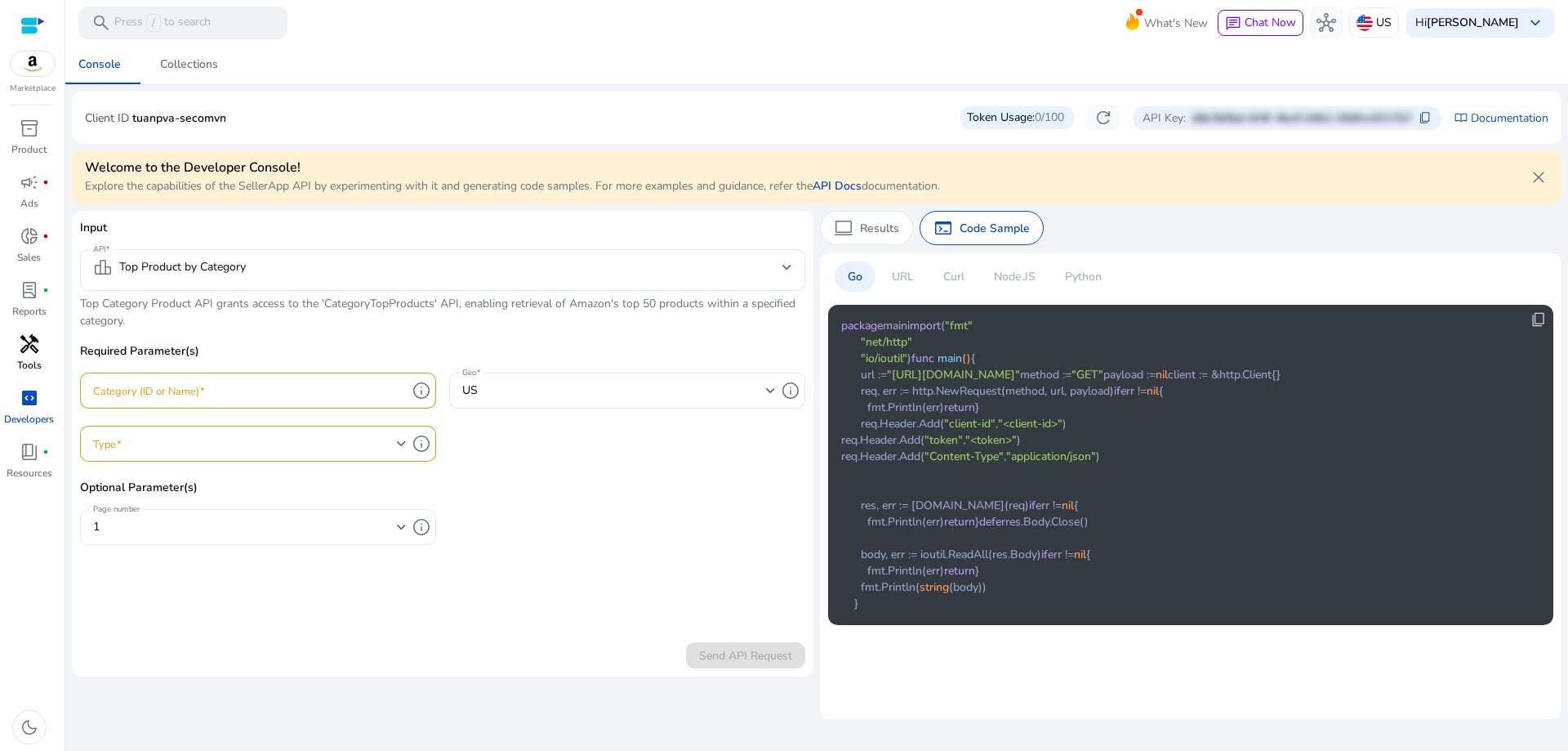
click at [303, 514] on div "1" at bounding box center [249, 527] width 313 height 36
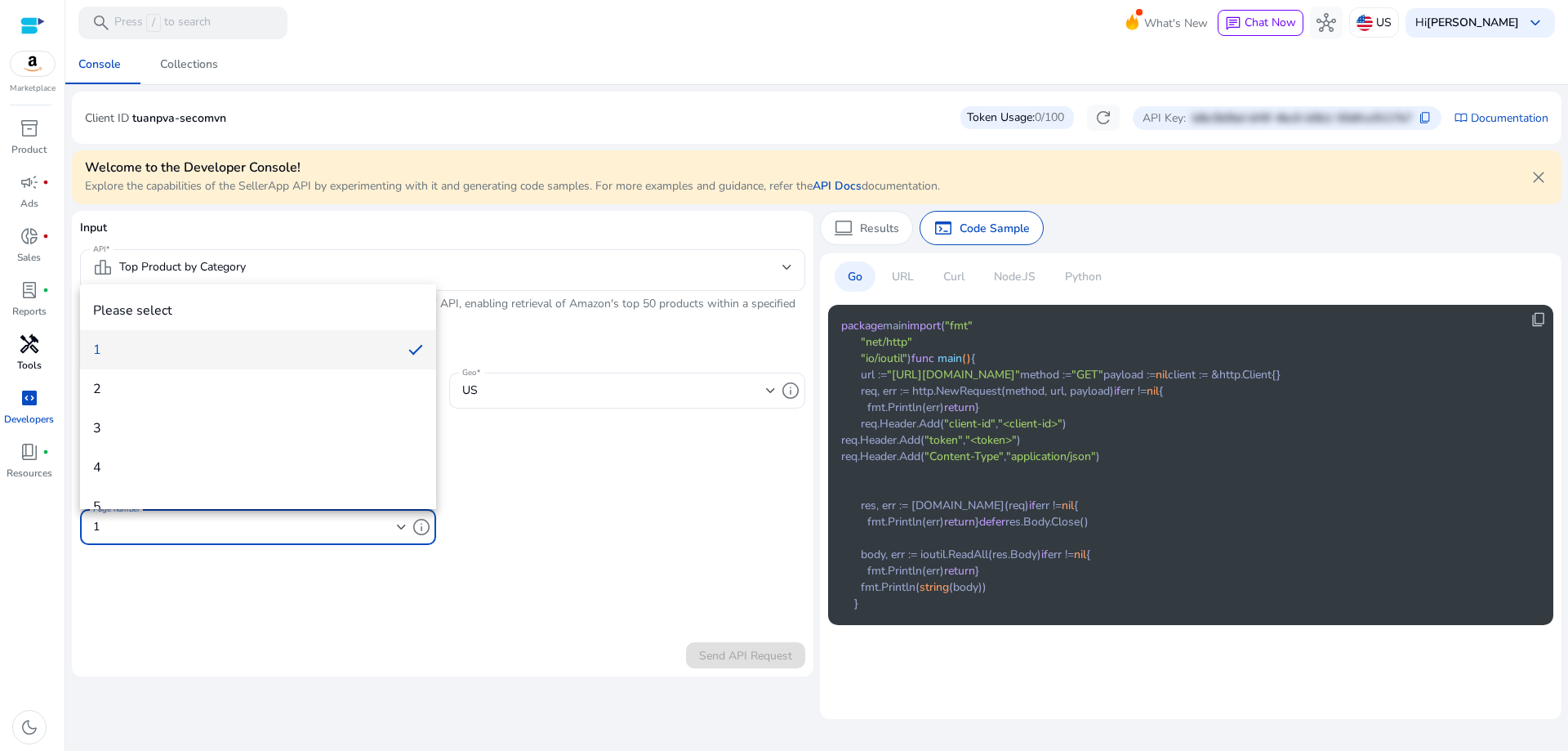
click at [305, 514] on div at bounding box center [784, 375] width 1568 height 751
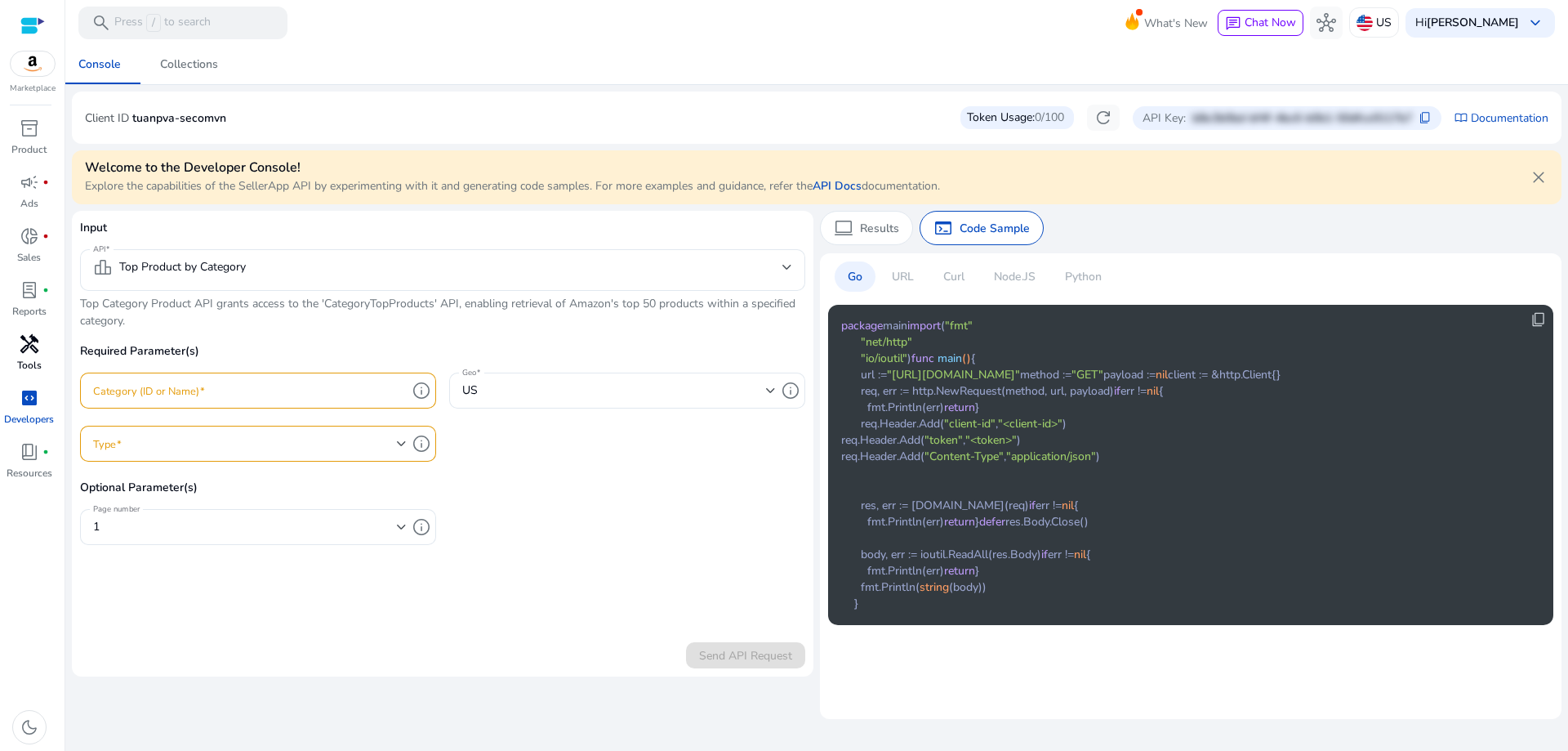
click at [252, 620] on form "Input API leaderboard Top Product by Category Top Category Product API grants a…" at bounding box center [442, 444] width 725 height 449
click at [834, 221] on span "computer" at bounding box center [844, 227] width 19 height 19
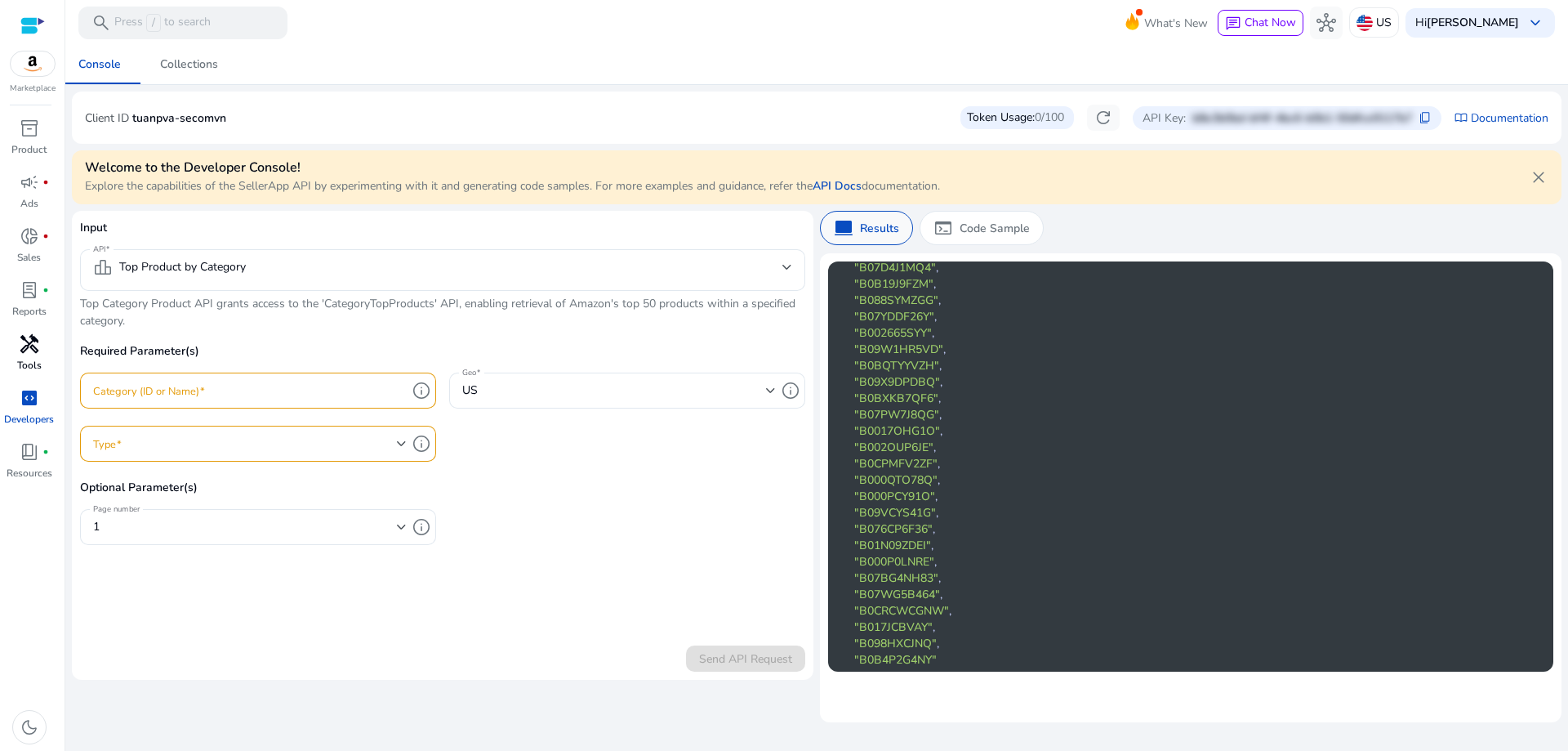
scroll to position [526, 0]
click at [181, 256] on div "leaderboard Top Product by Category" at bounding box center [442, 269] width 699 height 41
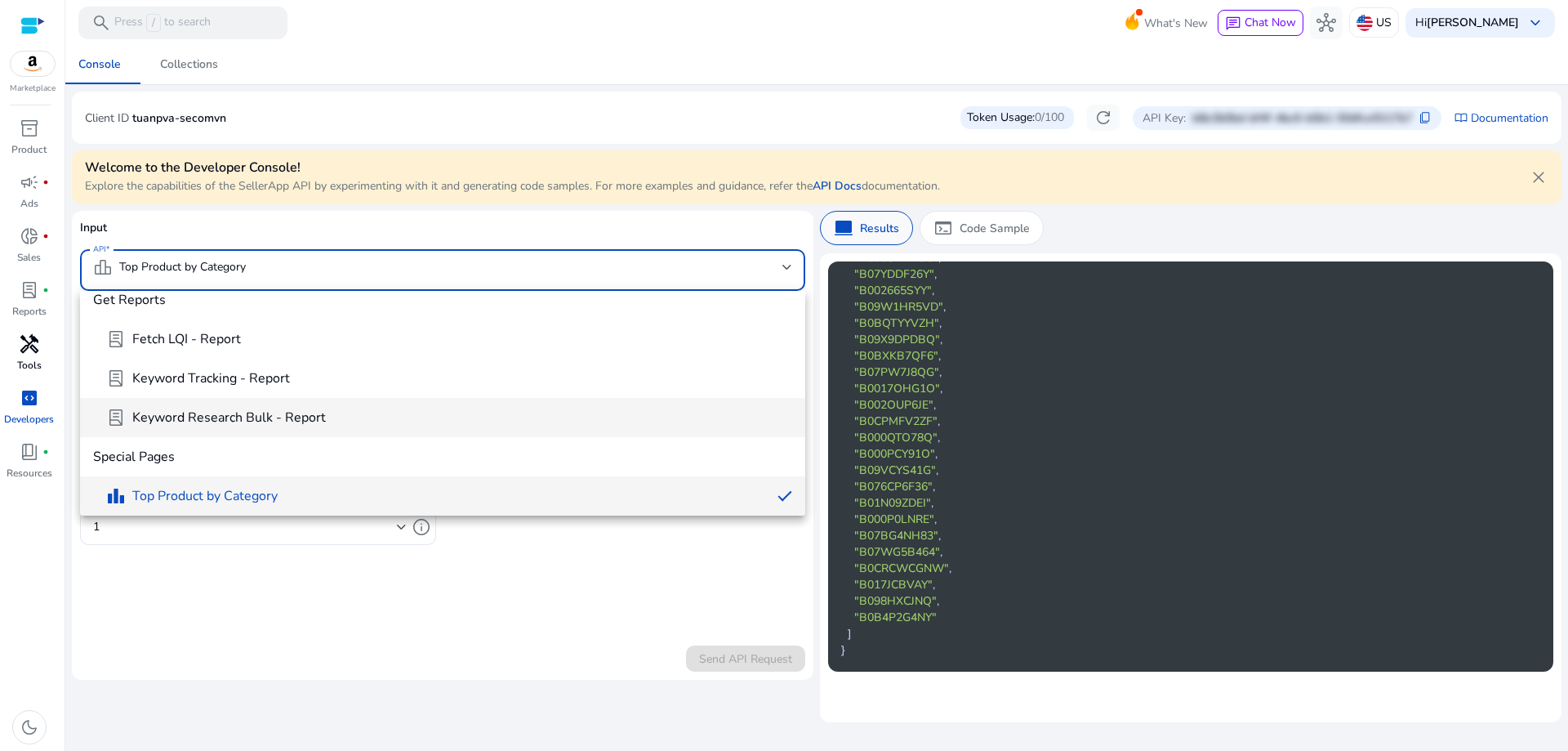
scroll to position [769, 0]
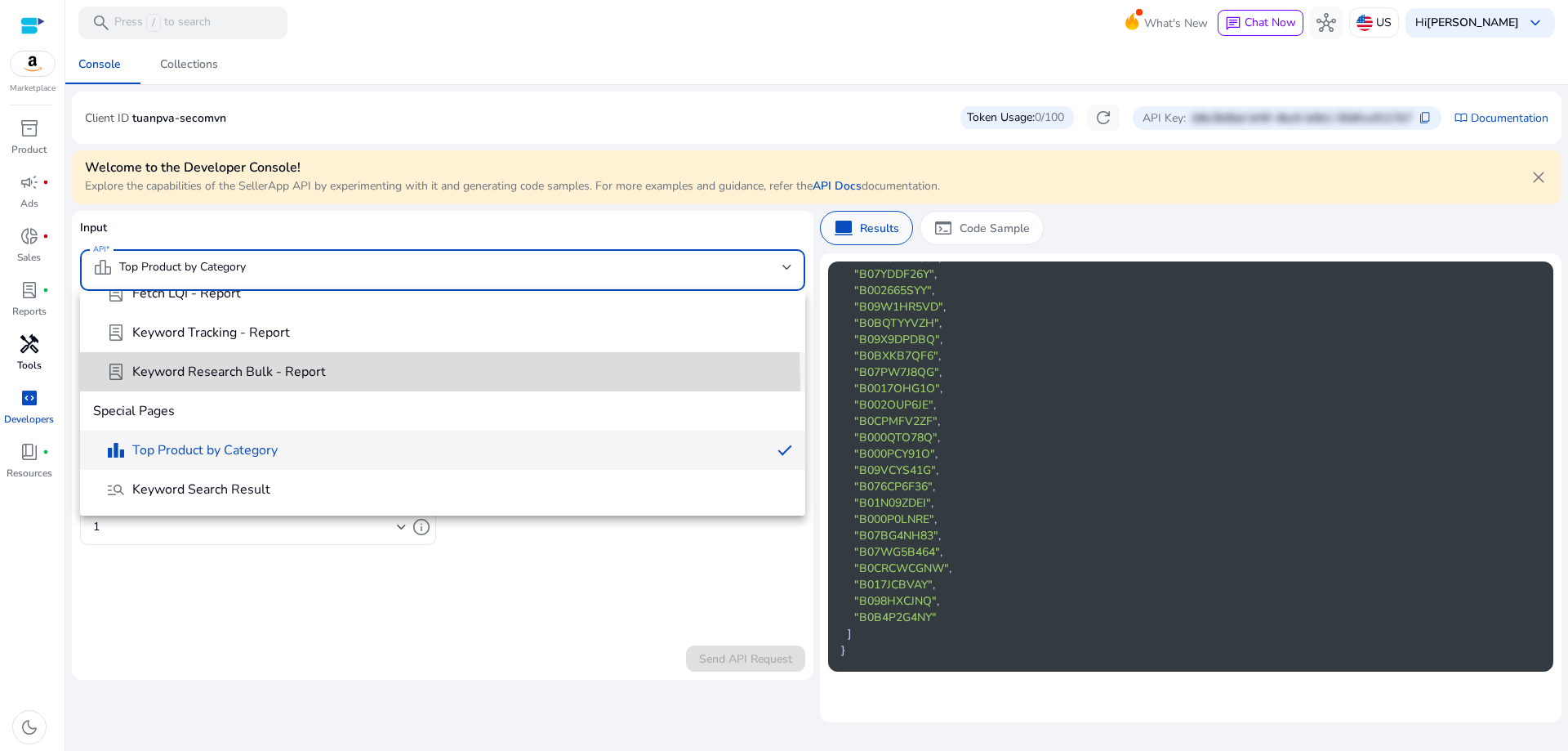
click at [228, 385] on mat-option "lab_profile Keyword Research Bulk - Report" at bounding box center [442, 372] width 725 height 39
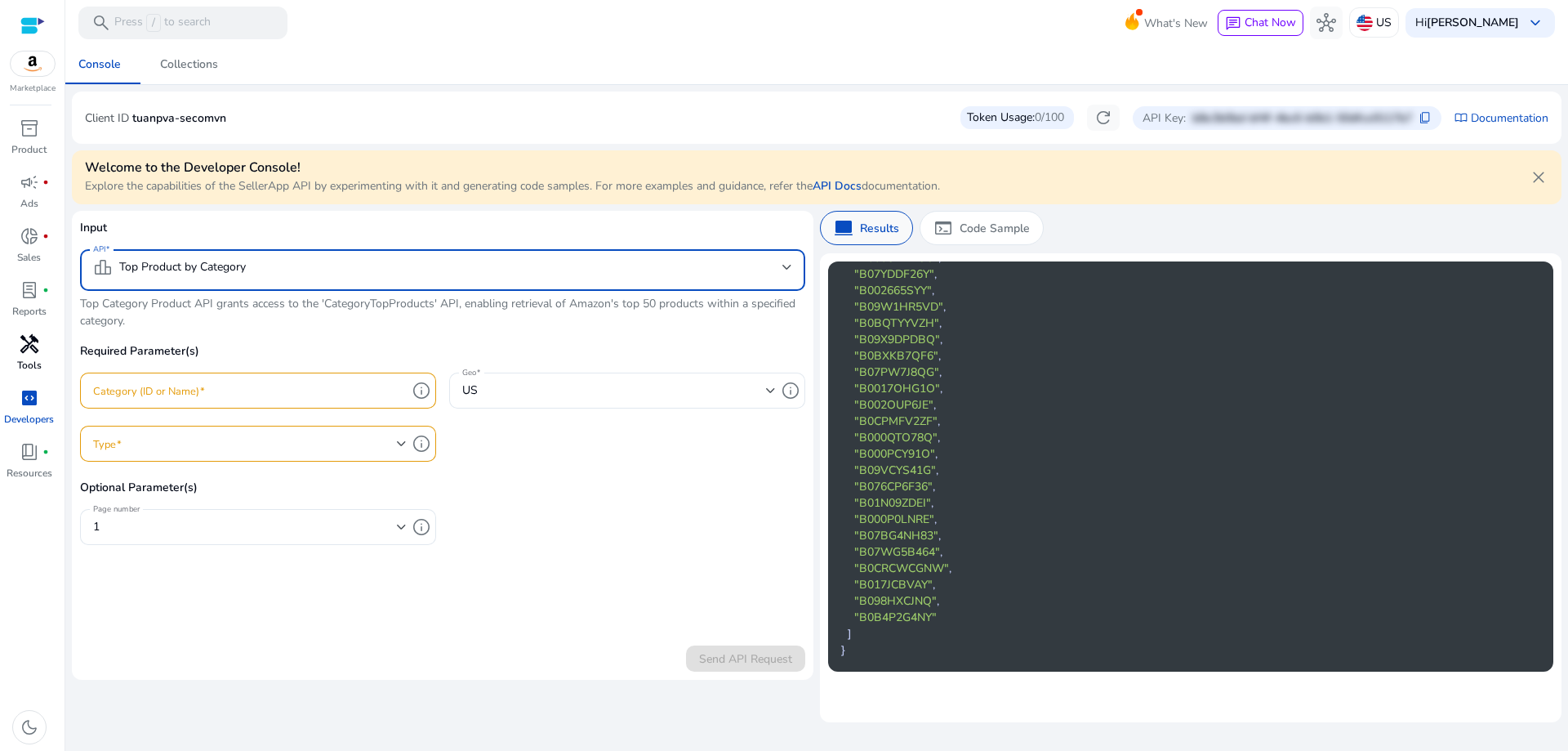
scroll to position [0, 0]
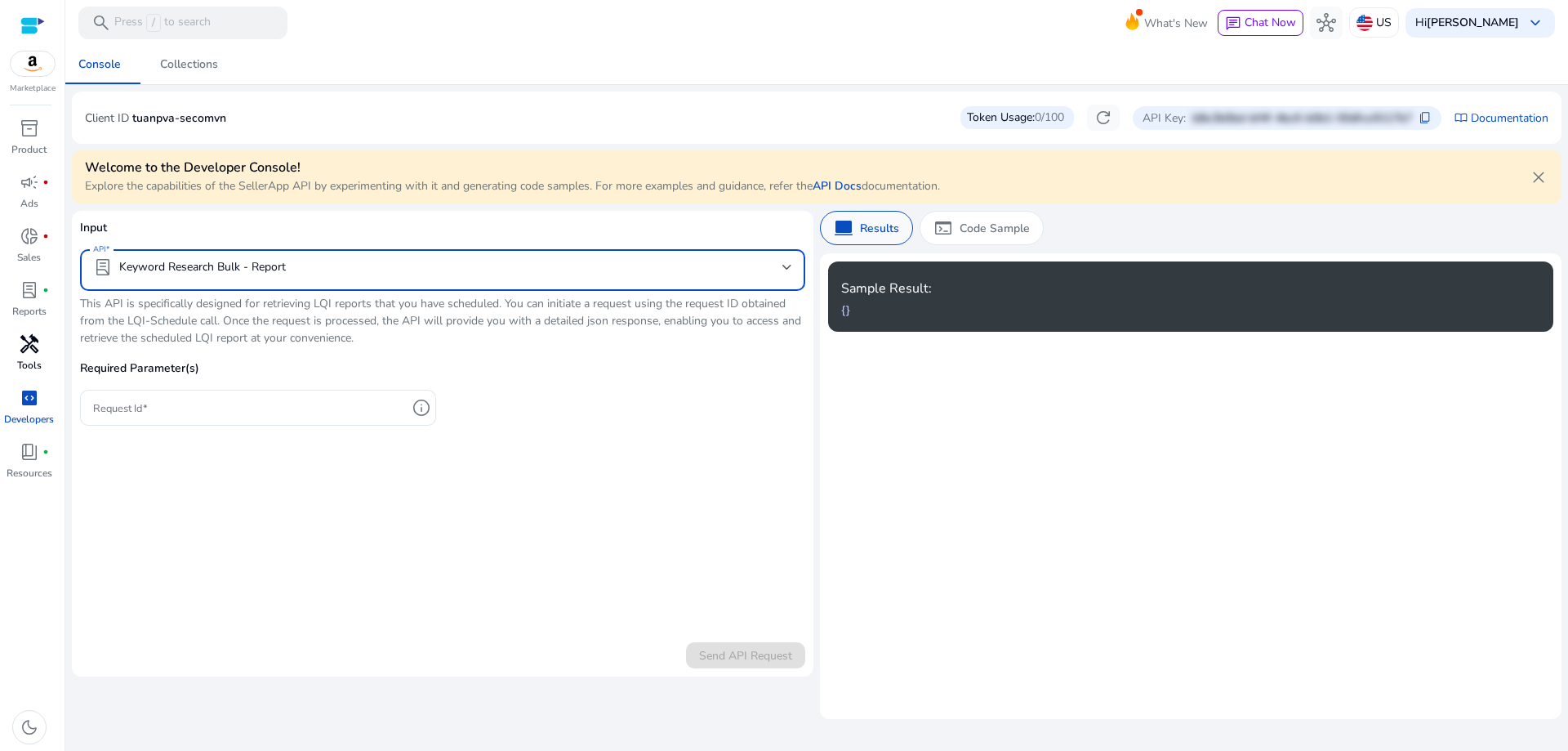
click at [247, 261] on div "lab_profile Keyword Research Bulk - Report" at bounding box center [189, 267] width 193 height 19
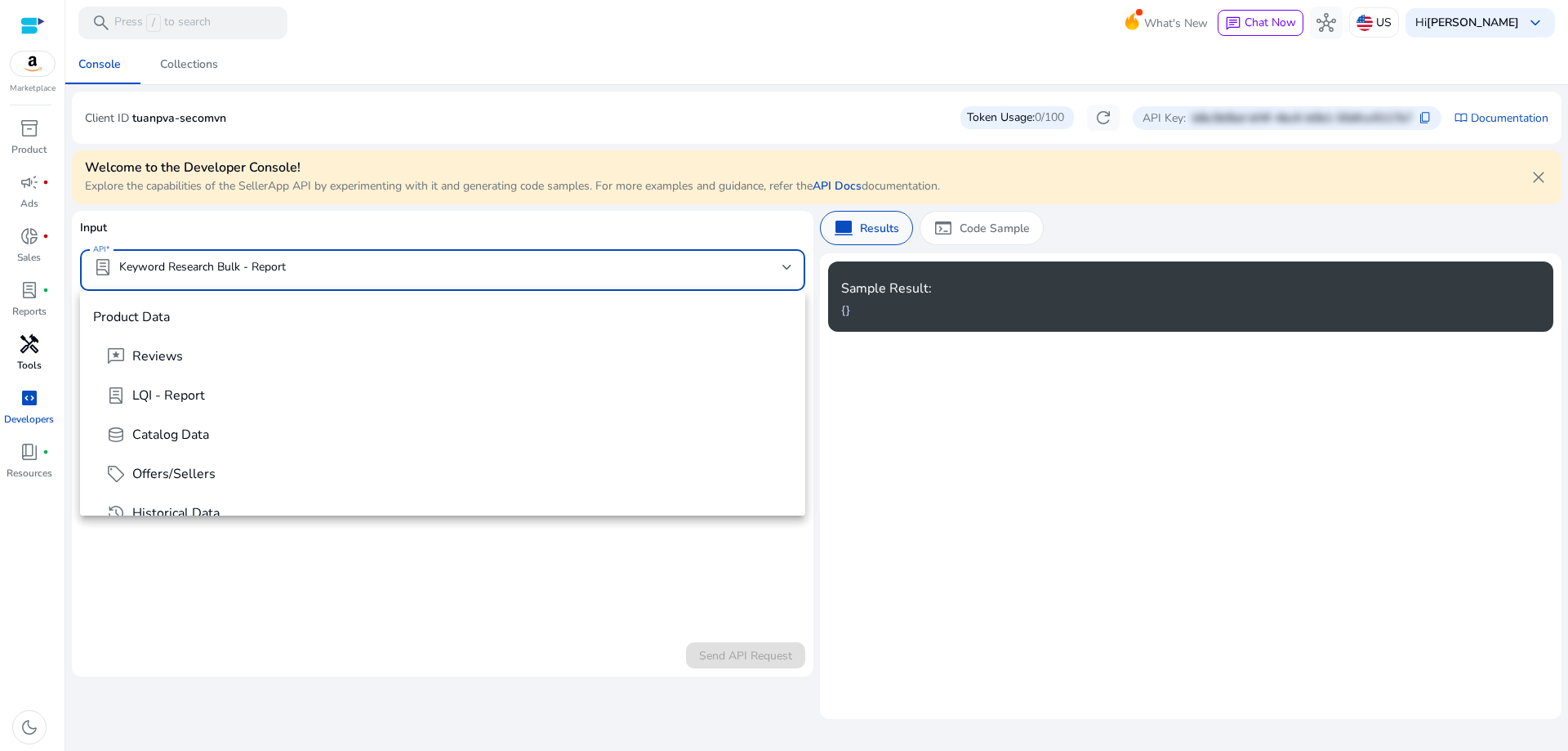
scroll to position [645, 0]
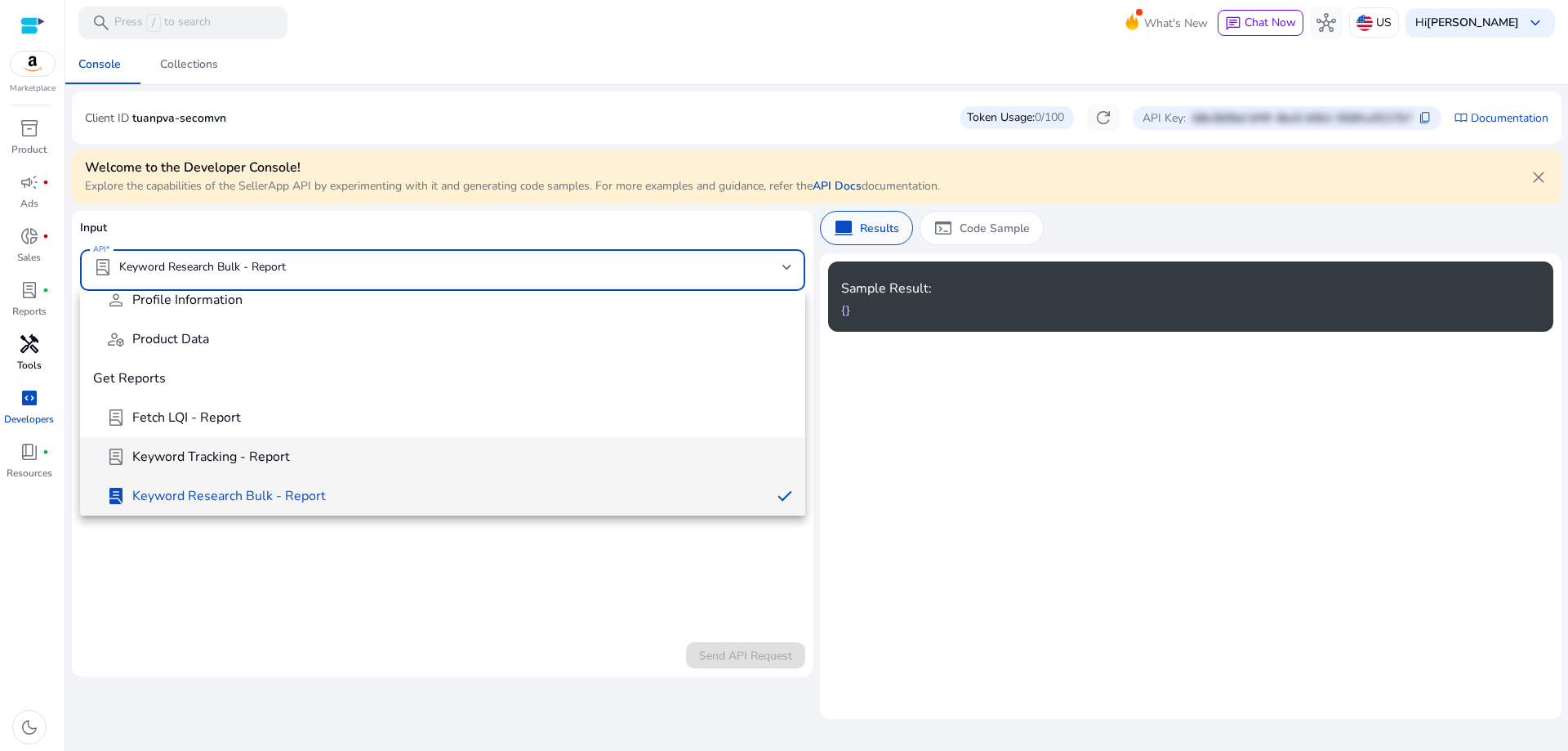
click at [176, 465] on span "Keyword Tracking - Report" at bounding box center [211, 456] width 158 height 18
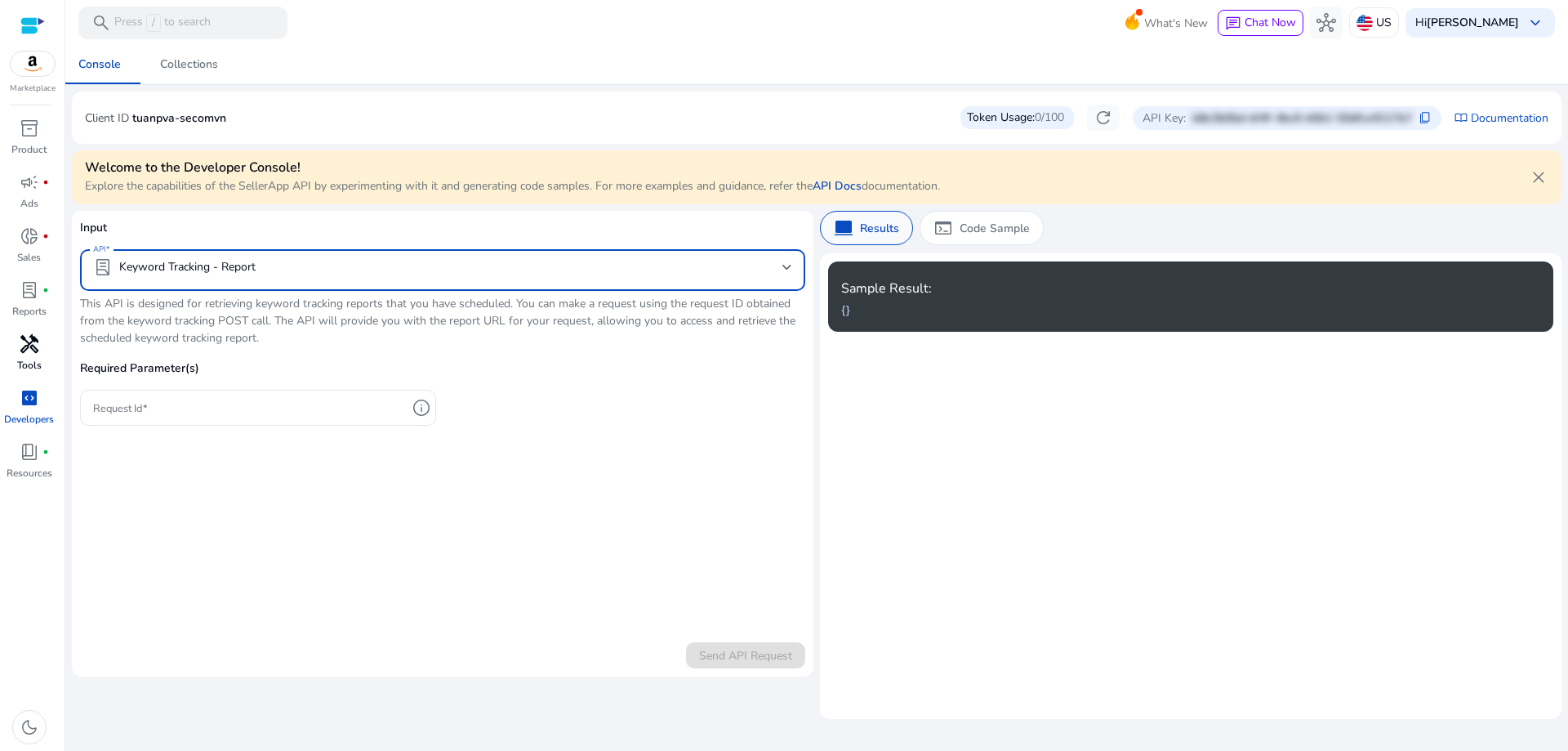
click at [231, 269] on div "lab_profile Keyword Tracking - Report" at bounding box center [174, 267] width 163 height 19
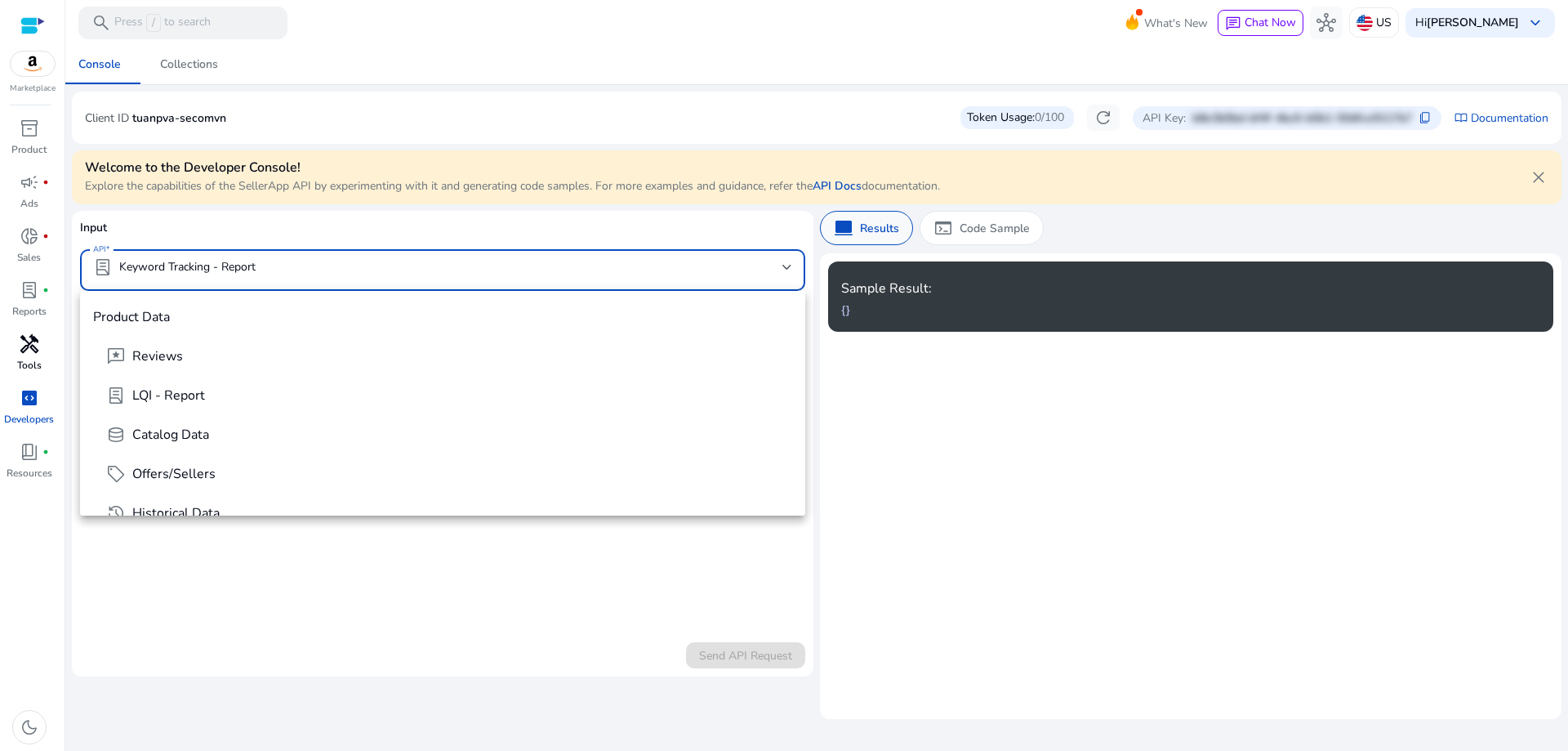
scroll to position [606, 0]
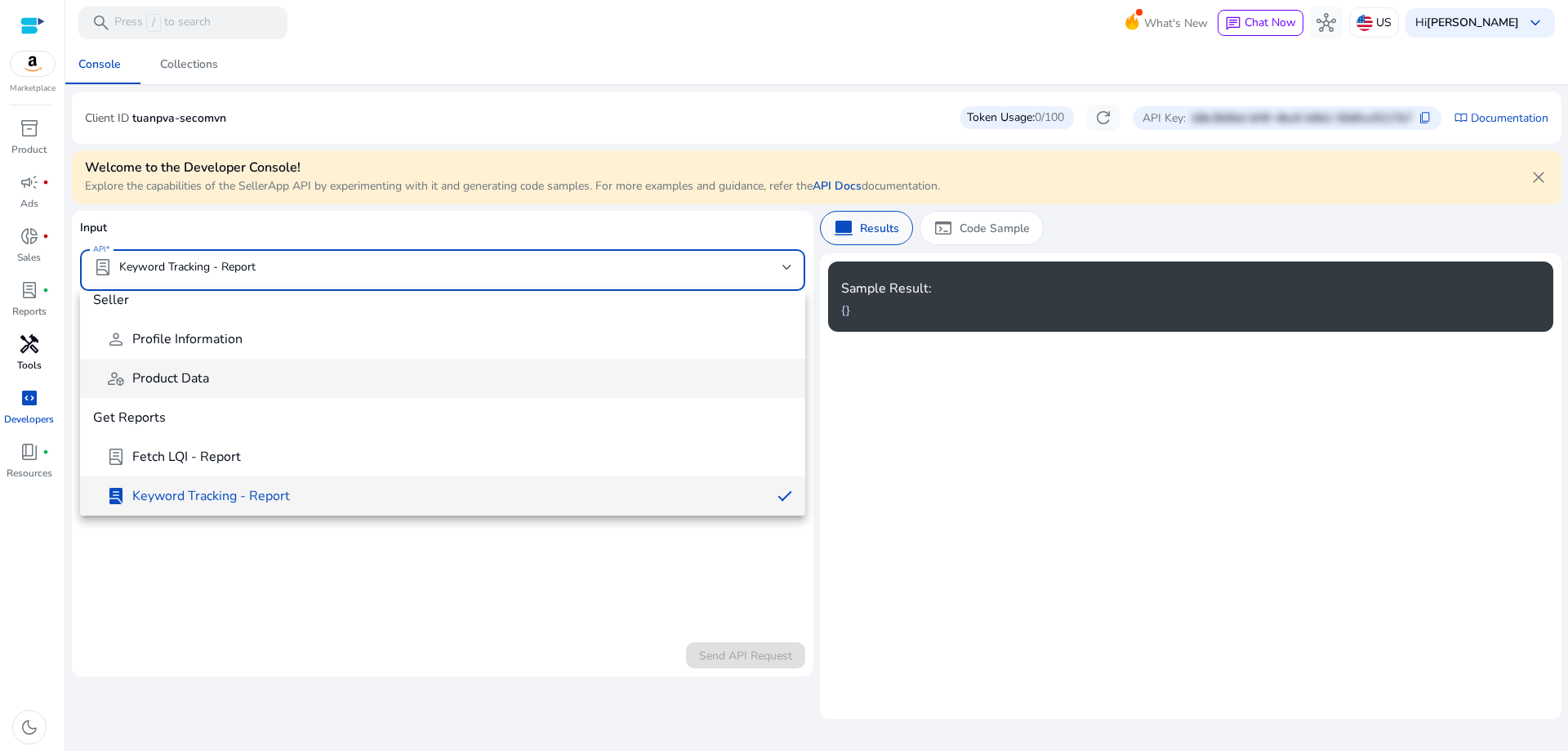
click at [207, 394] on mat-option "deployed_code_account Product Data" at bounding box center [442, 378] width 725 height 39
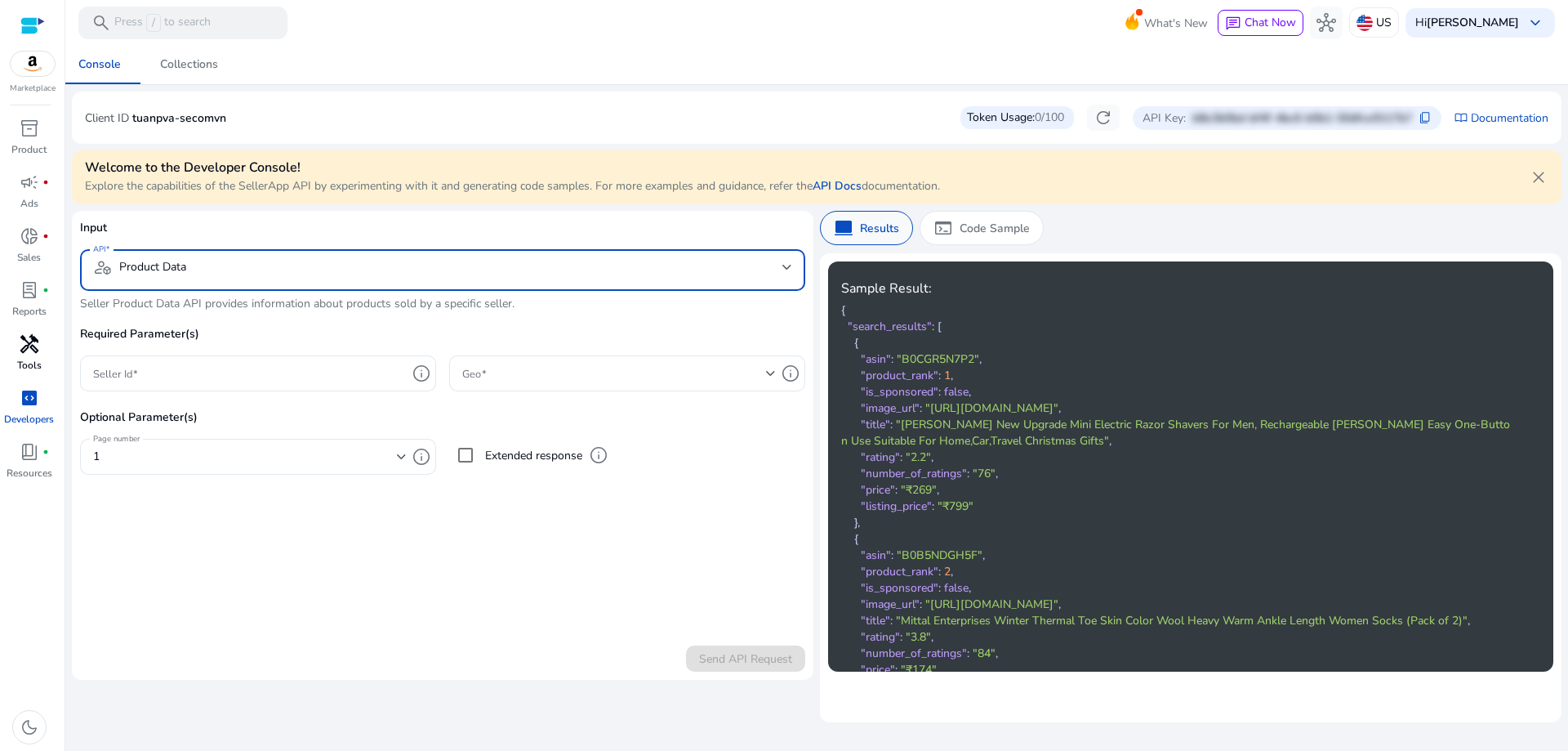
click at [574, 261] on mat-select-trigger "deployed_code_account Product Data" at bounding box center [437, 267] width 689 height 19
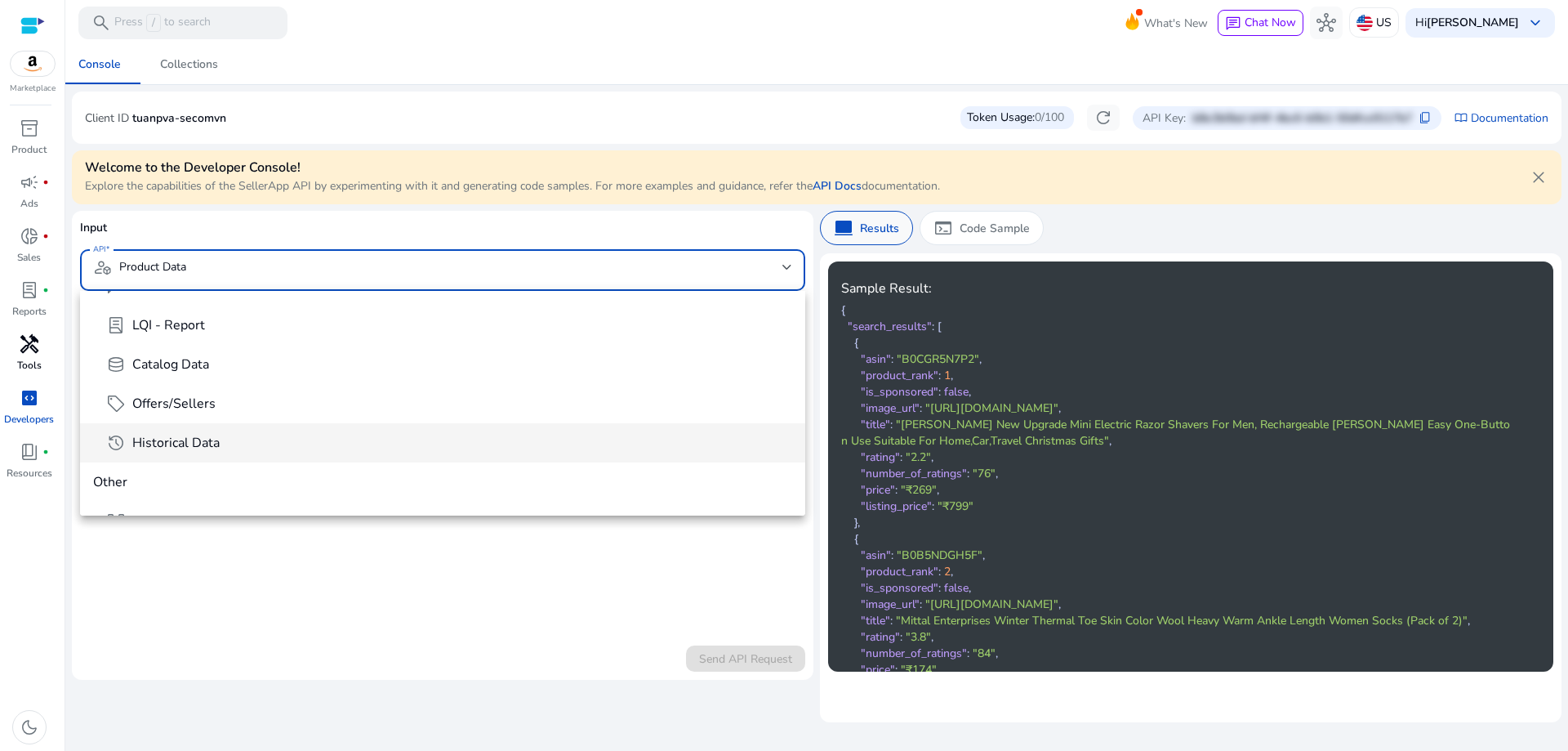
scroll to position [0, 0]
click at [362, 420] on mat-option "database Catalog Data" at bounding box center [442, 434] width 725 height 39
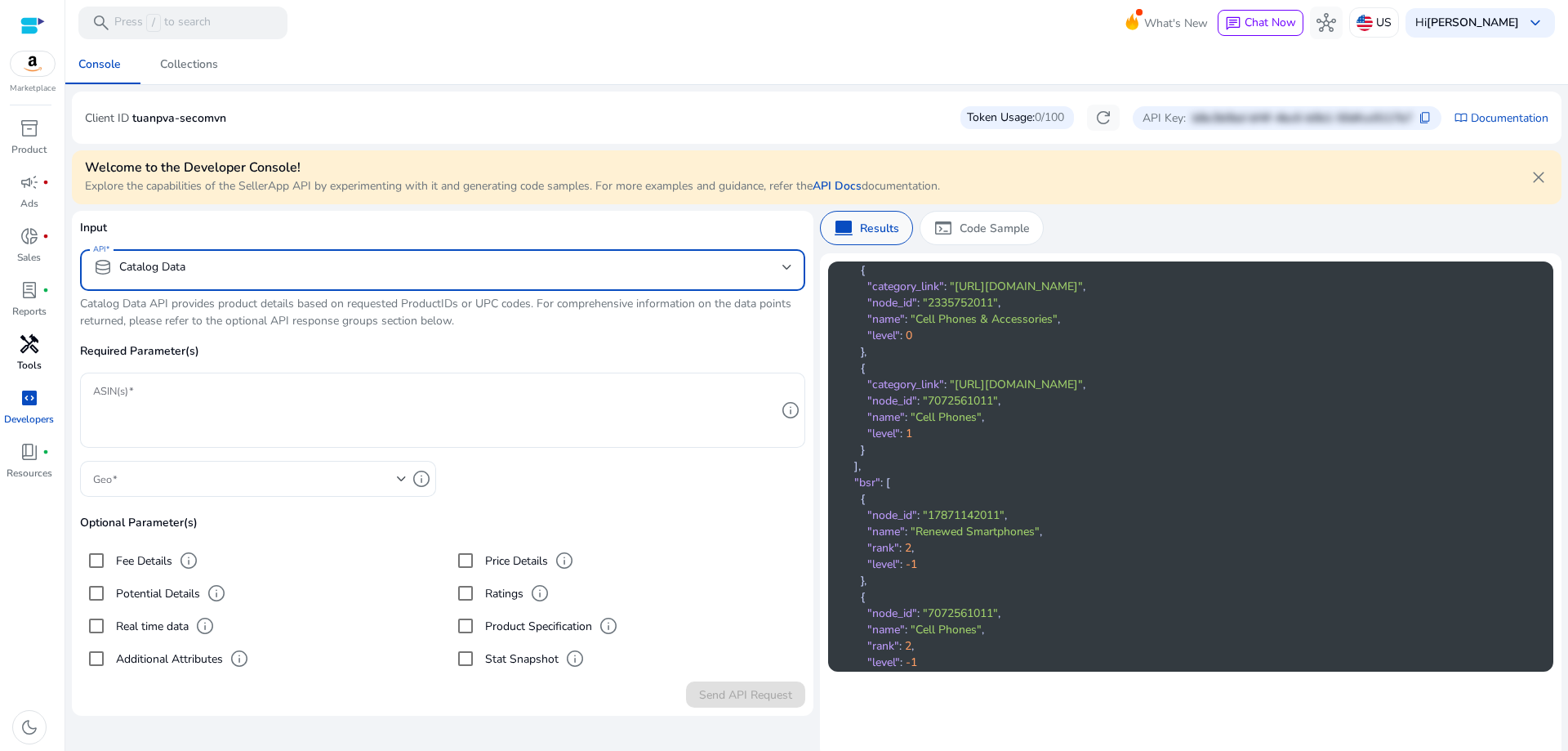
scroll to position [245, 0]
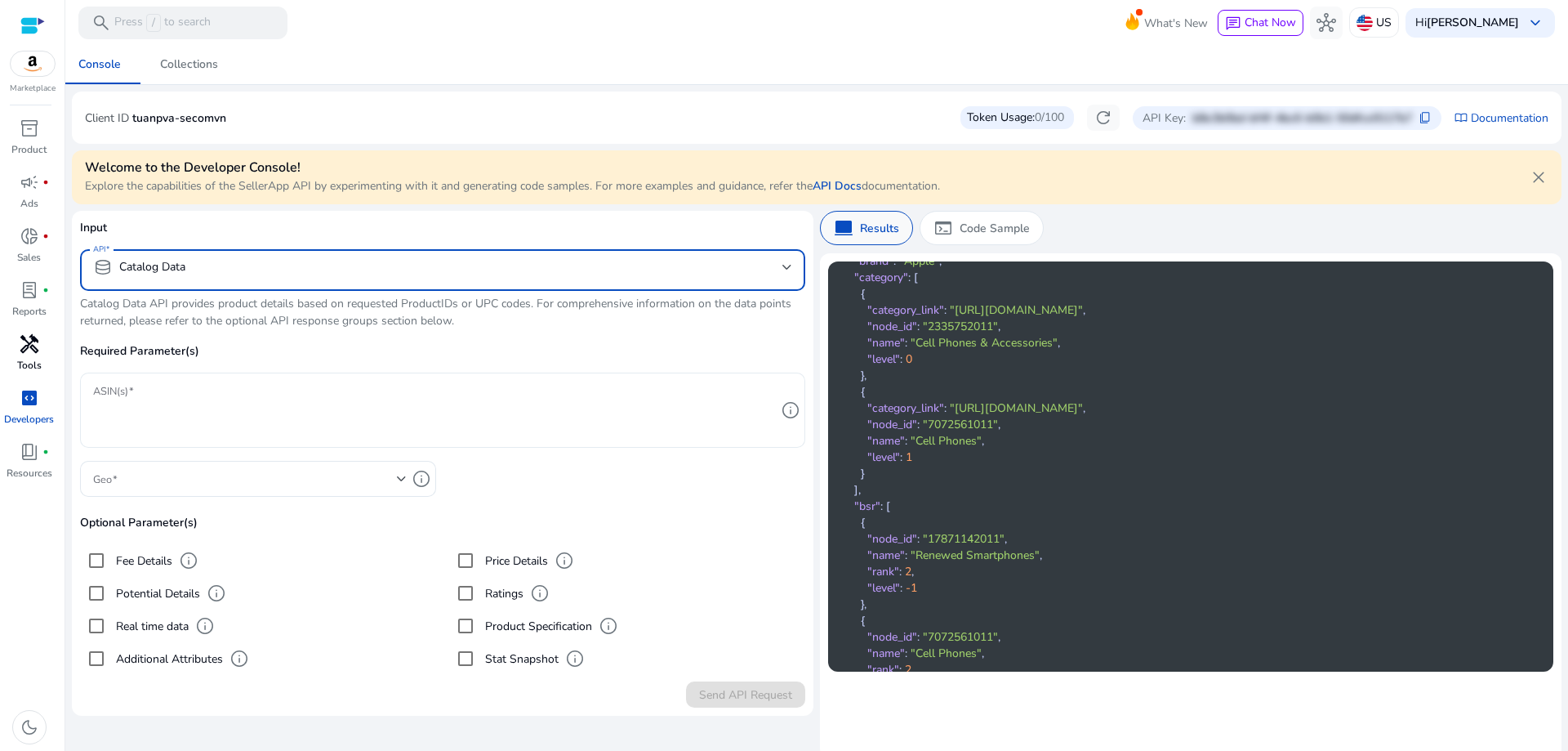
click at [213, 413] on textarea "ASIN(s)" at bounding box center [434, 411] width 683 height 59
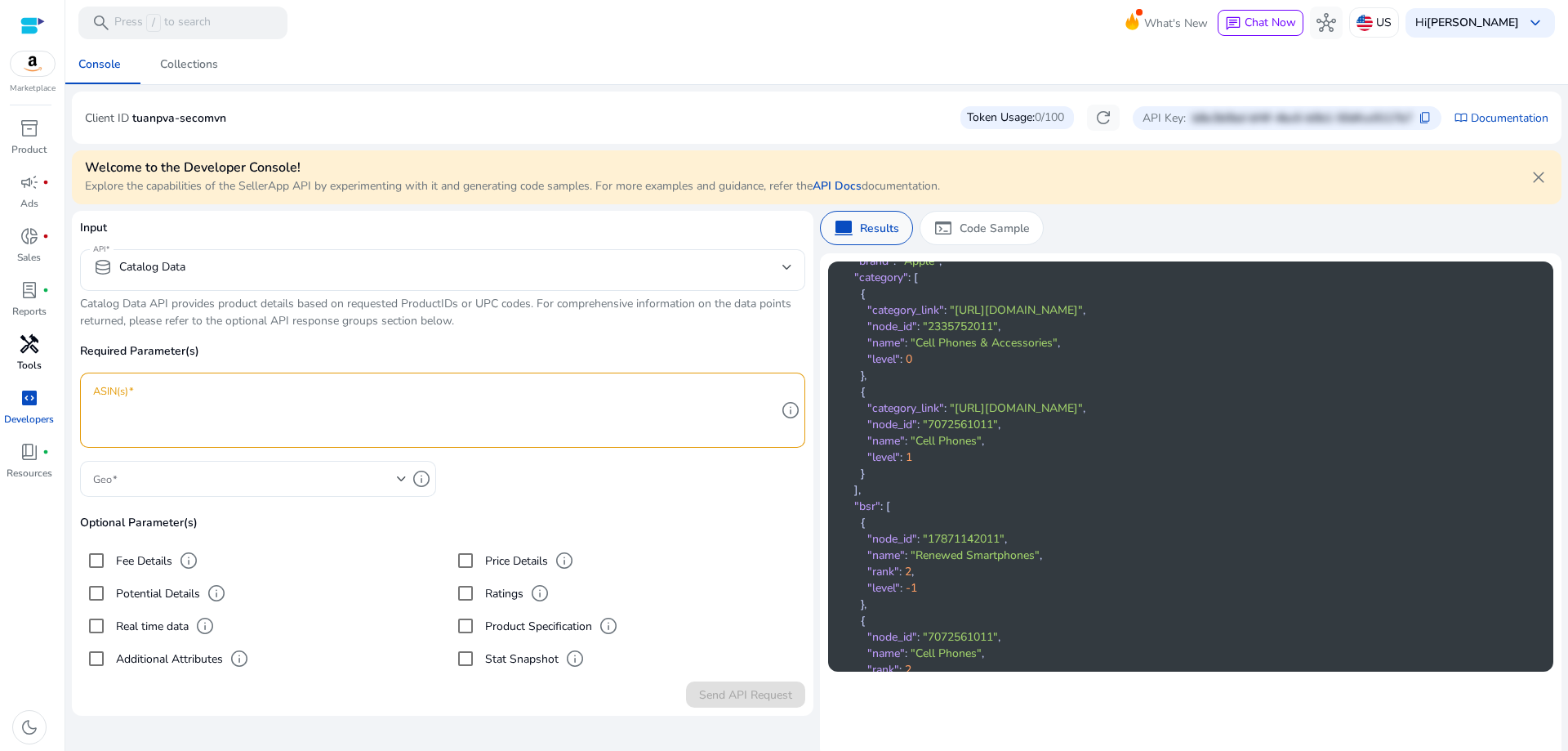
click at [650, 482] on div "Required Parameter(s) ASIN(s) info Geo info Optional Parameter(s) Fee Details i…" at bounding box center [442, 509] width 725 height 333
click at [258, 474] on span at bounding box center [245, 478] width 304 height 18
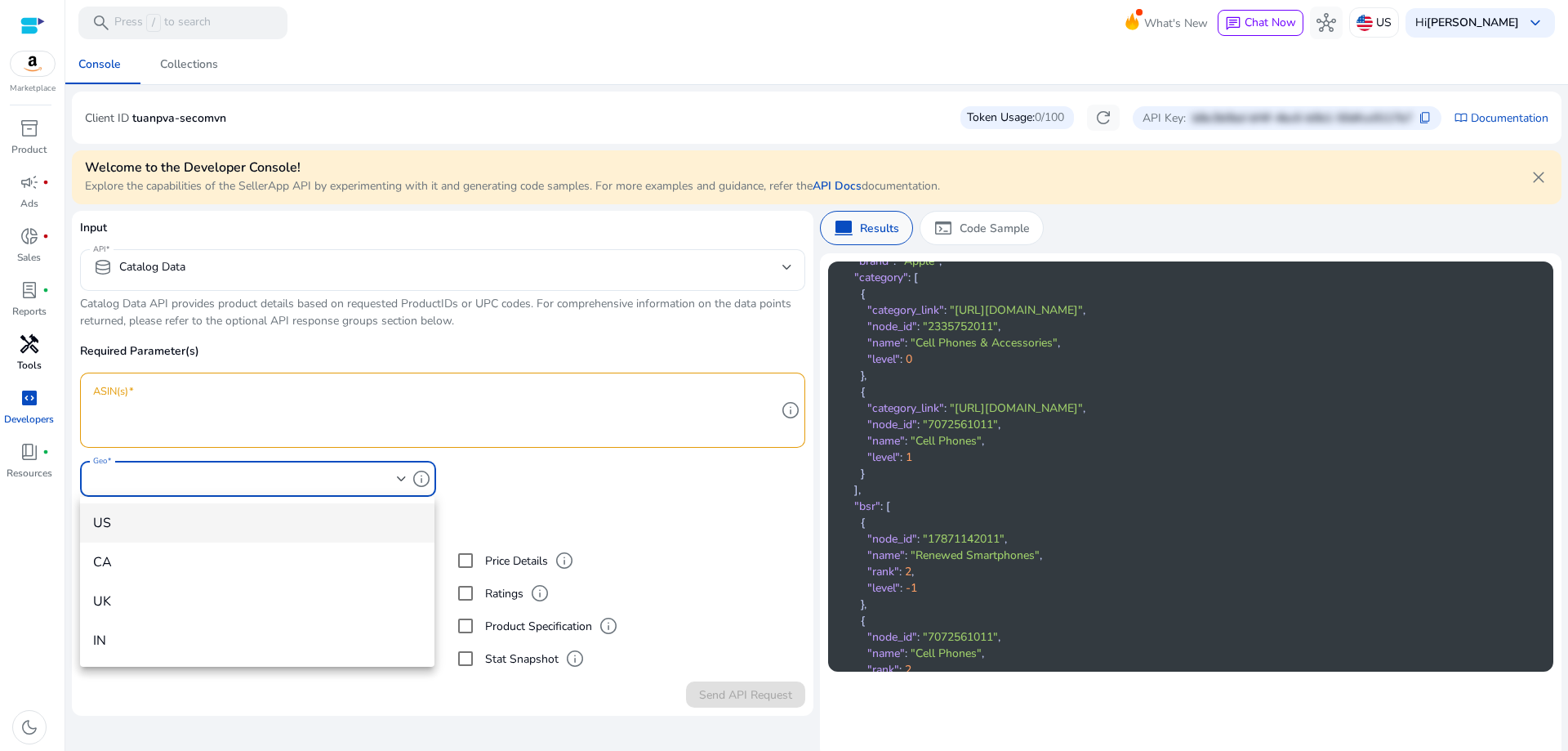
click at [258, 474] on div at bounding box center [784, 375] width 1568 height 751
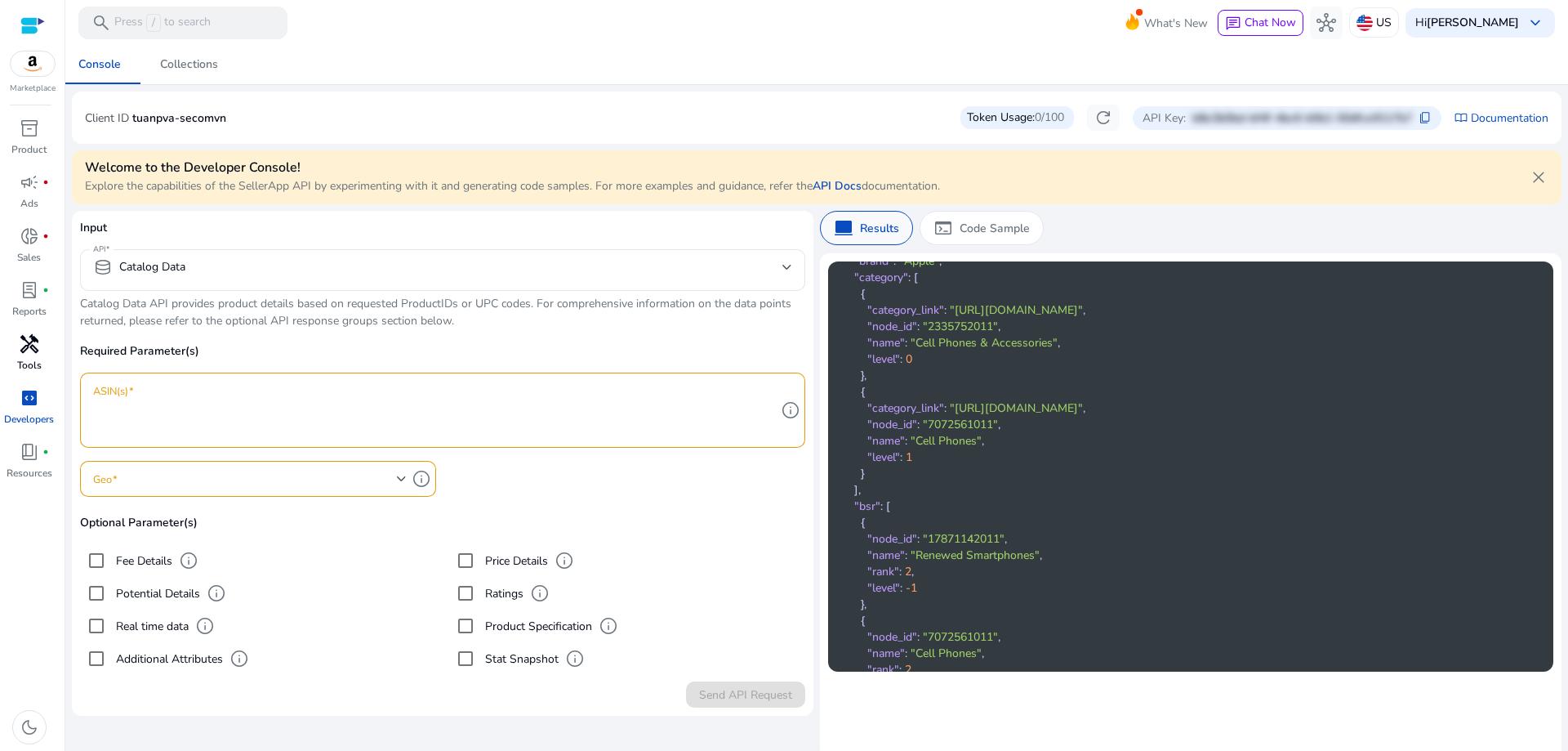
drag, startPoint x: 322, startPoint y: 301, endPoint x: 448, endPoint y: 305, distance: 126.1
click at [448, 305] on div at bounding box center [442, 299] width 725 height 17
drag, startPoint x: 448, startPoint y: 305, endPoint x: 392, endPoint y: 318, distance: 57.5
click at [446, 307] on div at bounding box center [442, 299] width 725 height 17
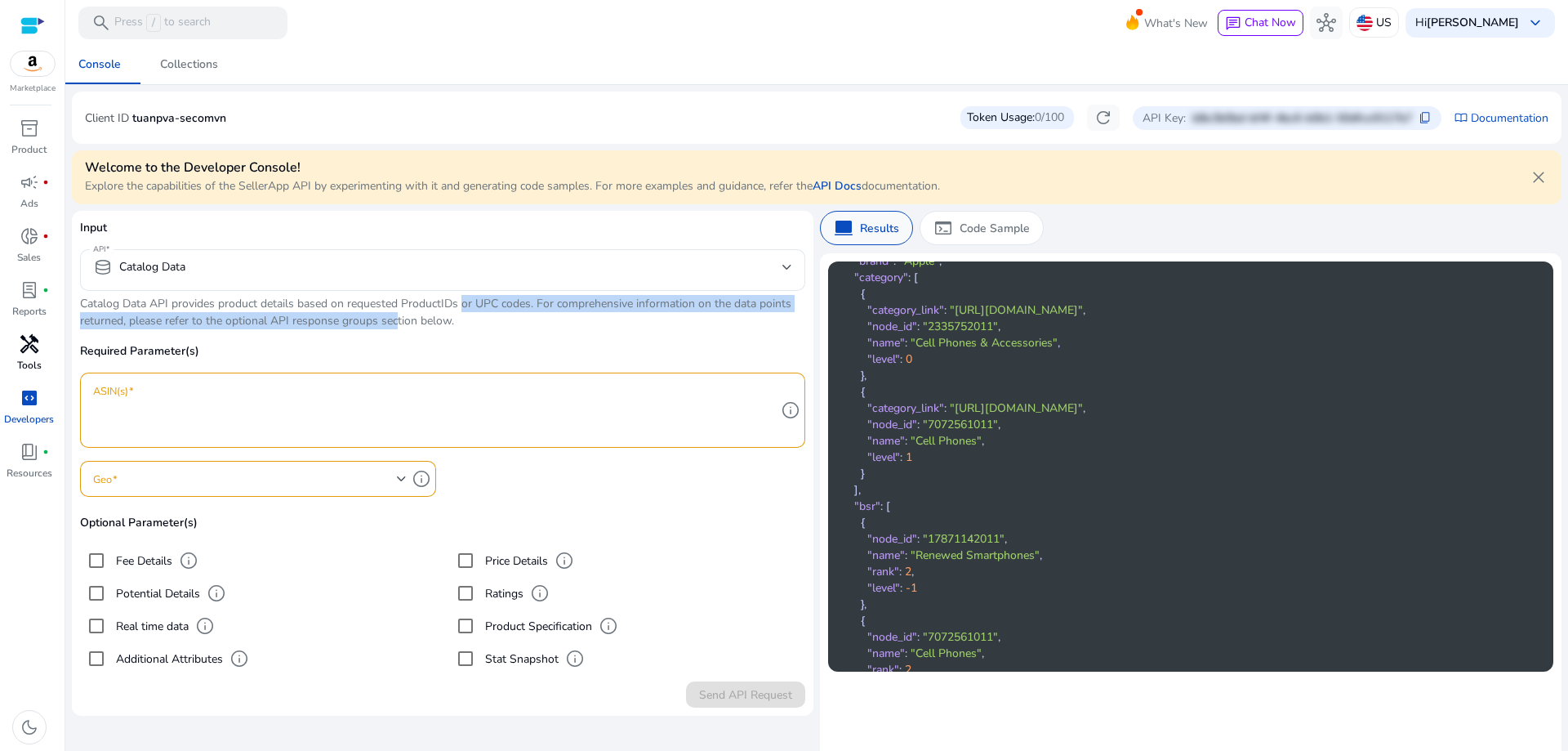
drag, startPoint x: 389, startPoint y: 318, endPoint x: 461, endPoint y: 309, distance: 72.6
click at [461, 309] on p "Catalog Data API provides product details based on requested ProductIDs or UPC …" at bounding box center [442, 312] width 725 height 35
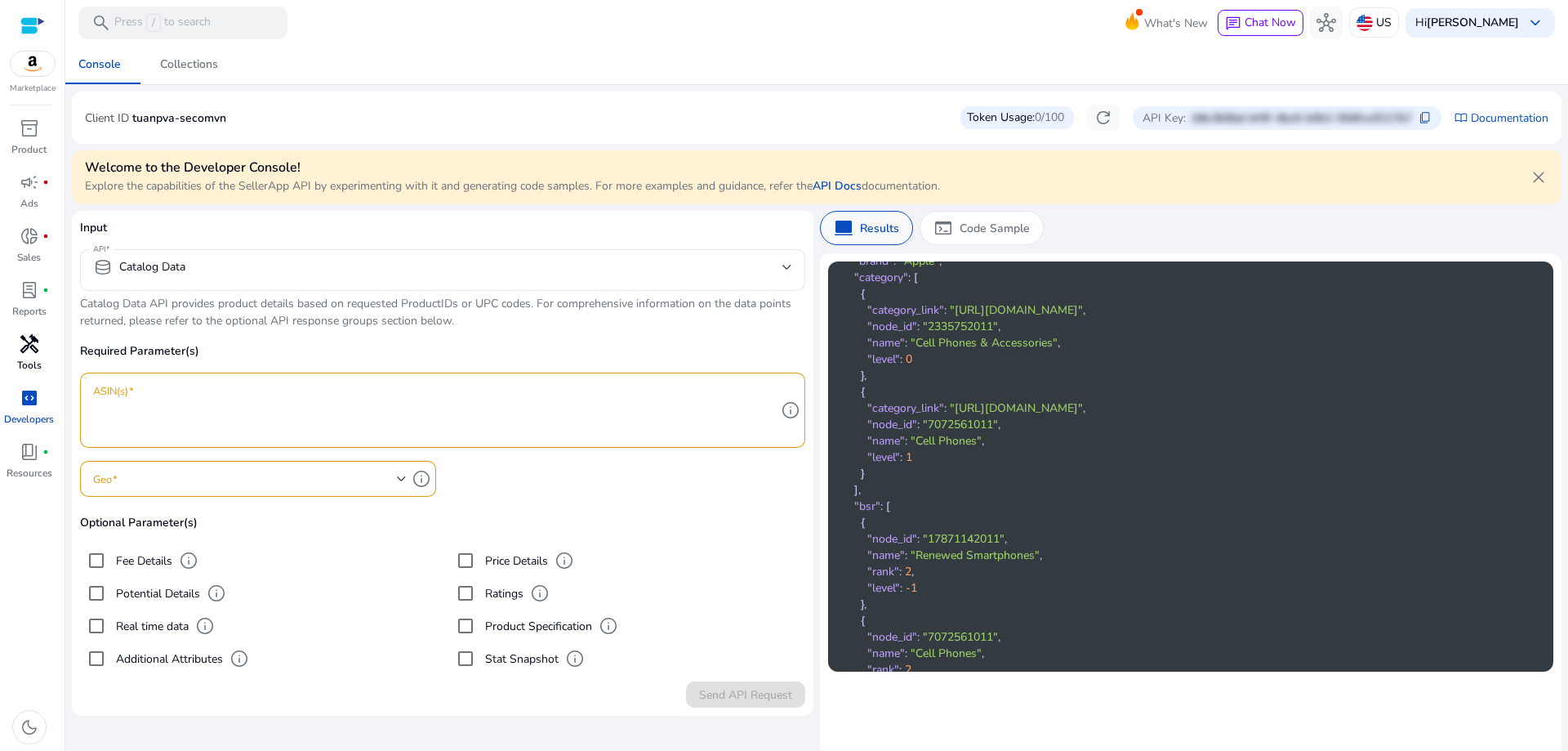
click at [507, 299] on div at bounding box center [442, 299] width 725 height 17
click at [545, 304] on div at bounding box center [442, 299] width 725 height 17
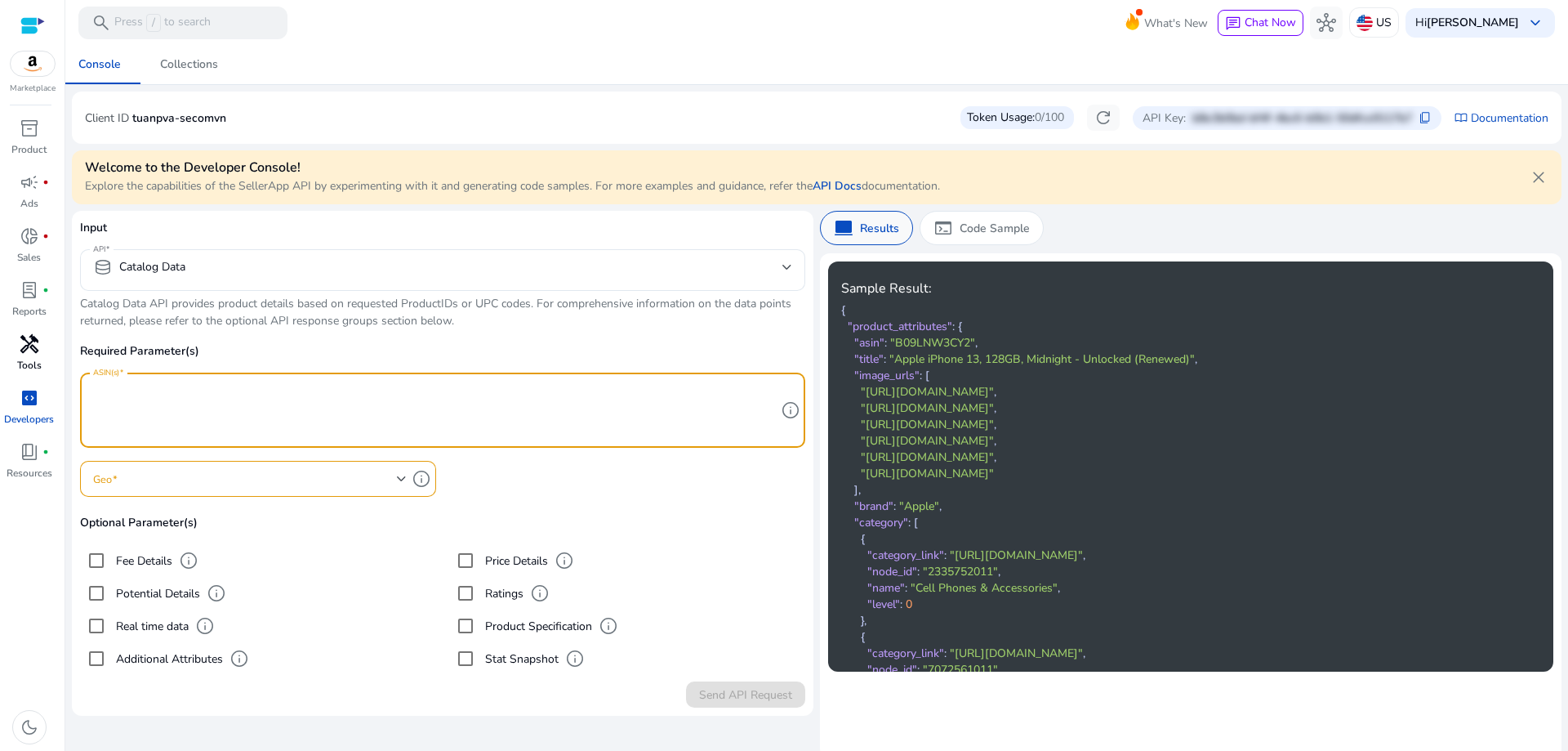
click at [280, 420] on textarea "ASIN(s)" at bounding box center [434, 411] width 683 height 59
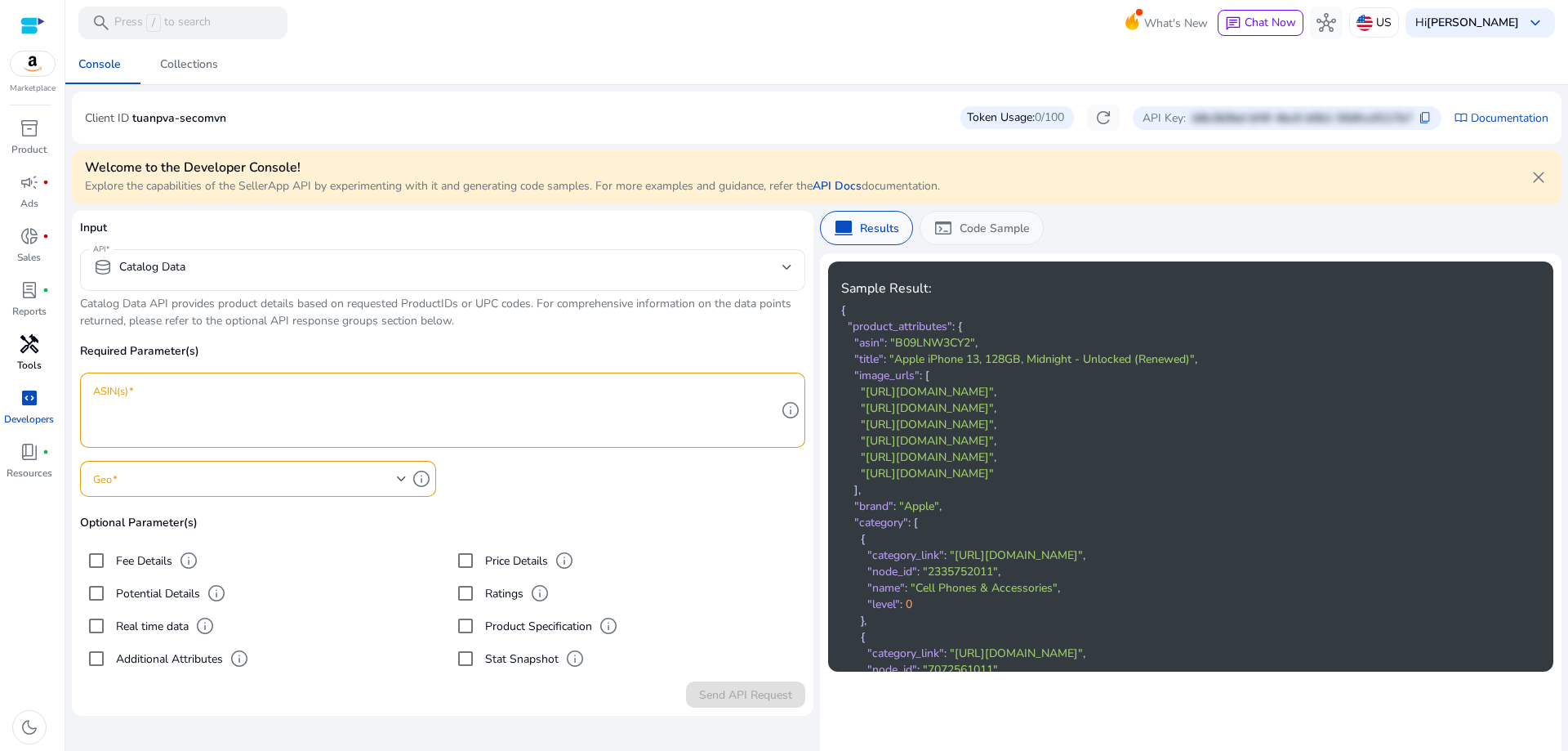
click at [950, 228] on div "terminal Code Sample" at bounding box center [981, 228] width 124 height 35
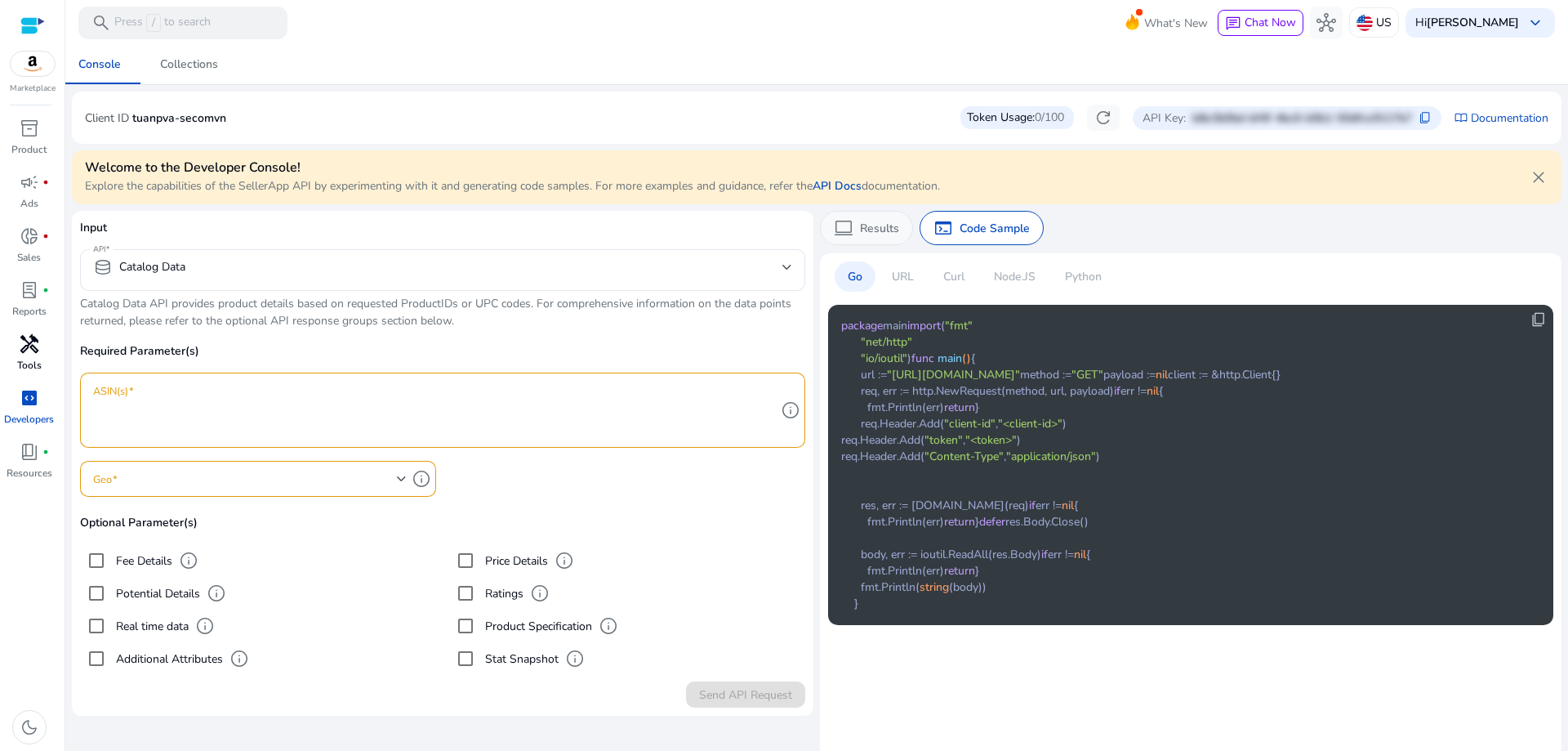
click at [884, 227] on p "Results" at bounding box center [880, 228] width 39 height 17
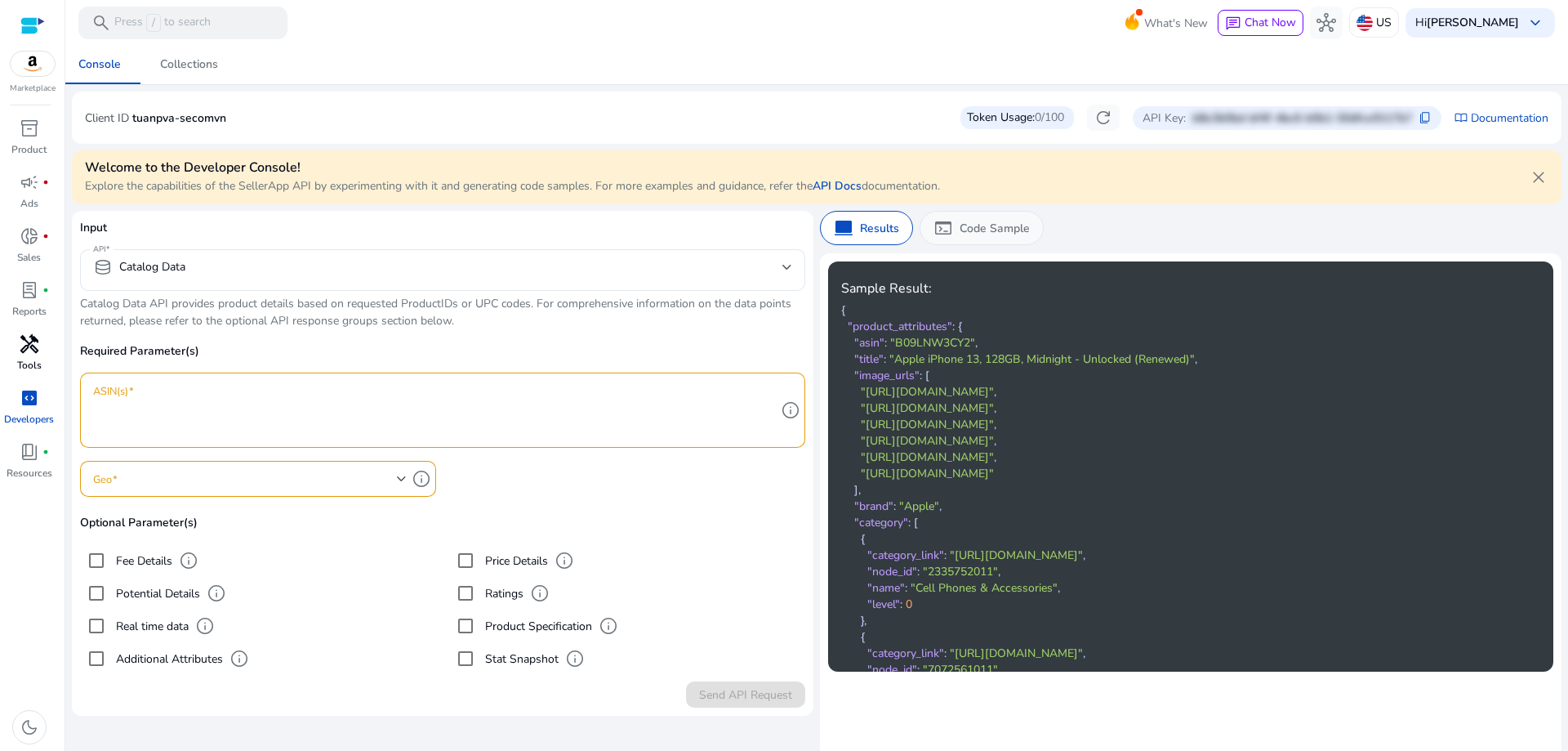
click at [977, 222] on p "Code Sample" at bounding box center [995, 228] width 70 height 17
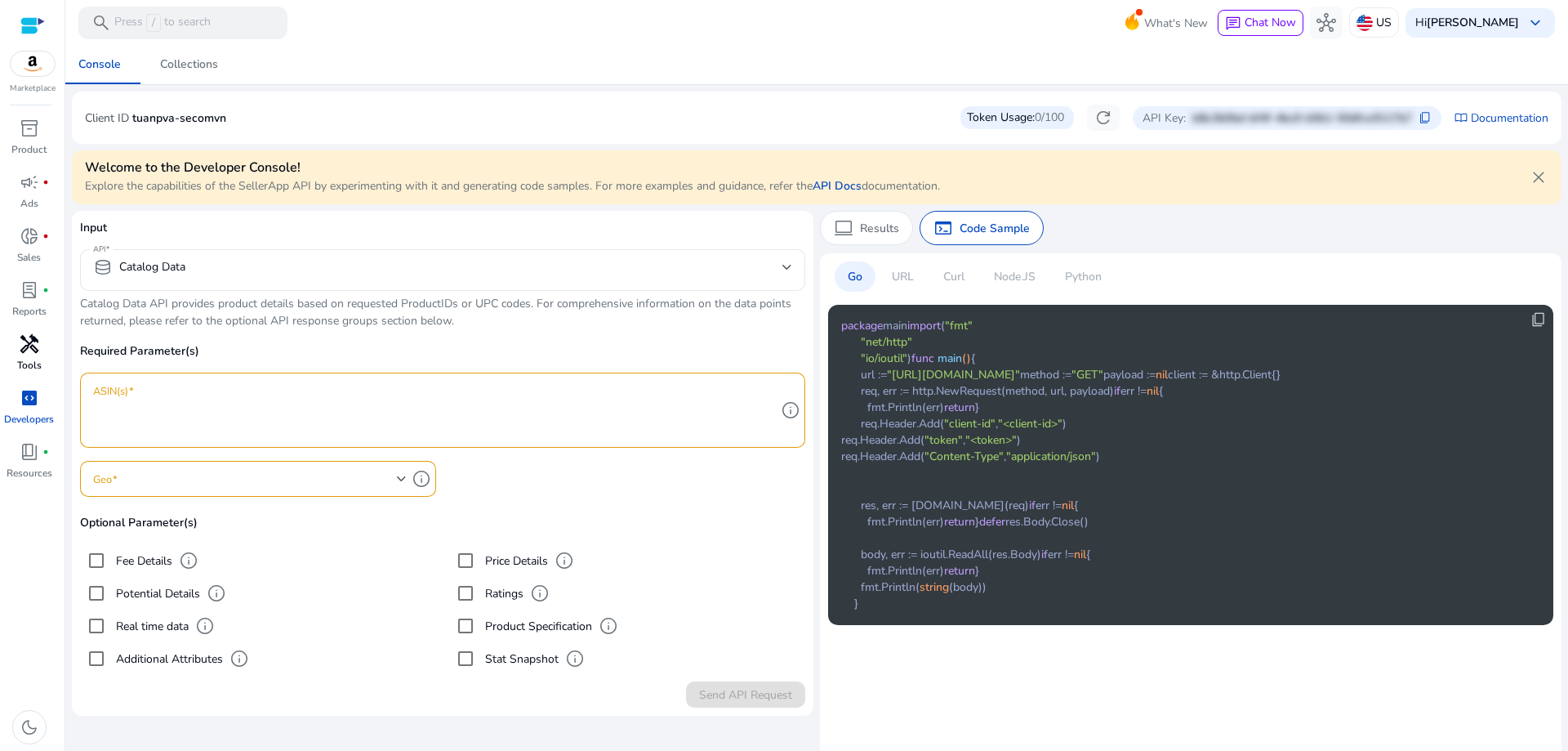
scroll to position [163, 0]
click at [317, 183] on p "Explore the capabilities of the SellerApp API by experimenting with it and gene…" at bounding box center [513, 186] width 855 height 17
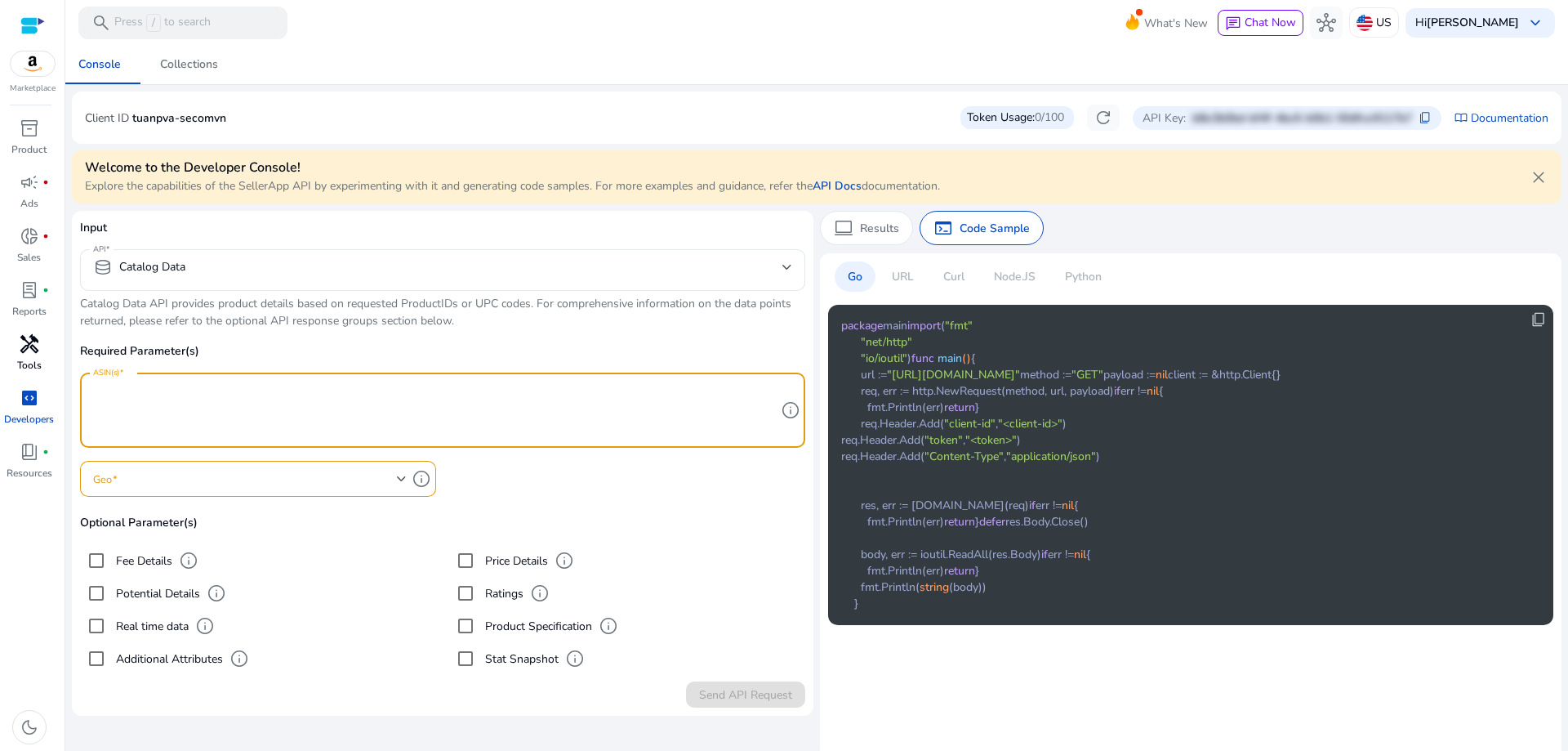
click at [404, 408] on textarea "ASIN(s)" at bounding box center [434, 411] width 683 height 59
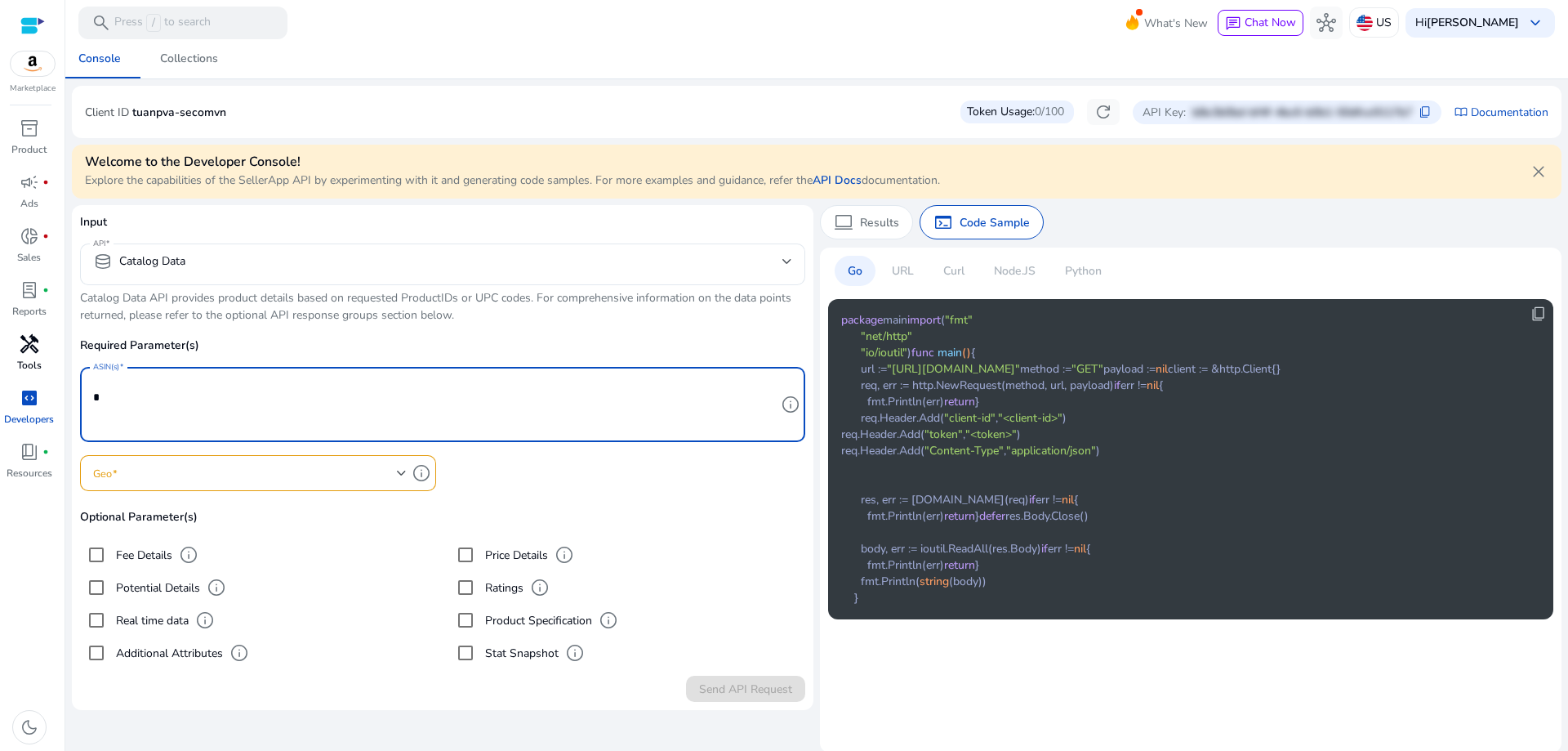
scroll to position [8, 0]
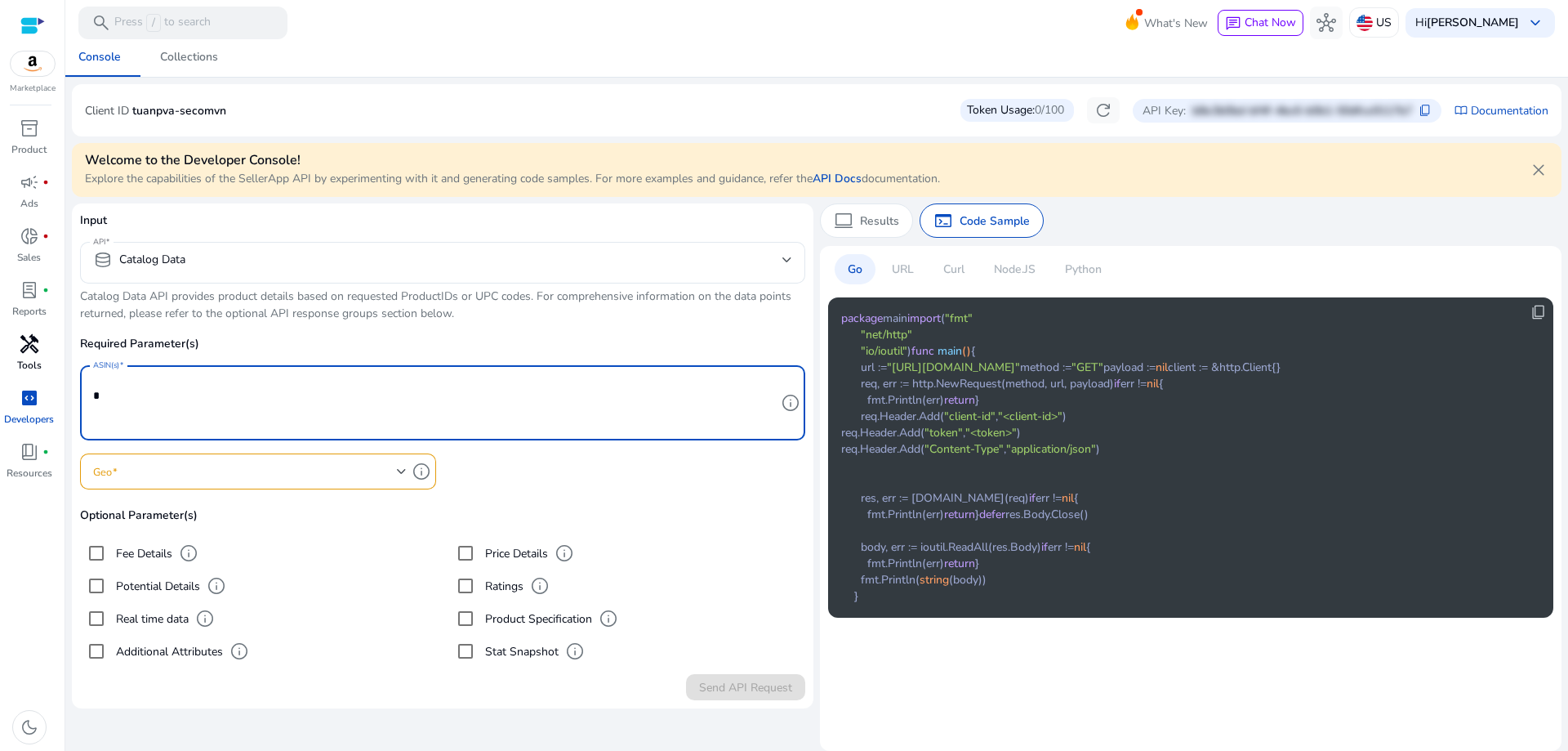
type textarea "*"
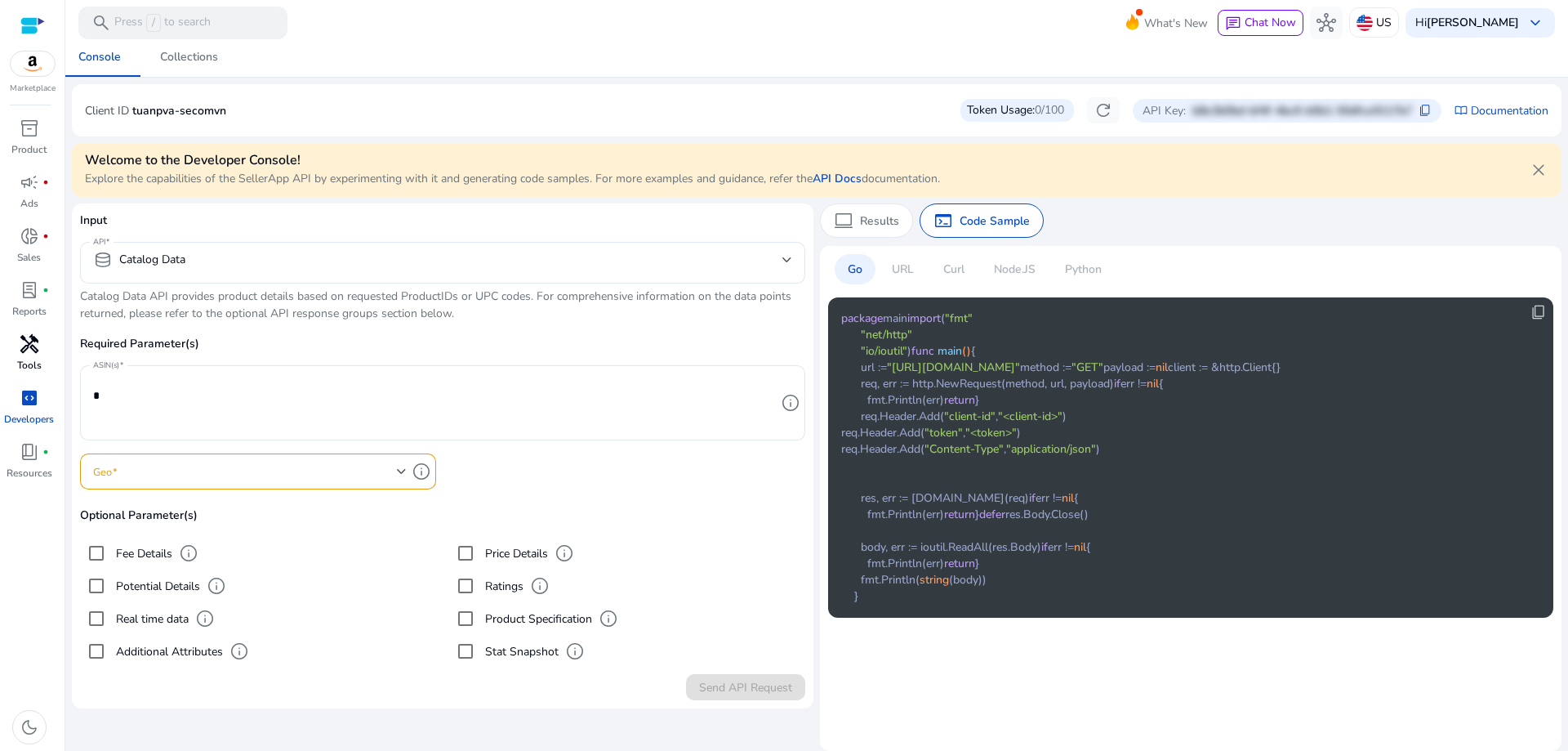
click at [1091, 269] on p "Python" at bounding box center [1083, 269] width 37 height 17
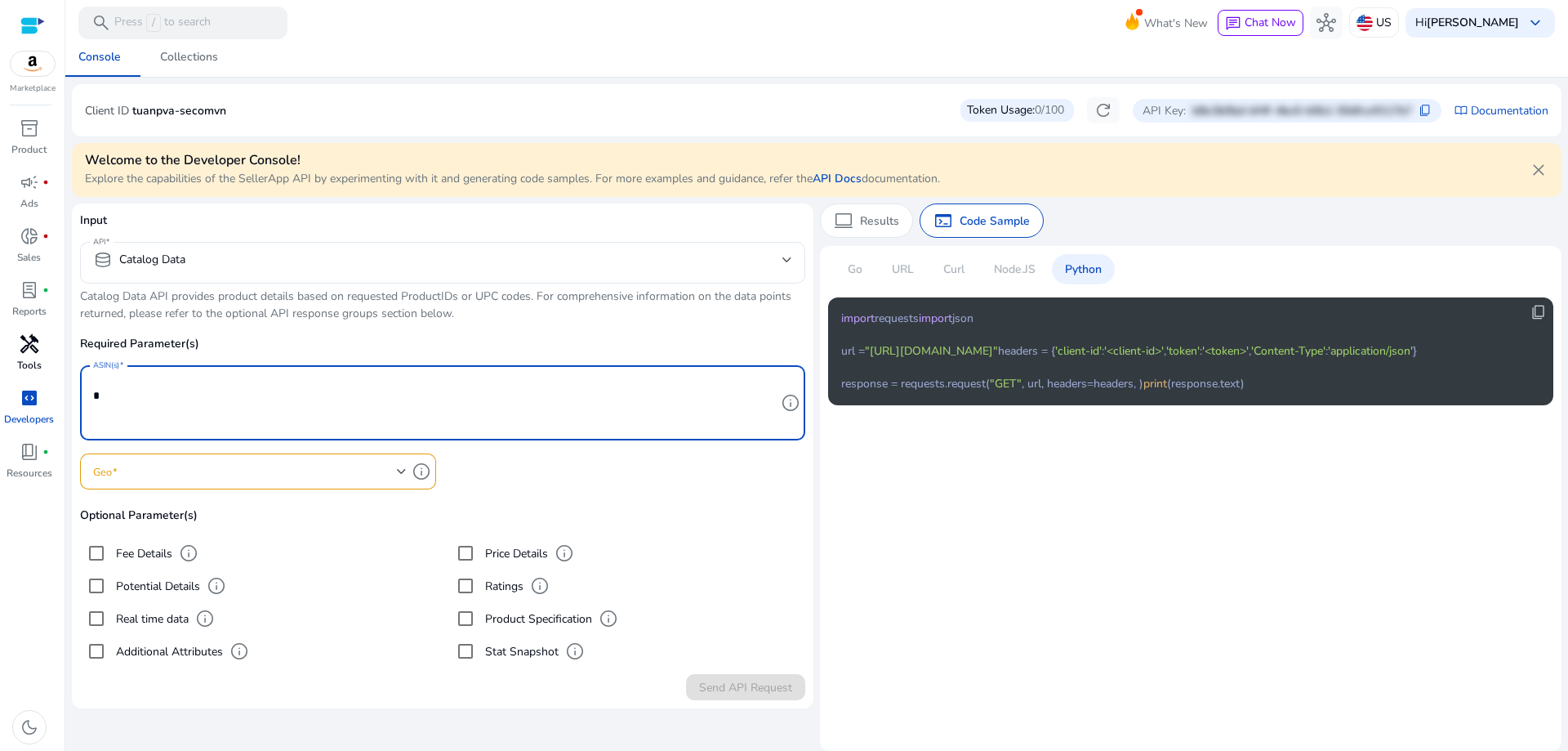
click at [323, 389] on textarea "*" at bounding box center [434, 403] width 683 height 59
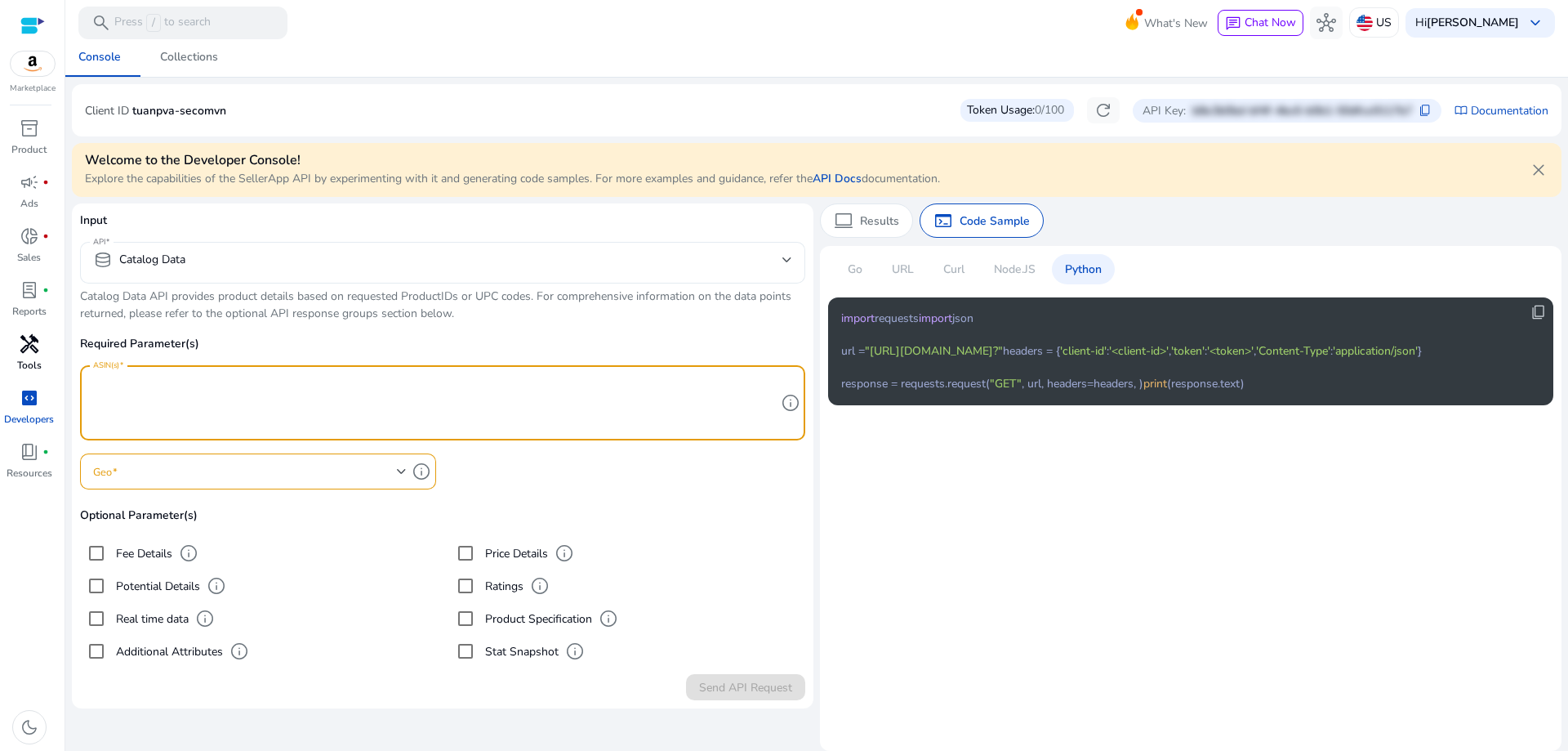
click at [486, 264] on mat-select-trigger "database Catalog Data" at bounding box center [437, 259] width 689 height 19
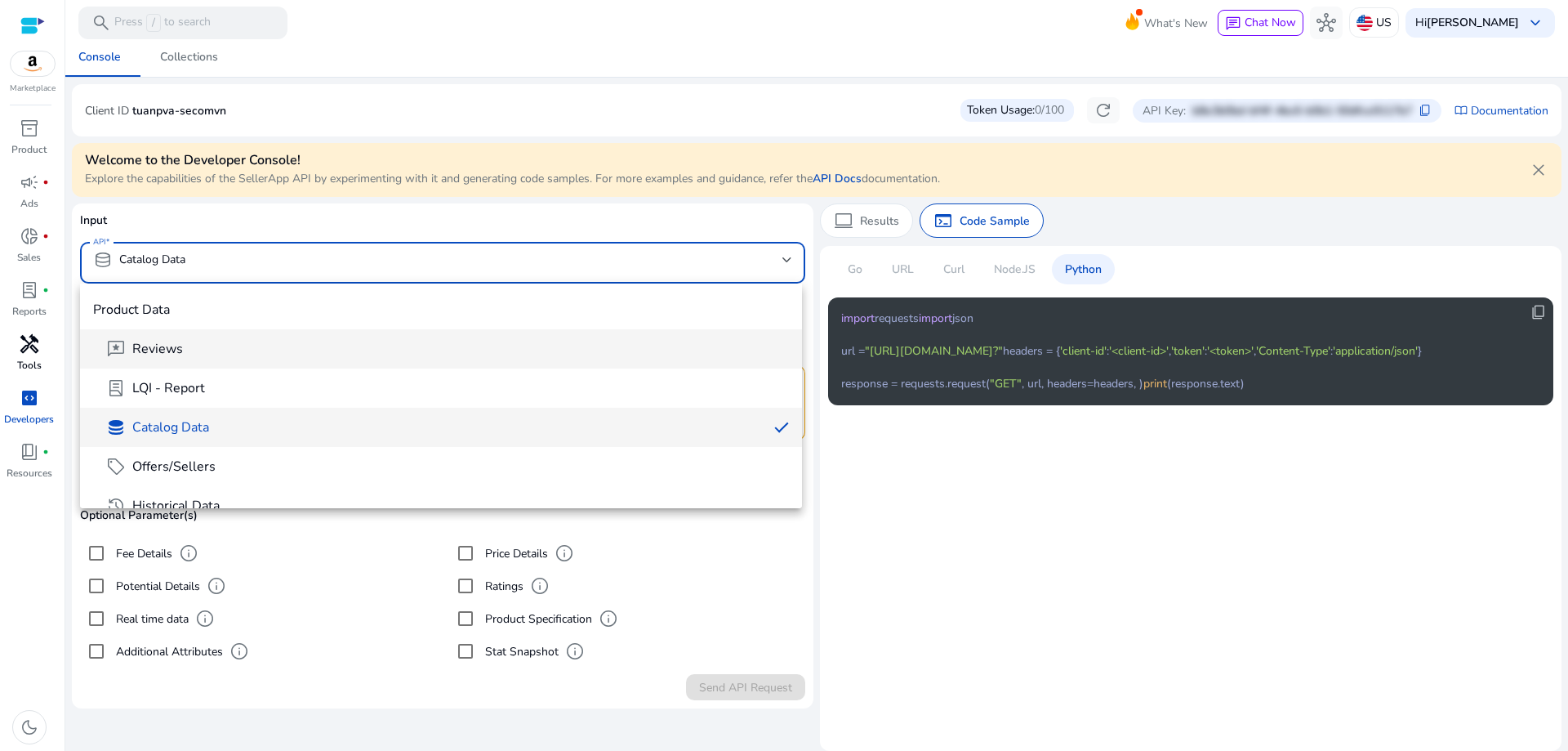
click at [374, 340] on span "reviews Reviews" at bounding box center [448, 348] width 683 height 19
